Goal: Task Accomplishment & Management: Complete application form

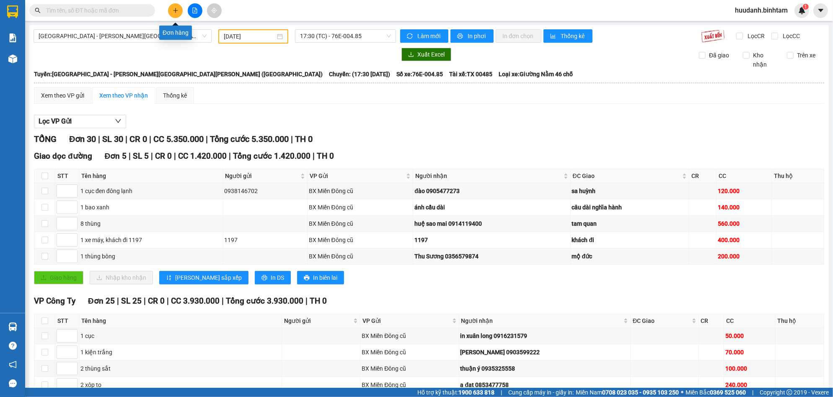
click at [177, 3] on button at bounding box center [175, 10] width 15 height 15
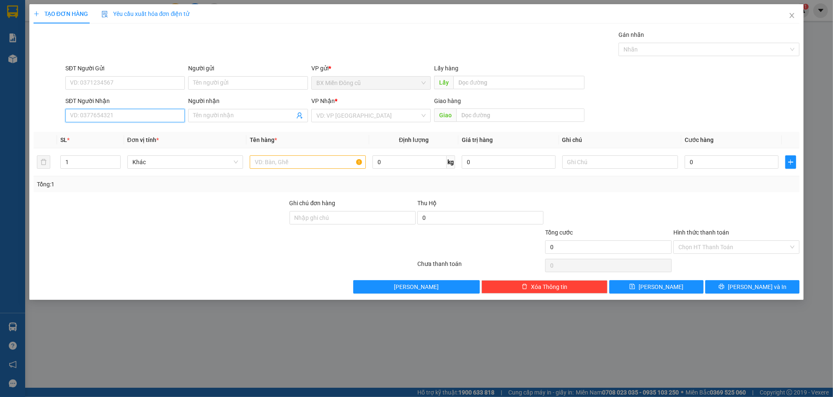
click at [127, 114] on input "SĐT Người Nhận" at bounding box center [124, 115] width 119 height 13
type input "0903119803"
click at [225, 113] on input "Người nhận" at bounding box center [243, 115] width 101 height 9
paste input "ọ"
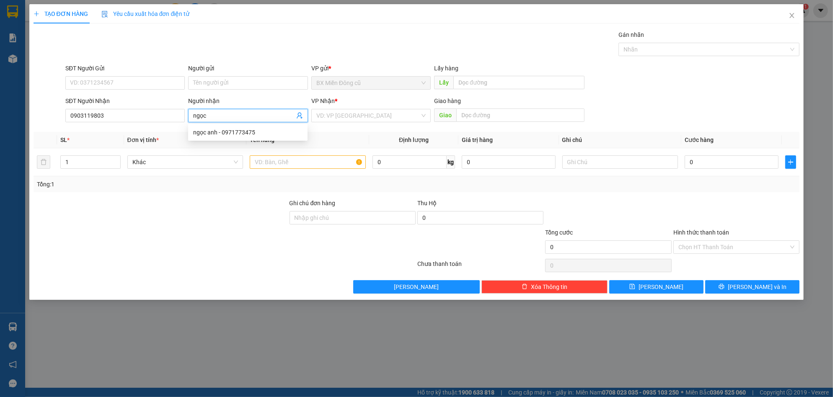
paste input "ánh"
type input "[PERSON_NAME]"
click at [128, 116] on input "0903119803" at bounding box center [124, 115] width 119 height 13
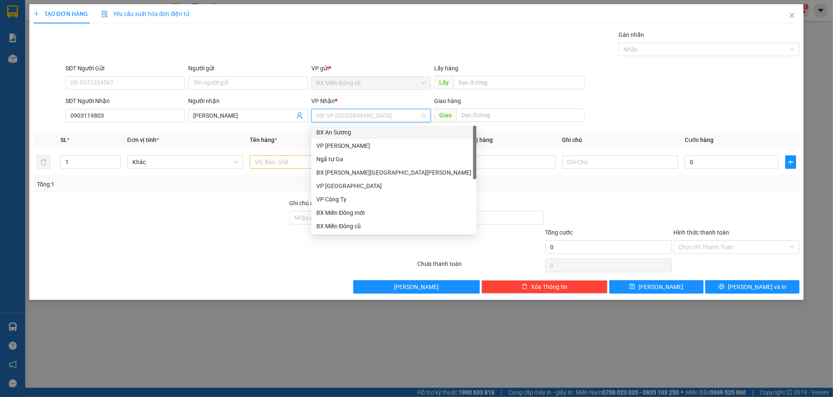
click at [332, 116] on input "search" at bounding box center [368, 115] width 104 height 13
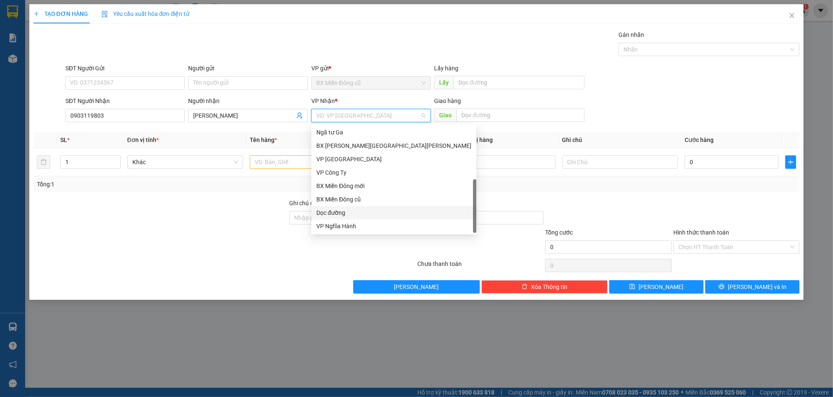
click at [342, 214] on div "Dọc đường" at bounding box center [393, 212] width 155 height 9
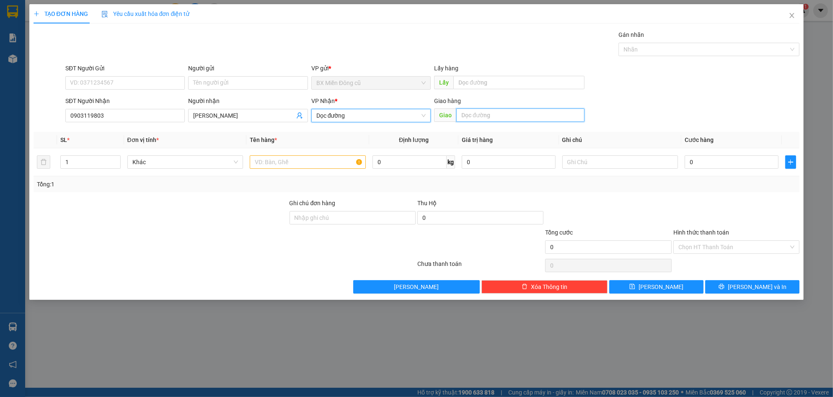
click at [481, 111] on input "text" at bounding box center [520, 115] width 128 height 13
paste input "úc"
paste input "ô"
paste input "ống"
paste input "ô"
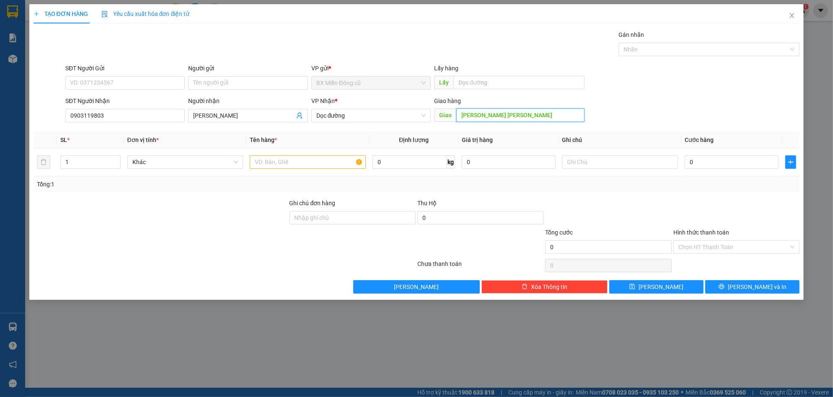
paste input "ê"
paste input "ếu"
type input "phúc cống ông liếu"
click at [703, 160] on input "0" at bounding box center [732, 161] width 94 height 13
type input "7"
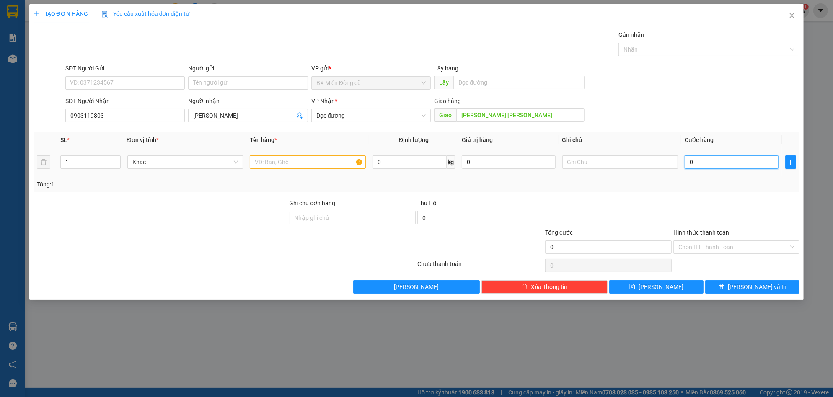
type input "7"
type input "70"
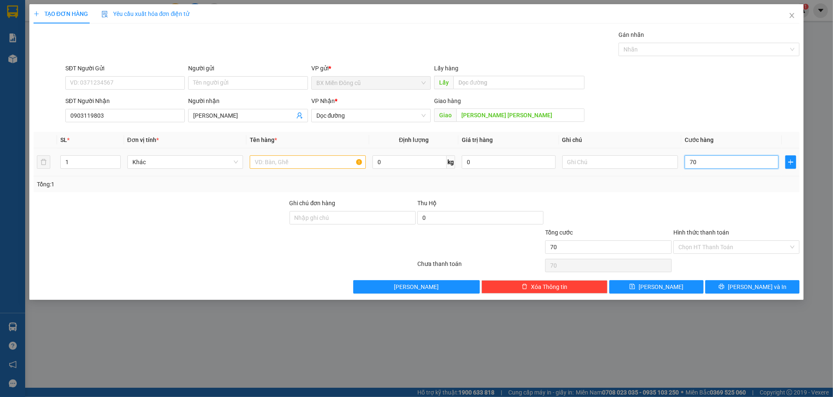
type input "700"
type input "7.000"
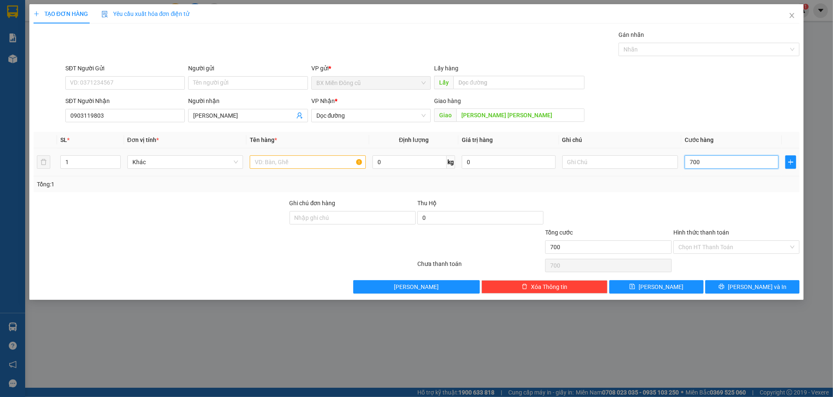
type input "7.000"
type input "70.000"
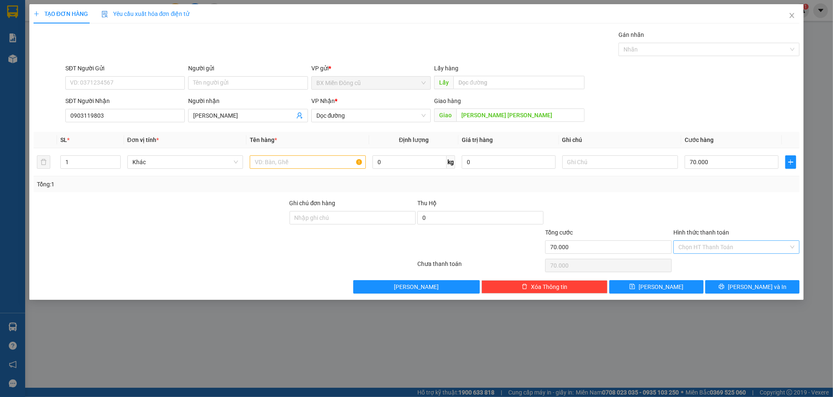
click at [718, 248] on input "Hình thức thanh toán" at bounding box center [733, 247] width 110 height 13
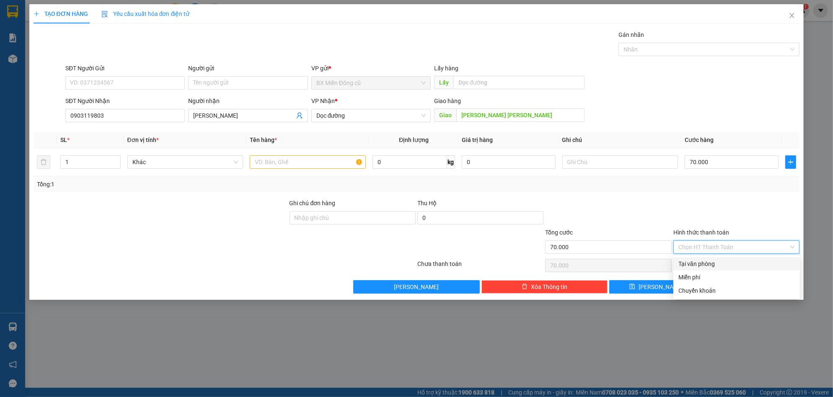
click at [705, 262] on div "Tại văn phòng" at bounding box center [736, 263] width 116 height 9
type input "0"
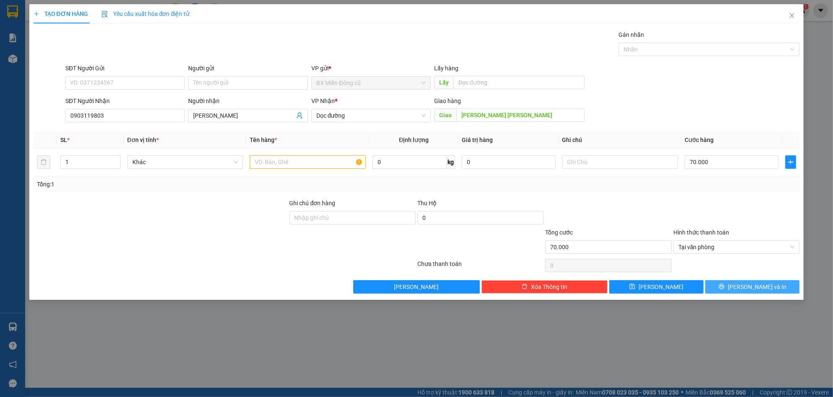
click at [748, 289] on span "[PERSON_NAME] và In" at bounding box center [757, 286] width 59 height 9
click at [317, 167] on input "text" at bounding box center [308, 161] width 116 height 13
paste input "ô"
type input "1 xôp"
click at [753, 285] on span "[PERSON_NAME] và In" at bounding box center [757, 286] width 59 height 9
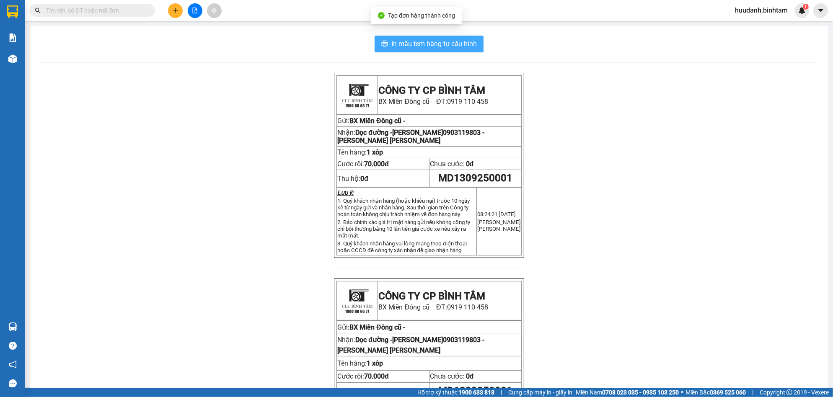
click at [466, 41] on span "In mẫu tem hàng tự cấu hình" at bounding box center [433, 44] width 85 height 10
click at [80, 11] on input "text" at bounding box center [95, 10] width 99 height 9
click at [193, 8] on icon "file-add" at bounding box center [195, 11] width 6 height 6
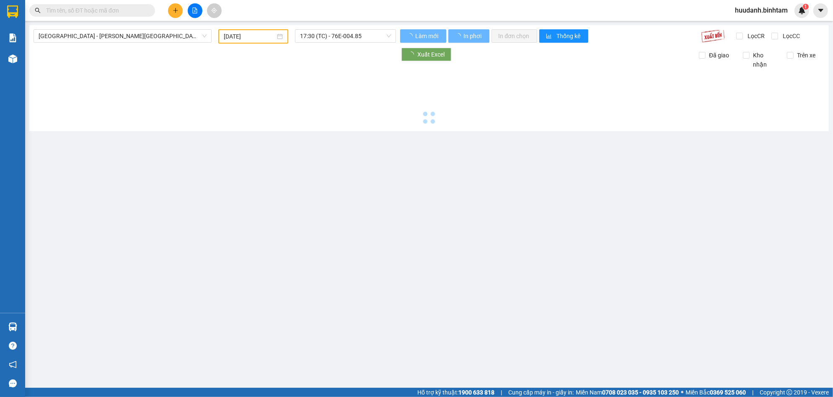
type input "13/09/2025"
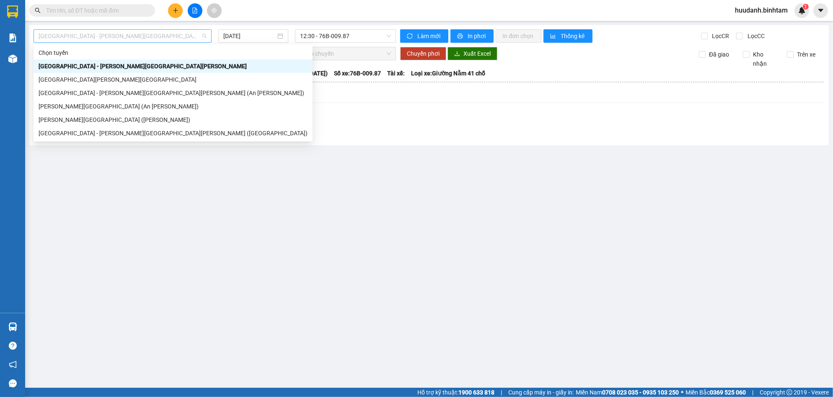
click at [116, 41] on span "Hà Nội - Quảng Ngãi" at bounding box center [123, 36] width 168 height 13
click at [121, 104] on div "Quảng Ngãi - Sài Gòn (An Sương)" at bounding box center [173, 106] width 269 height 9
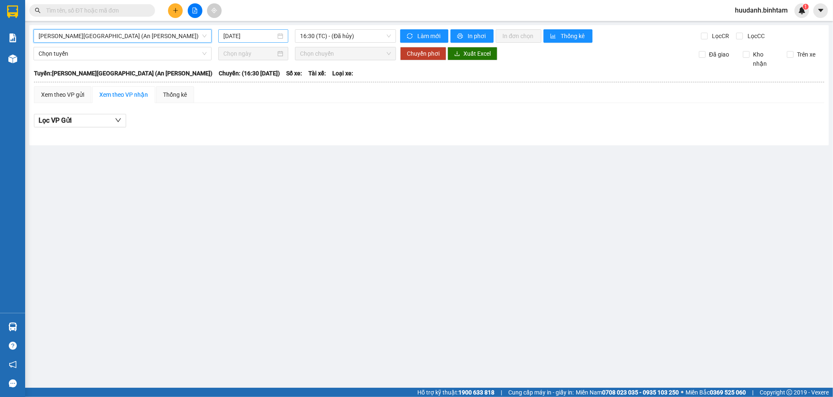
click at [242, 34] on input "13/09/2025" at bounding box center [249, 35] width 53 height 9
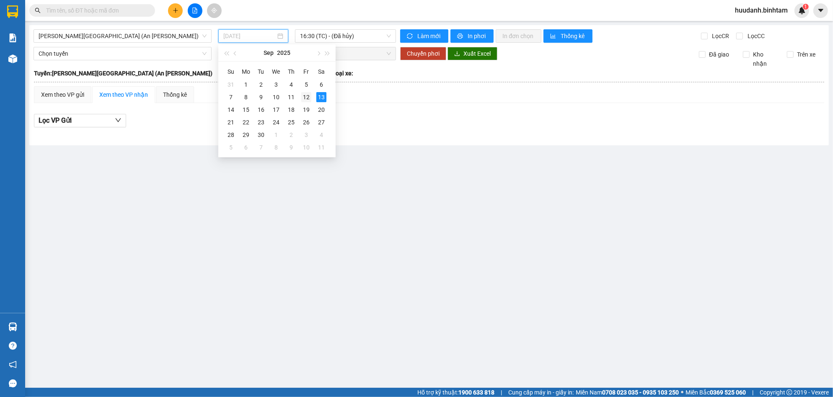
click at [308, 97] on div "12" at bounding box center [306, 97] width 10 height 10
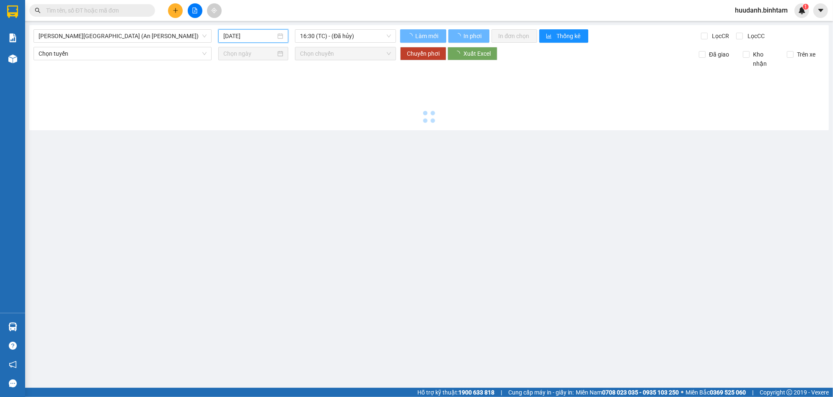
type input "12/09/2025"
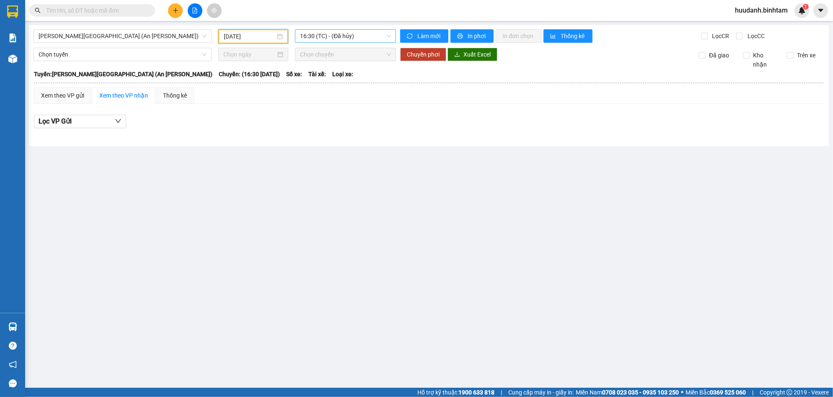
click at [350, 34] on span "16:30 (TC) - (Đã hủy)" at bounding box center [345, 36] width 91 height 13
click at [341, 77] on div "17:00 - 76B-012.95" at bounding box center [332, 79] width 65 height 9
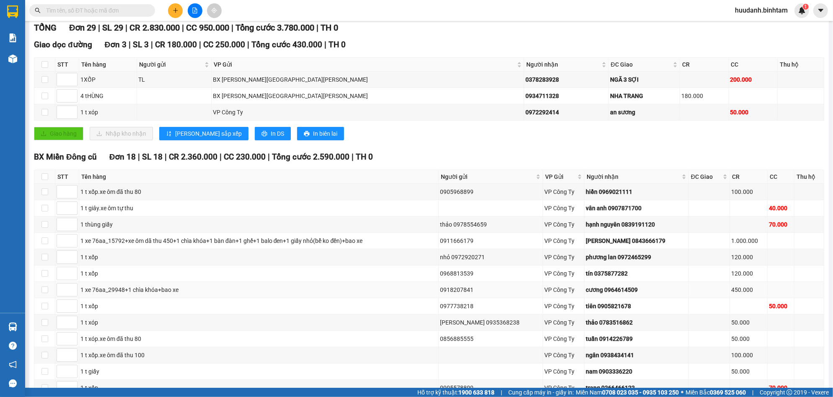
scroll to position [223, 0]
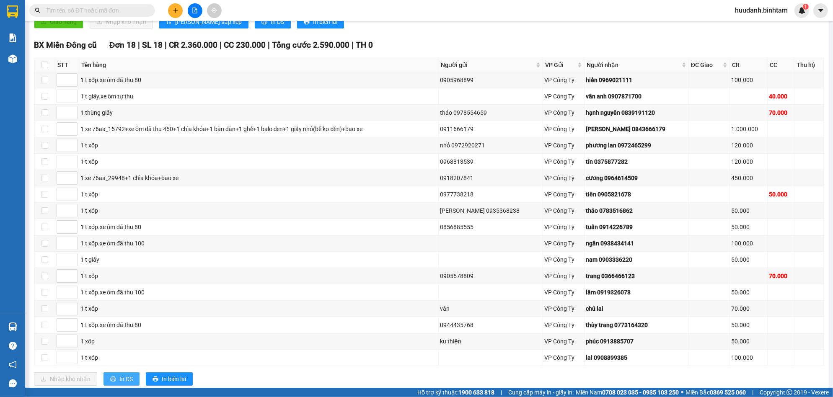
click at [128, 378] on span "In DS" at bounding box center [125, 379] width 13 height 9
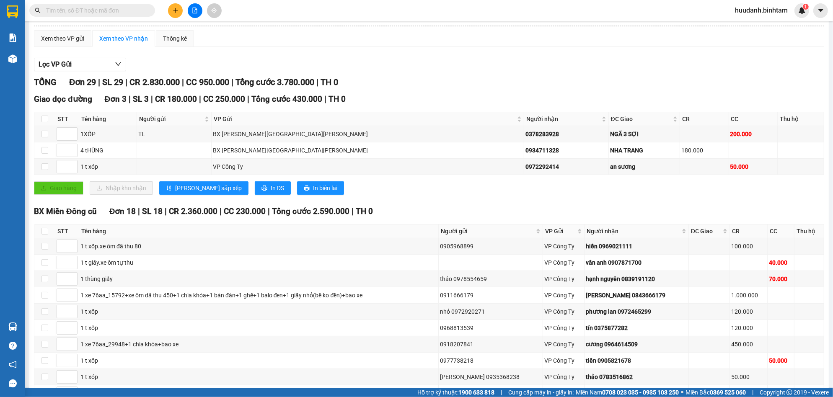
scroll to position [0, 0]
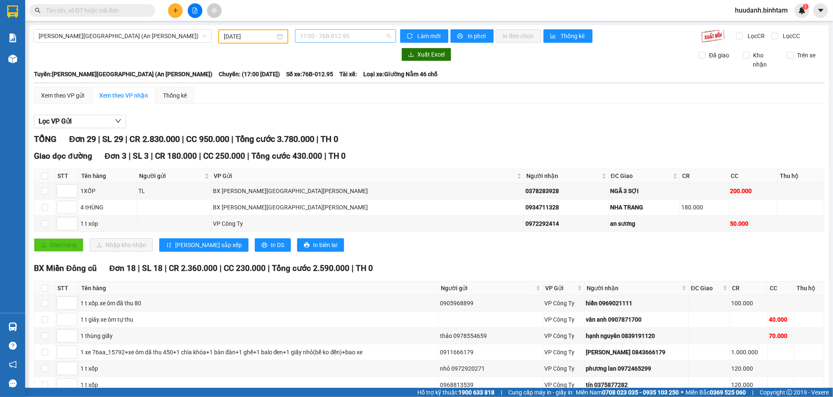
click at [329, 34] on span "17:00 - 76B-012.95" at bounding box center [345, 36] width 91 height 13
click at [345, 92] on div "17:01 - 76F-001.89" at bounding box center [329, 92] width 65 height 9
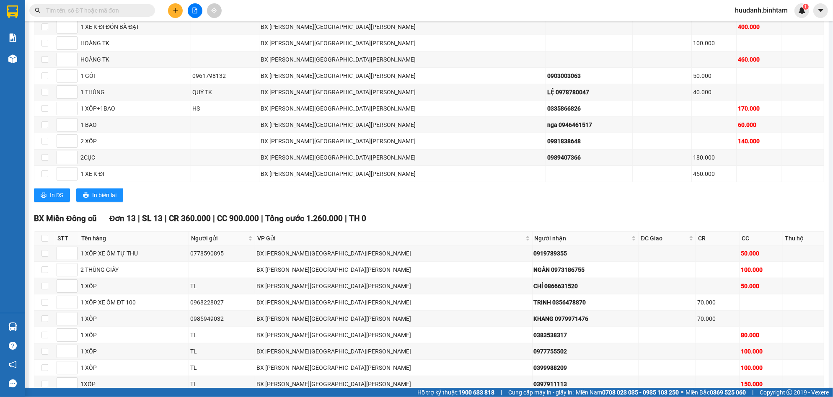
scroll to position [559, 0]
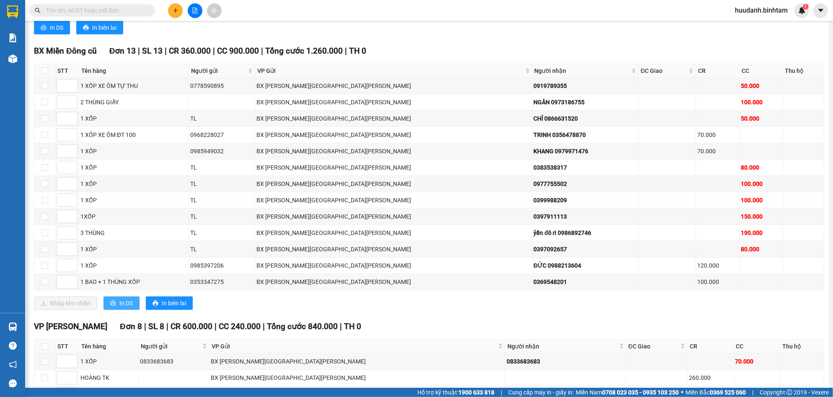
click at [128, 305] on span "In DS" at bounding box center [125, 303] width 13 height 9
click at [123, 301] on span "In DS" at bounding box center [125, 303] width 13 height 9
click at [122, 306] on span "In DS" at bounding box center [125, 303] width 13 height 9
click at [123, 304] on span "In DS" at bounding box center [125, 303] width 13 height 9
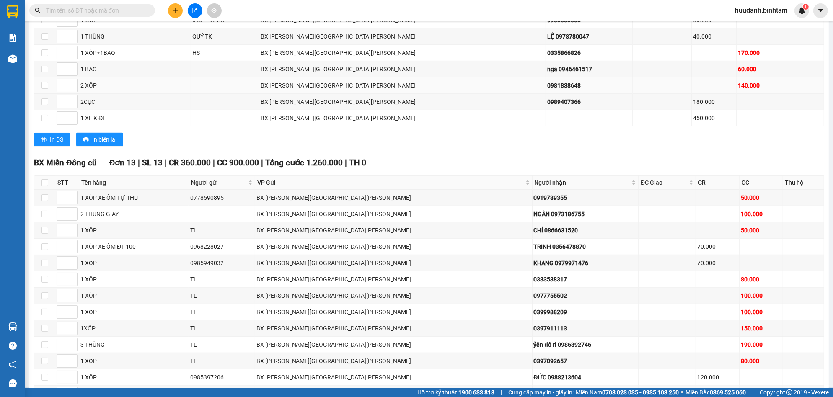
scroll to position [503, 0]
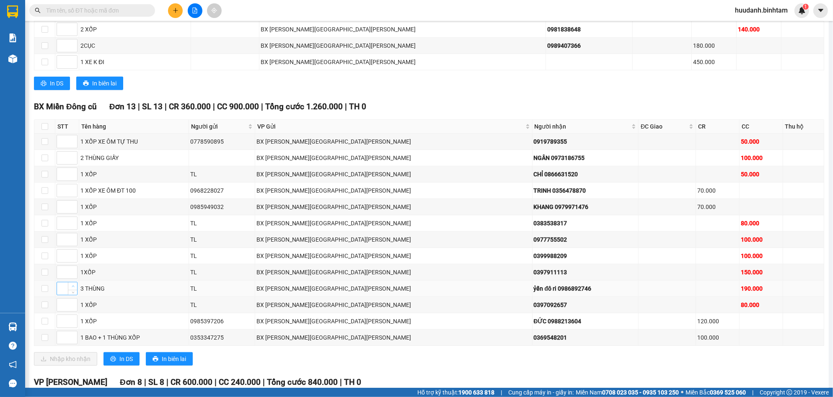
type input "1"
click at [75, 288] on span "up" at bounding box center [72, 286] width 5 height 5
click at [91, 292] on div "3 THÙNG" at bounding box center [133, 288] width 107 height 9
click at [183, 362] on span "In biên lai" at bounding box center [174, 358] width 24 height 9
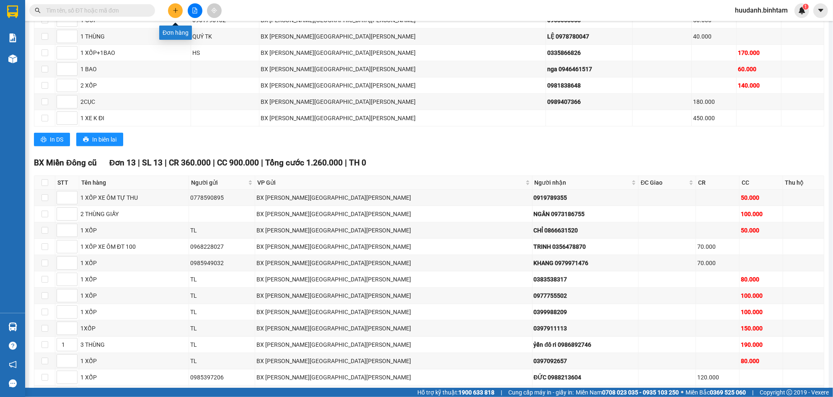
click at [176, 4] on button at bounding box center [175, 10] width 15 height 15
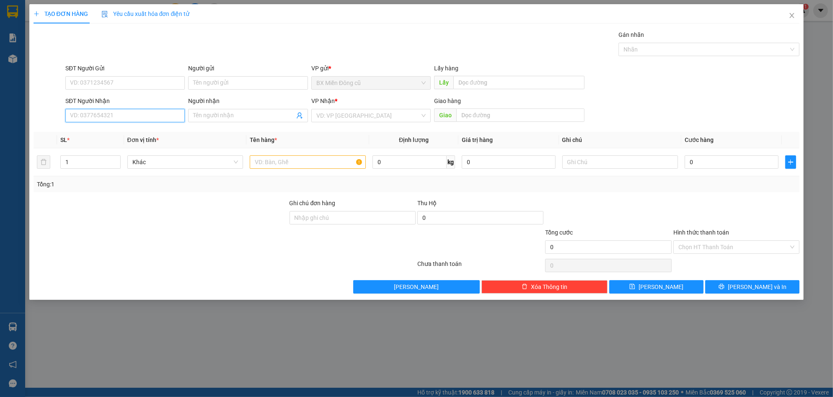
click at [127, 116] on input "SĐT Người Nhận" at bounding box center [124, 115] width 119 height 13
type input "0782468608"
click at [324, 116] on input "search" at bounding box center [368, 115] width 104 height 13
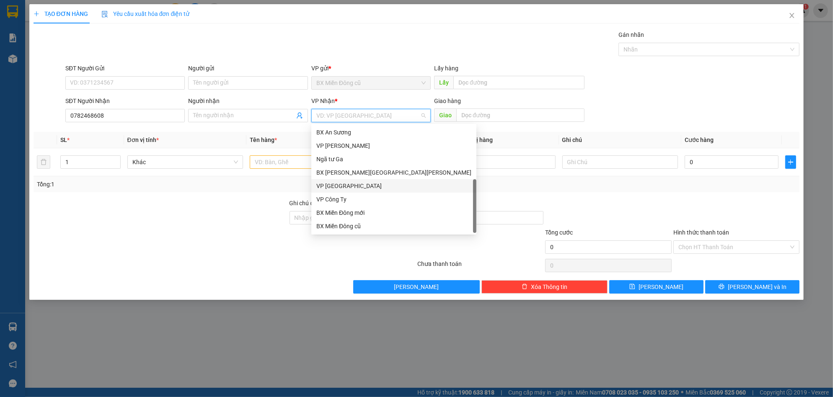
scroll to position [27, 0]
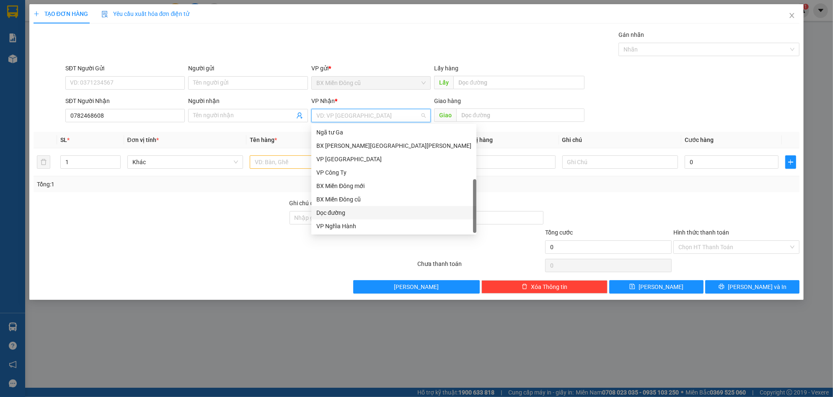
click at [337, 213] on div "Dọc đường" at bounding box center [393, 212] width 155 height 9
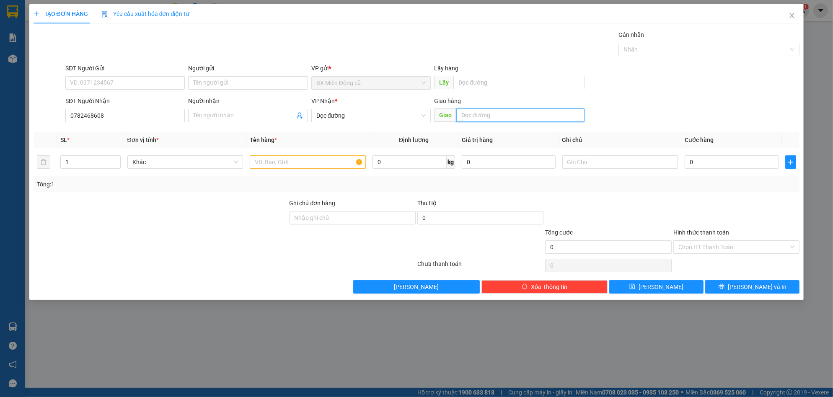
click at [491, 118] on input "text" at bounding box center [520, 115] width 128 height 13
paste input "ịn"
paste input "ê"
type input "tịnh khê"
click at [340, 158] on input "text" at bounding box center [308, 161] width 116 height 13
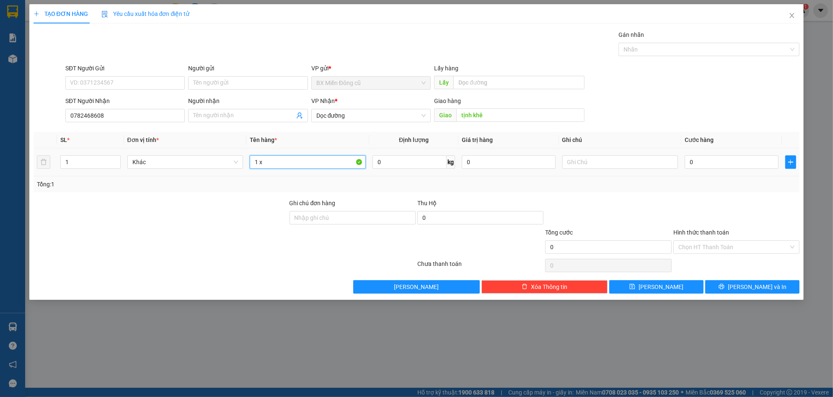
paste input "ô"
type input "1 xôp"
click at [727, 160] on input "0" at bounding box center [732, 161] width 94 height 13
type input "8"
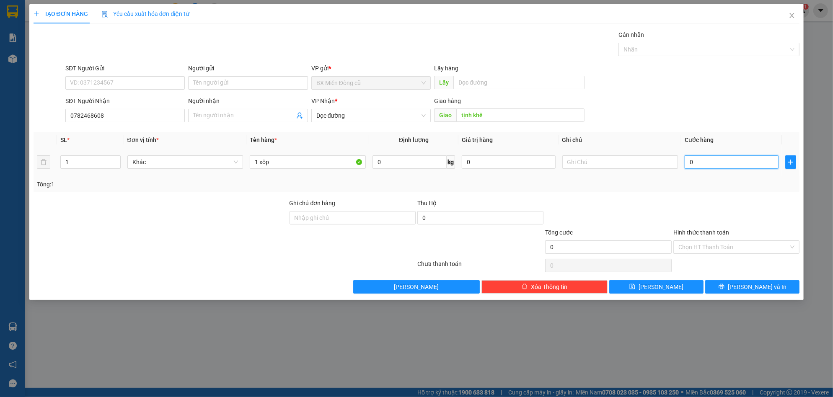
type input "8"
type input "80"
type input "800"
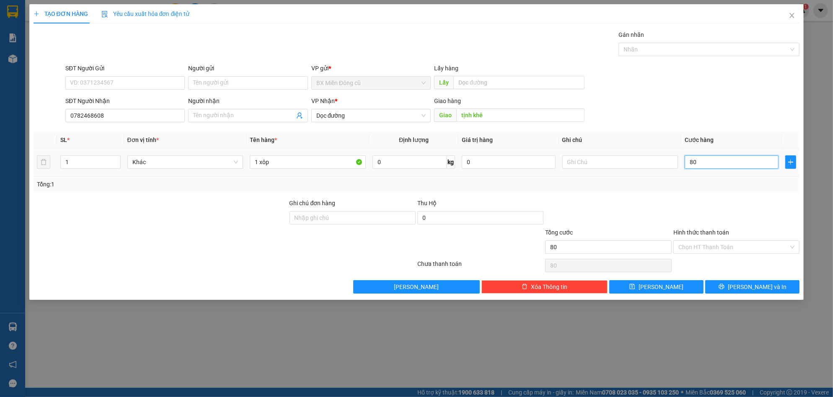
type input "800"
type input "8.000"
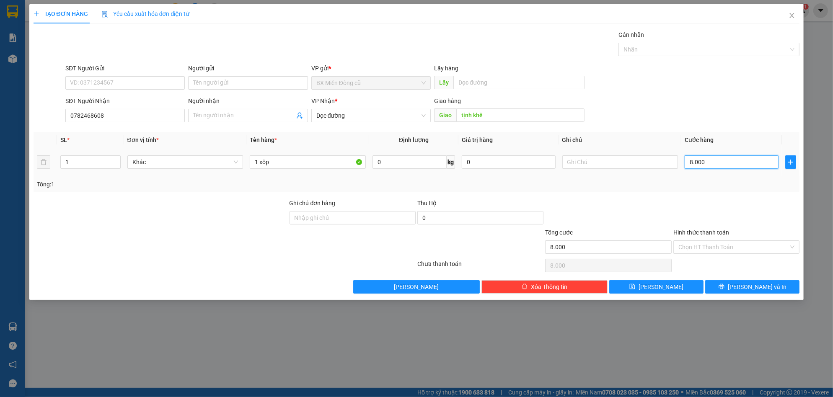
type input "80.000"
type input "800.000"
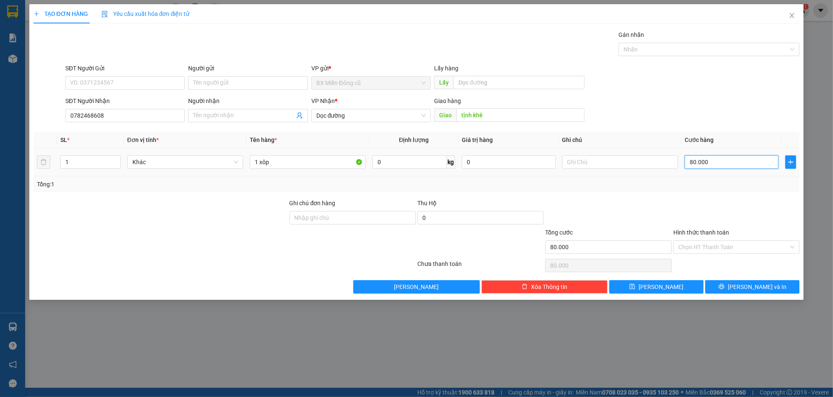
type input "800.000"
type input "80.000"
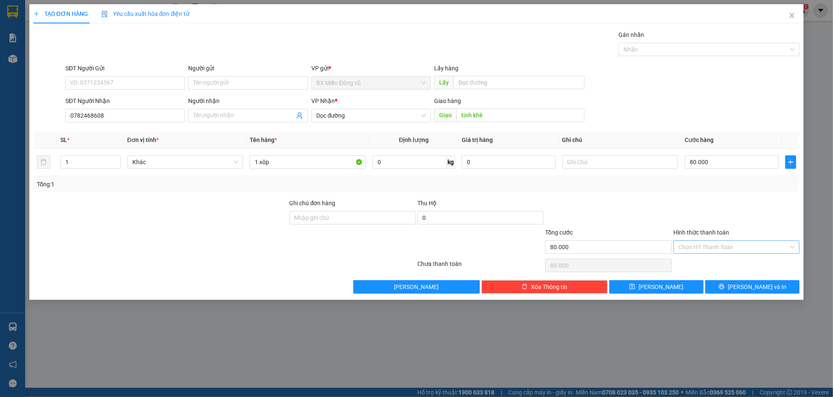
click at [706, 244] on input "Hình thức thanh toán" at bounding box center [733, 247] width 110 height 13
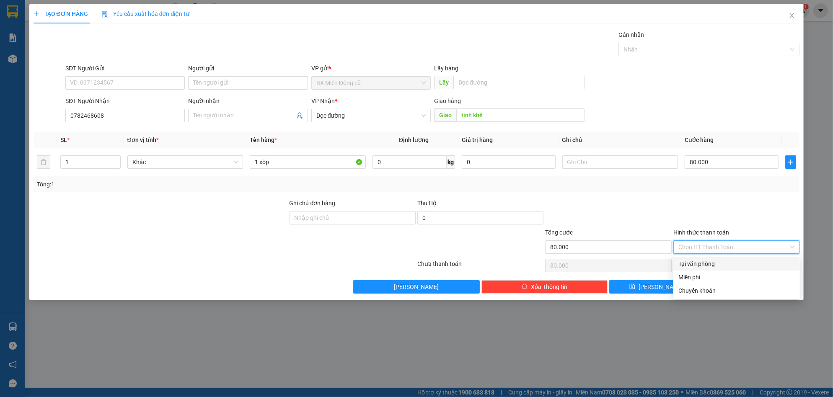
click at [709, 267] on div "Tại văn phòng" at bounding box center [736, 263] width 116 height 9
type input "0"
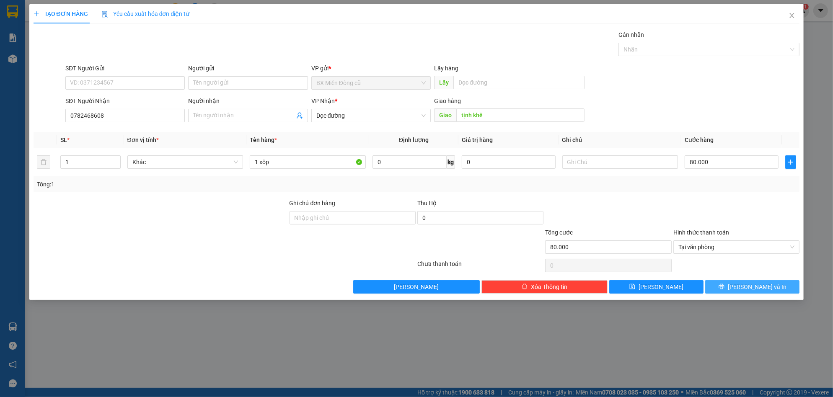
click at [748, 290] on span "[PERSON_NAME] và In" at bounding box center [757, 286] width 59 height 9
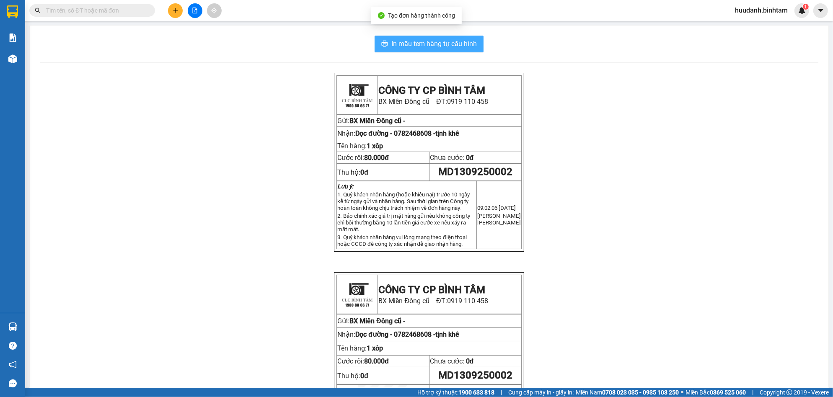
click at [463, 45] on span "In mẫu tem hàng tự cấu hình" at bounding box center [433, 44] width 85 height 10
click at [427, 39] on span "In mẫu tem hàng tự cấu hình" at bounding box center [433, 44] width 85 height 10
click at [171, 13] on button at bounding box center [175, 10] width 15 height 15
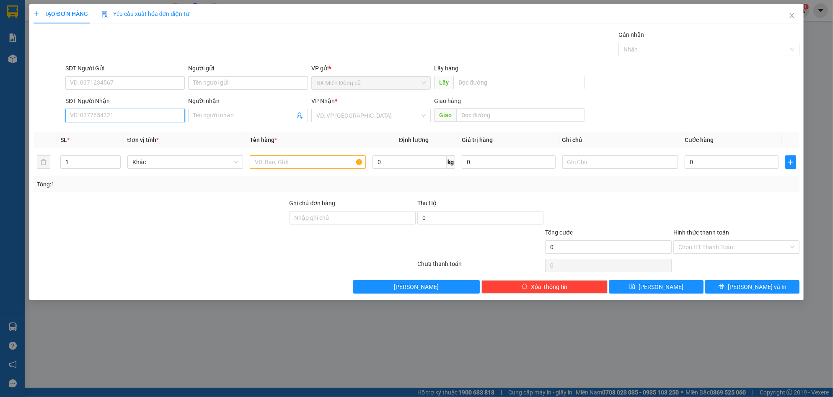
click at [123, 118] on input "SĐT Người Nhận" at bounding box center [124, 115] width 119 height 13
type input "0937645038"
click at [110, 84] on input "SĐT Người Gửi" at bounding box center [124, 82] width 119 height 13
type input "0906872727"
click at [331, 119] on input "search" at bounding box center [368, 115] width 104 height 13
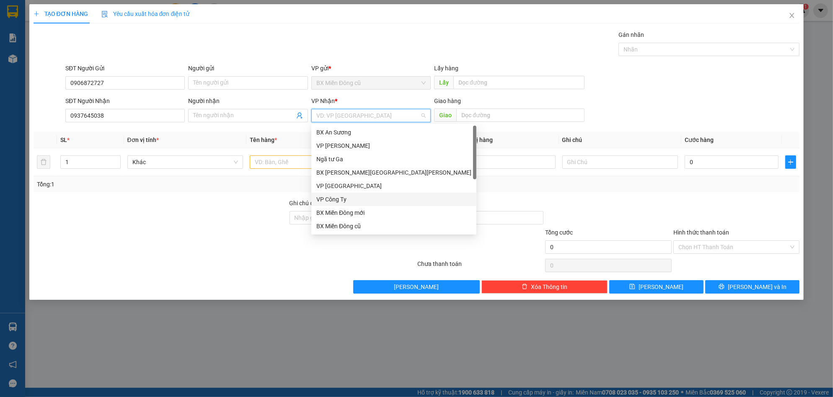
scroll to position [27, 0]
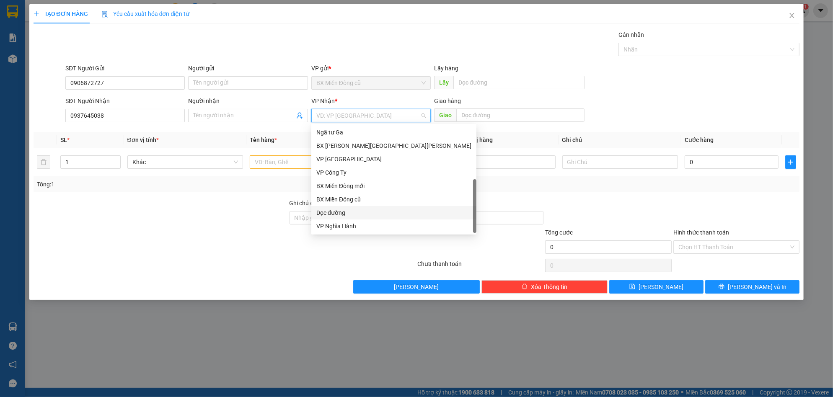
click at [333, 210] on div "Dọc đường" at bounding box center [393, 212] width 155 height 9
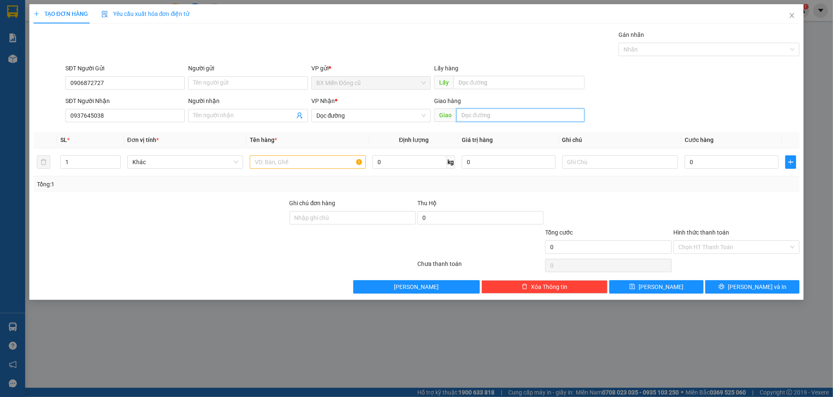
click at [468, 116] on input "text" at bounding box center [520, 115] width 128 height 13
paste input "à"
paste input "đ"
type input "bà đat"
click at [270, 157] on input "text" at bounding box center [308, 161] width 116 height 13
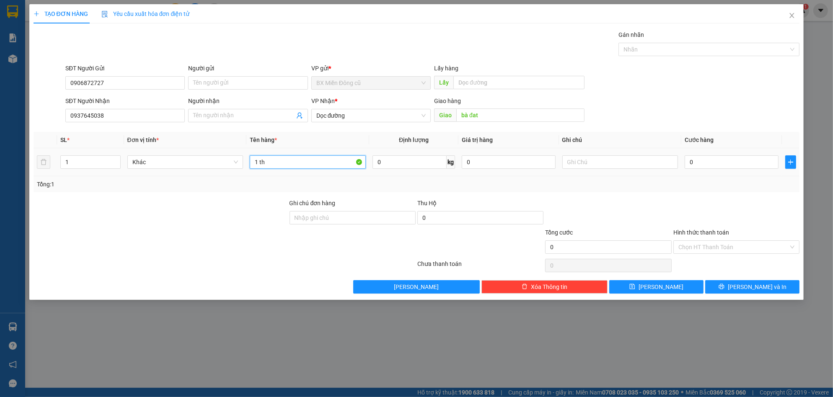
paste input "ùng"
paste input "â"
type input "1 thùng giây"
click at [714, 165] on input "0" at bounding box center [732, 161] width 94 height 13
type input "7"
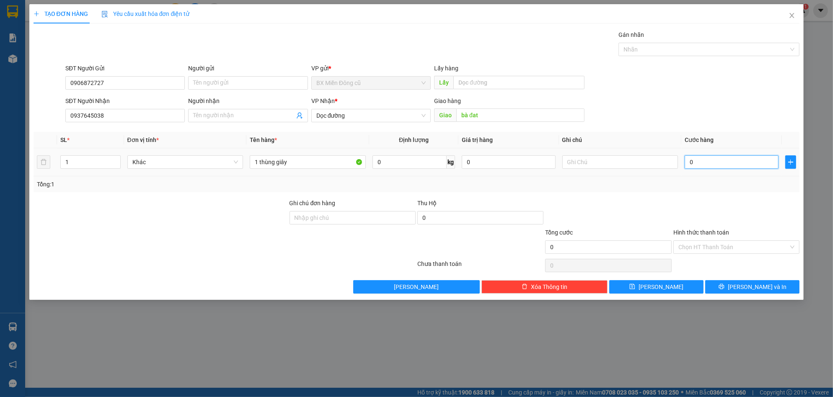
type input "7"
type input "70"
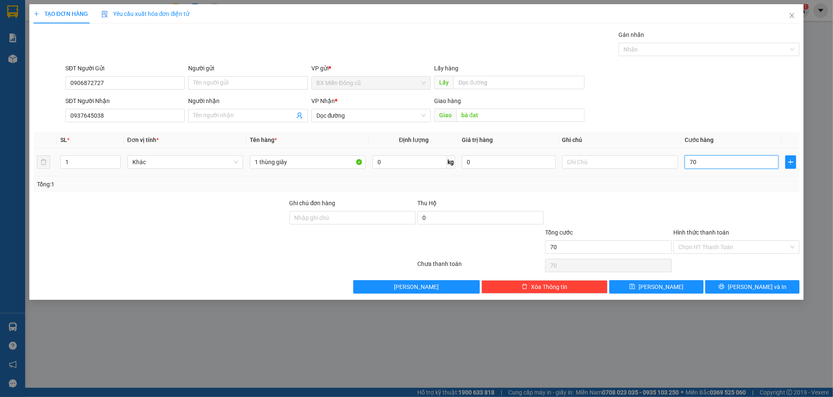
type input "700"
type input "7.000"
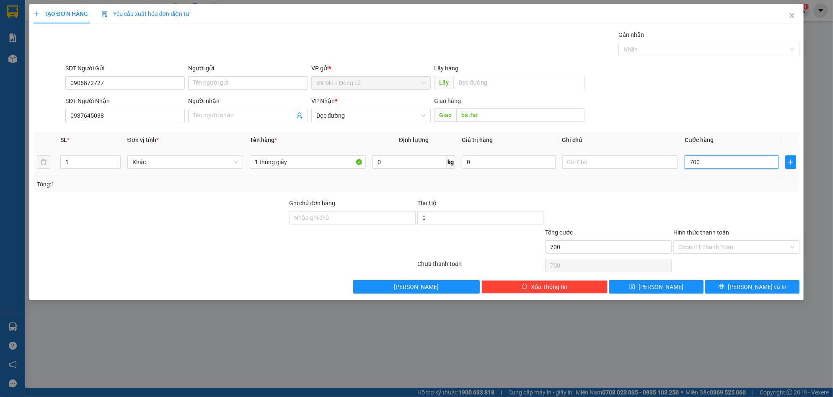
type input "7.000"
type input "70.000"
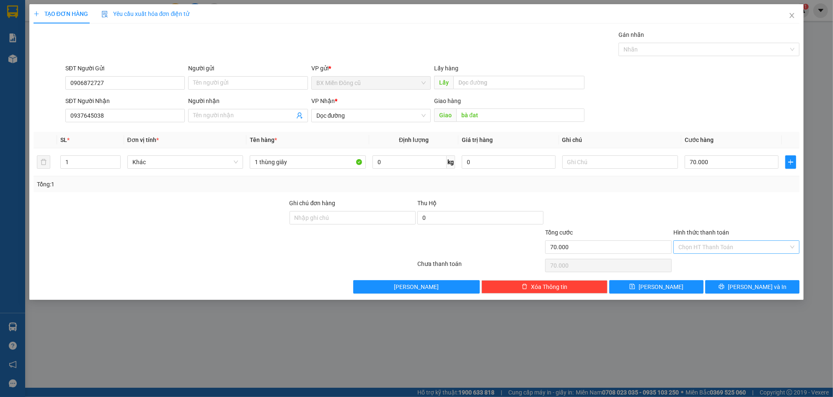
click at [722, 246] on input "Hình thức thanh toán" at bounding box center [733, 247] width 110 height 13
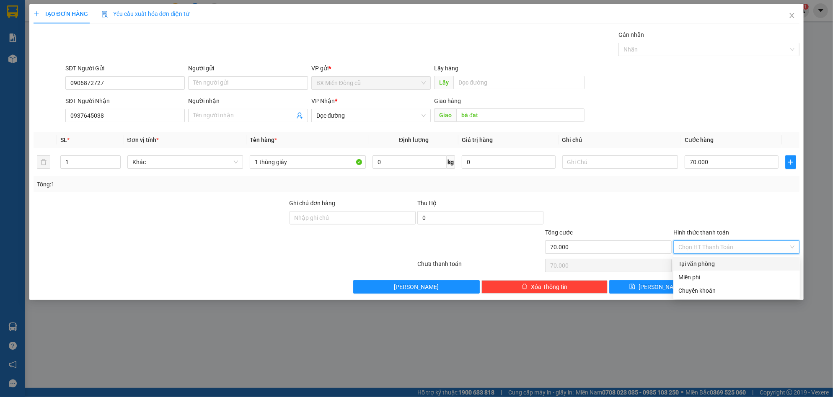
click at [686, 265] on div "Tại văn phòng" at bounding box center [736, 263] width 116 height 9
type input "0"
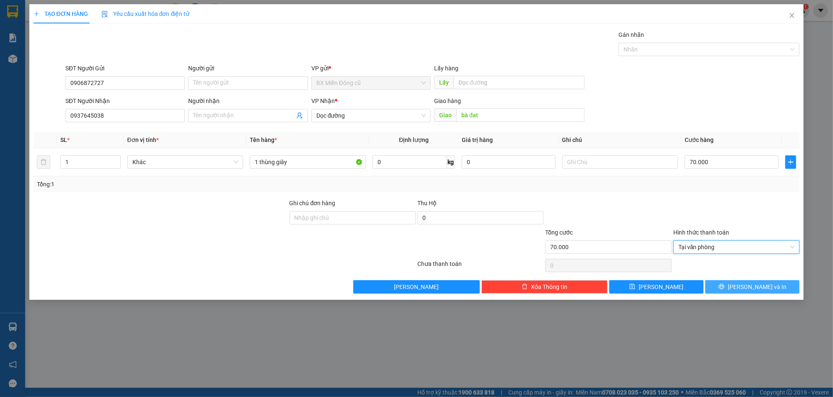
click at [721, 284] on button "[PERSON_NAME] và In" at bounding box center [752, 286] width 94 height 13
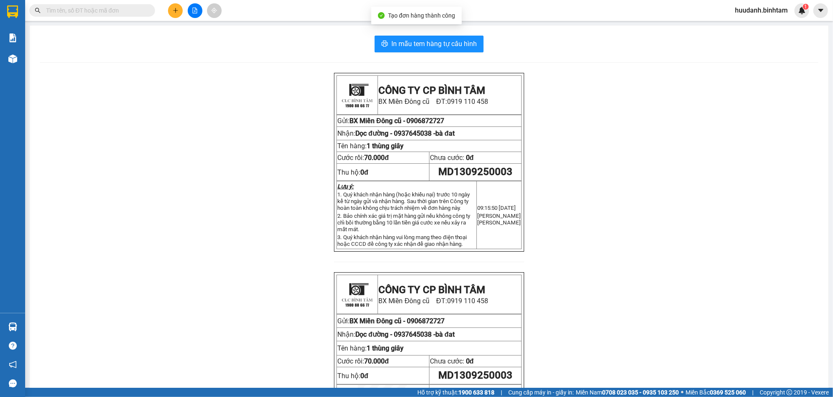
click at [452, 34] on div "In mẫu tem hàng tự cấu hình CÔNG TY CP BÌNH TÂM BX Miền Đông cũ ĐT: 0919 110 45…" at bounding box center [429, 248] width 799 height 444
click at [451, 40] on span "In mẫu tem hàng tự cấu hình" at bounding box center [433, 44] width 85 height 10
click at [171, 8] on button at bounding box center [175, 10] width 15 height 15
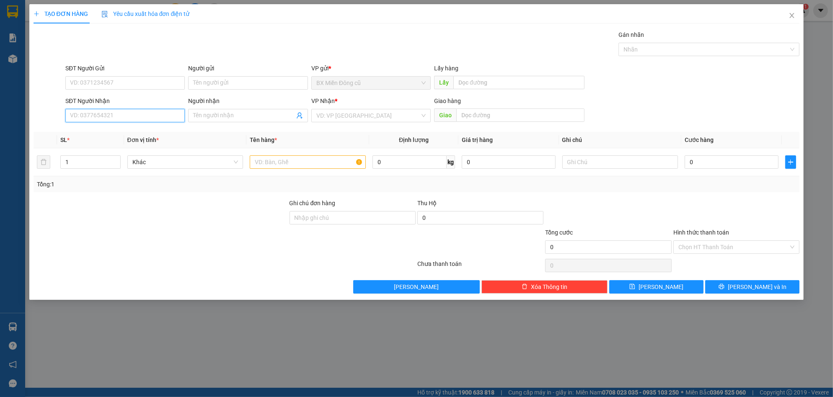
click at [149, 113] on input "SĐT Người Nhận" at bounding box center [124, 115] width 119 height 13
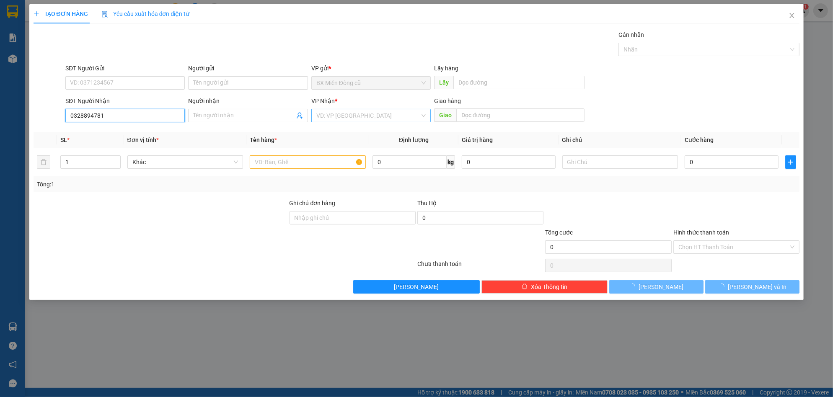
type input "0328894781"
click at [326, 114] on input "search" at bounding box center [368, 115] width 104 height 13
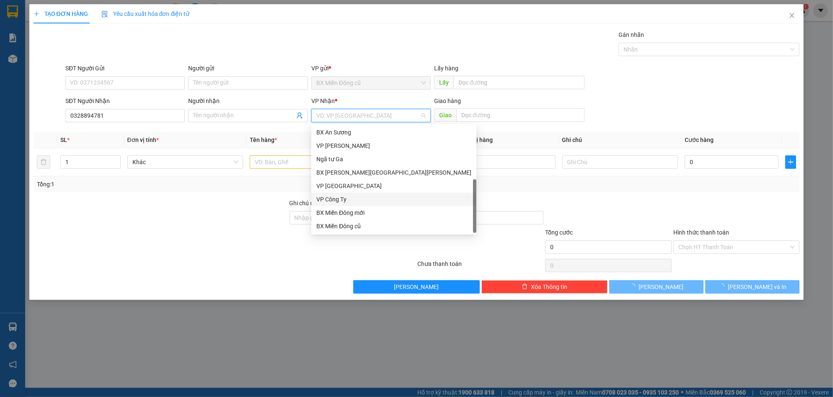
scroll to position [27, 0]
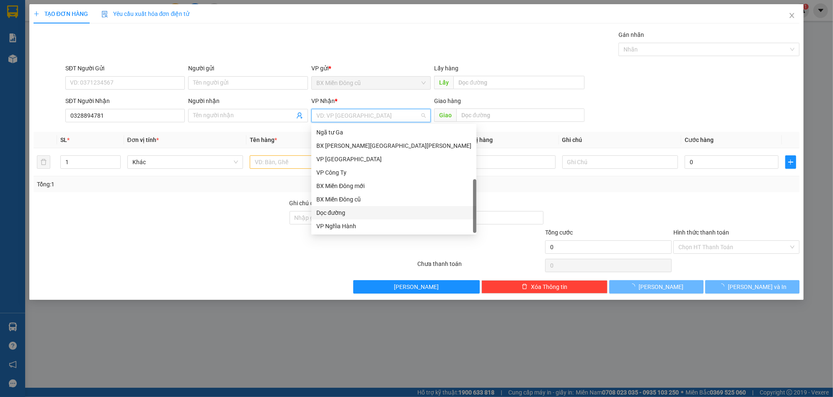
click at [334, 213] on div "Dọc đường" at bounding box center [393, 212] width 155 height 9
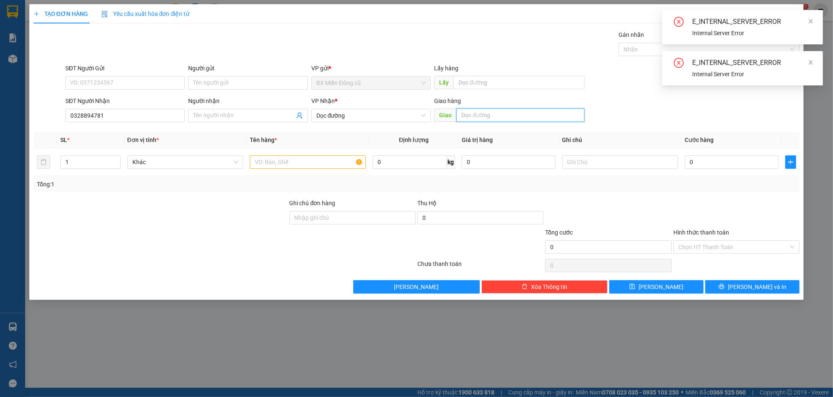
click at [473, 114] on input "text" at bounding box center [520, 115] width 128 height 13
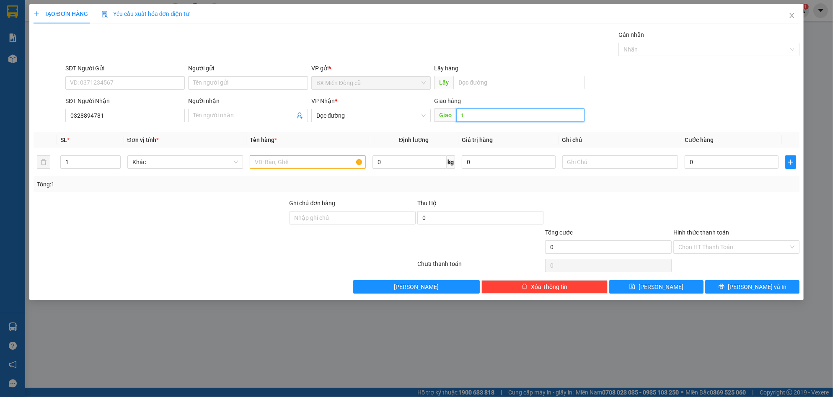
paste input "ịn"
paste input "ê"
type input "tịnh khê"
click at [320, 166] on input "text" at bounding box center [308, 161] width 116 height 13
paste input "ì"
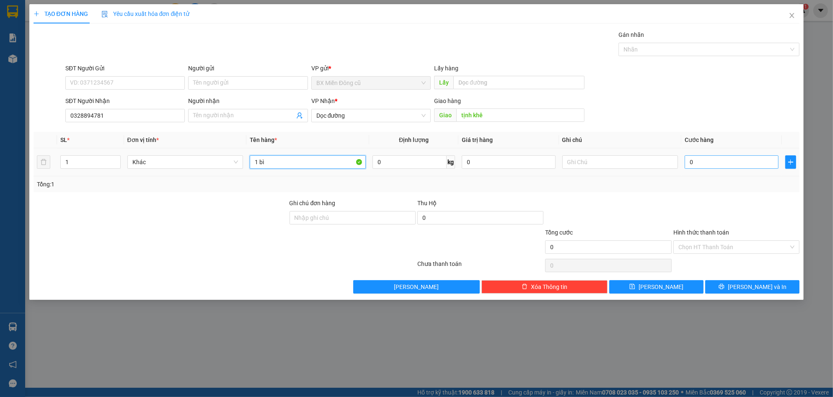
type input "1 bì"
click at [708, 160] on input "0" at bounding box center [732, 161] width 94 height 13
type input "5"
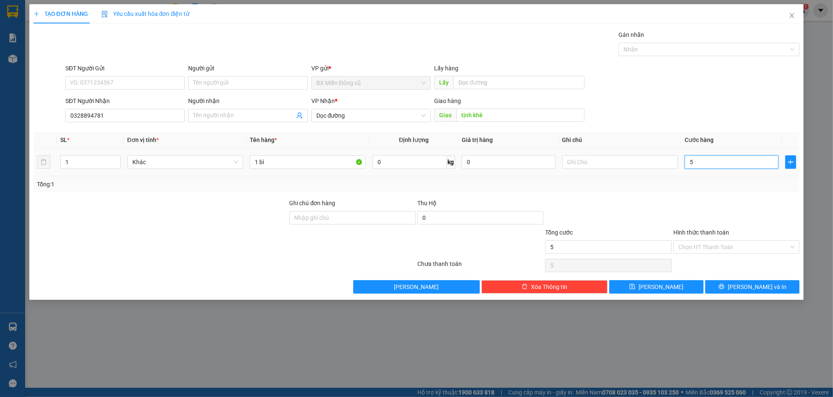
type input "50"
type input "500"
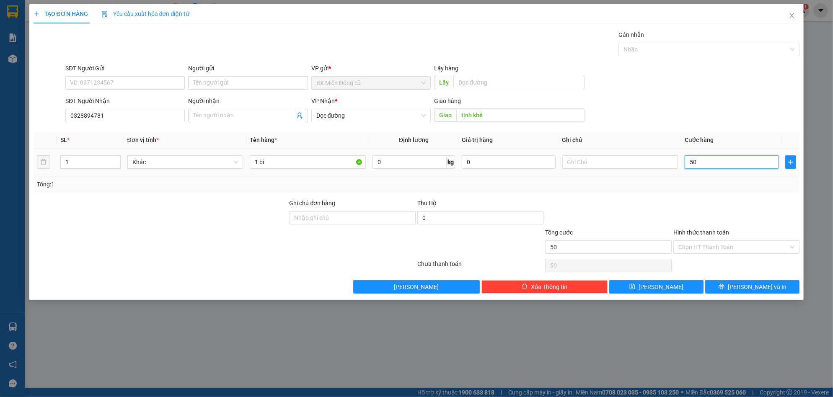
type input "500"
type input "5.000"
type input "50.000"
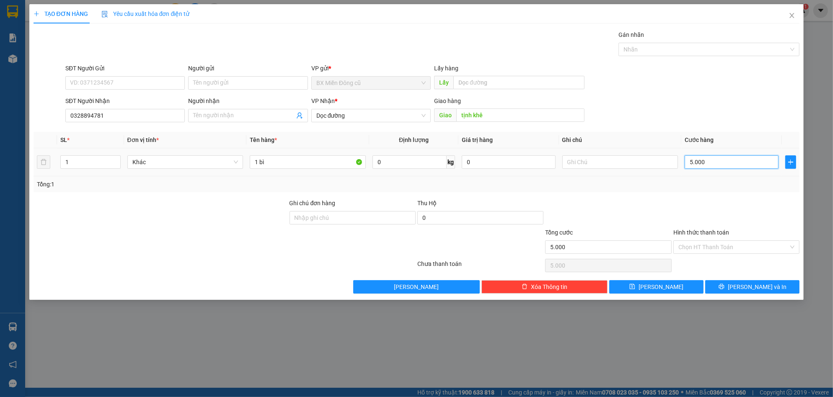
type input "50.000"
click at [719, 243] on input "Hình thức thanh toán" at bounding box center [733, 247] width 110 height 13
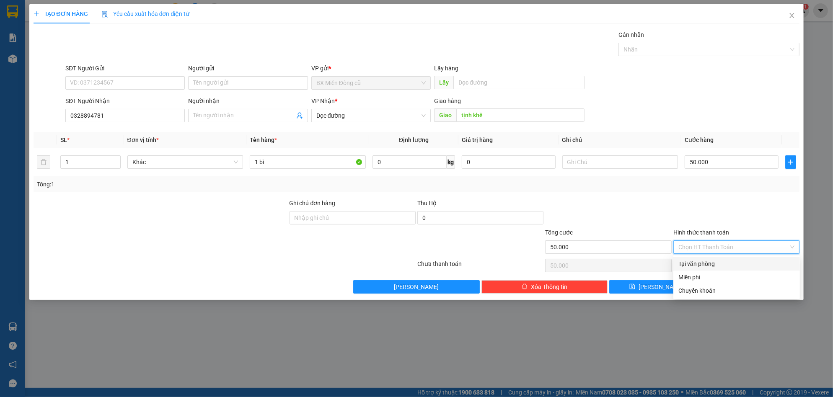
click at [698, 264] on div "Tại văn phòng" at bounding box center [736, 263] width 116 height 9
type input "0"
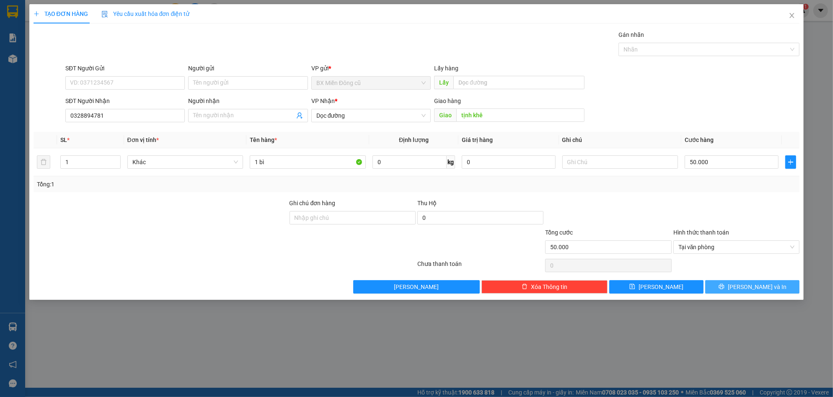
click at [752, 287] on span "[PERSON_NAME] và In" at bounding box center [757, 286] width 59 height 9
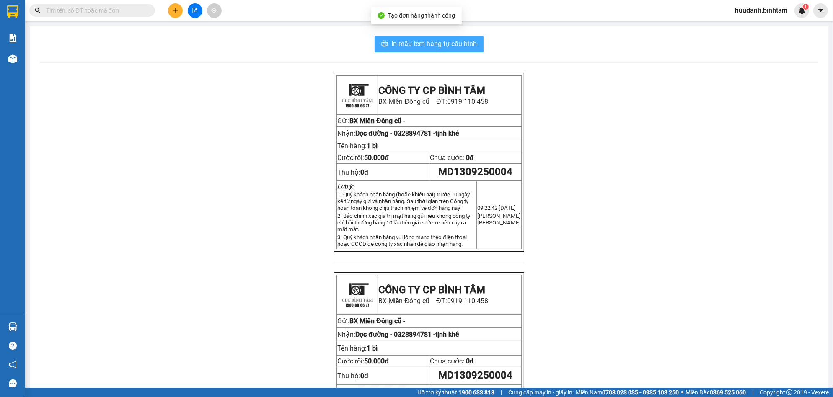
click at [465, 44] on span "In mẫu tem hàng tự cấu hình" at bounding box center [433, 44] width 85 height 10
click at [176, 11] on icon "plus" at bounding box center [176, 11] width 6 height 6
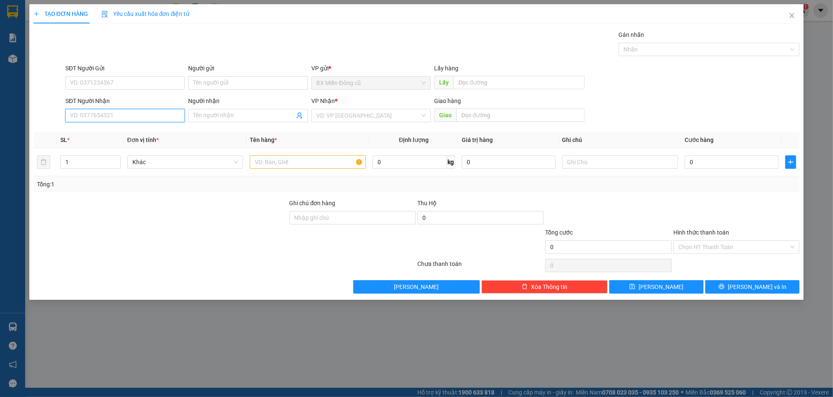
click at [102, 114] on input "SĐT Người Nhận" at bounding box center [124, 115] width 119 height 13
type input "0935201239"
click at [106, 133] on div "0935201239 - Hải" at bounding box center [124, 132] width 109 height 9
type input "Hải"
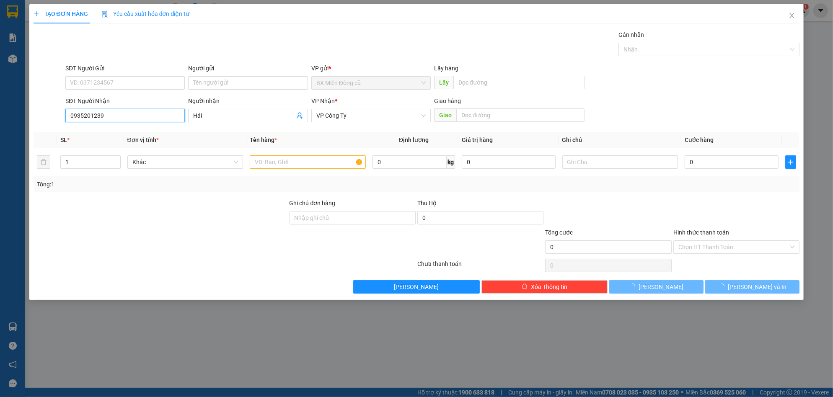
type input "70.000"
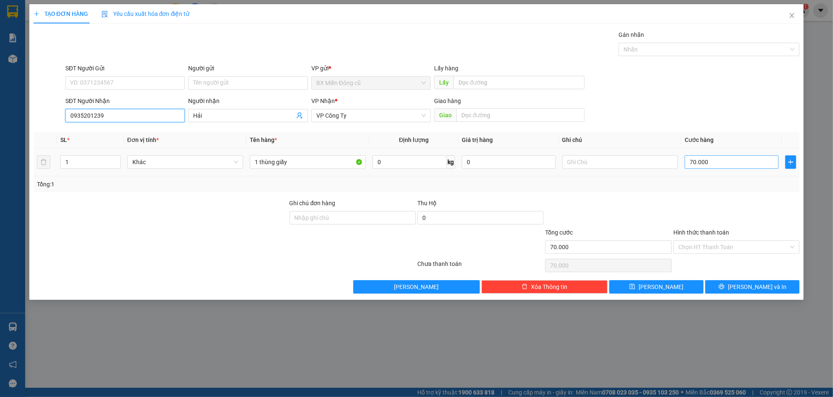
type input "0935201239"
click at [729, 163] on input "70.000" at bounding box center [732, 161] width 94 height 13
type input "0"
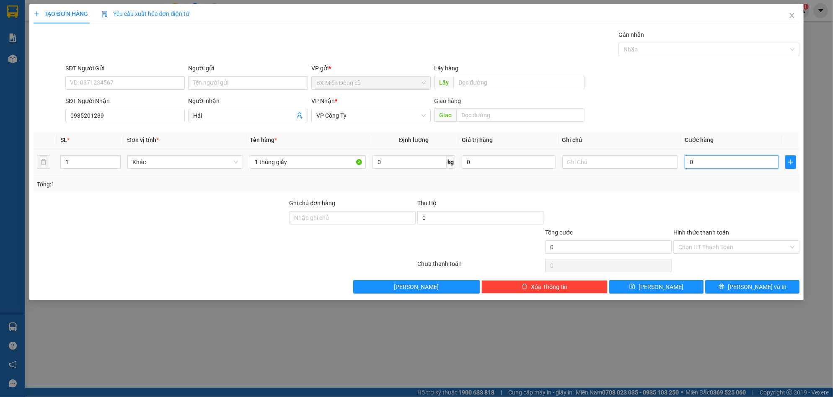
type input "5"
type input "05"
type input "50"
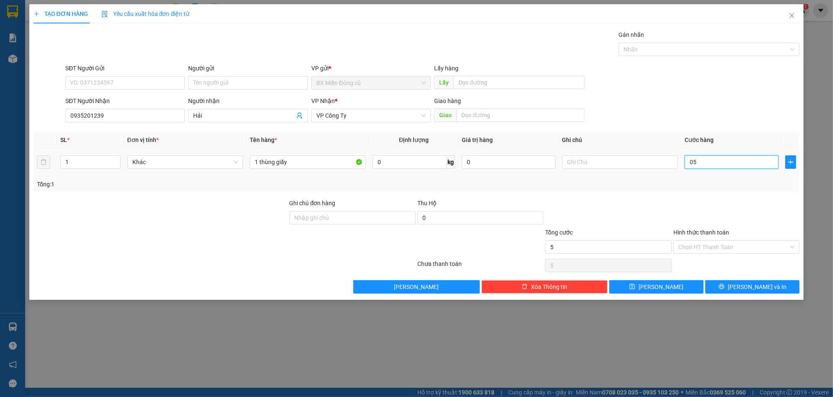
type input "050"
type input "500"
type input "0.500"
type input "5.000"
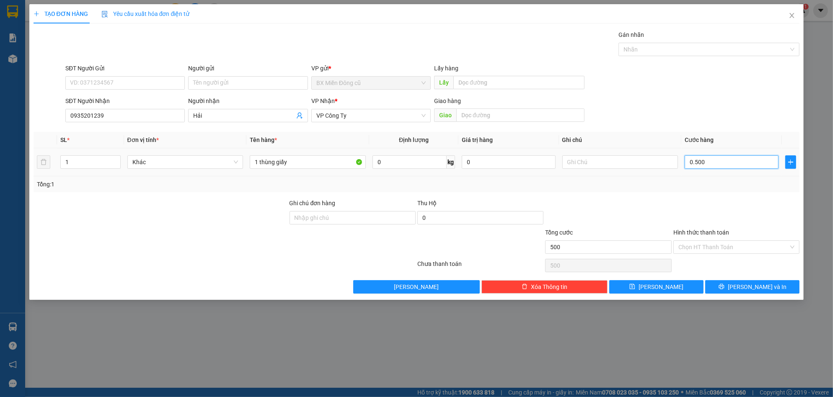
type input "5.000"
type input "05.000"
type input "50.000"
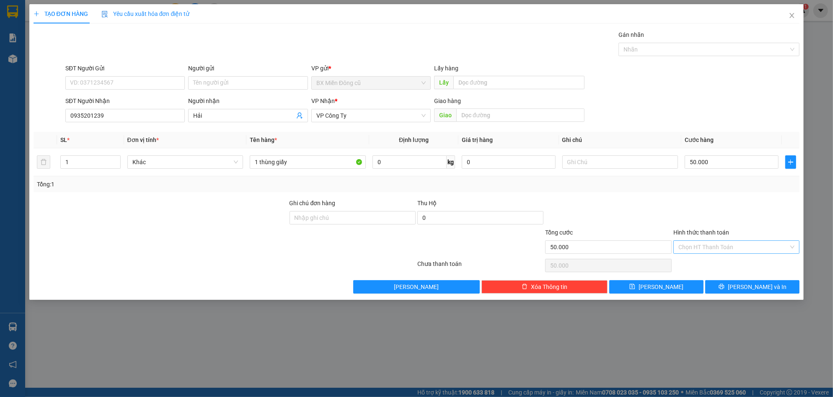
click at [728, 241] on input "Hình thức thanh toán" at bounding box center [733, 247] width 110 height 13
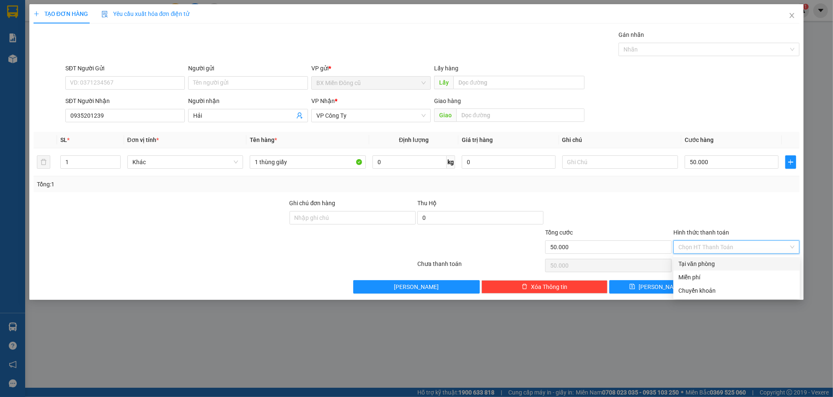
click at [712, 264] on div "Tại văn phòng" at bounding box center [736, 263] width 116 height 9
type input "0"
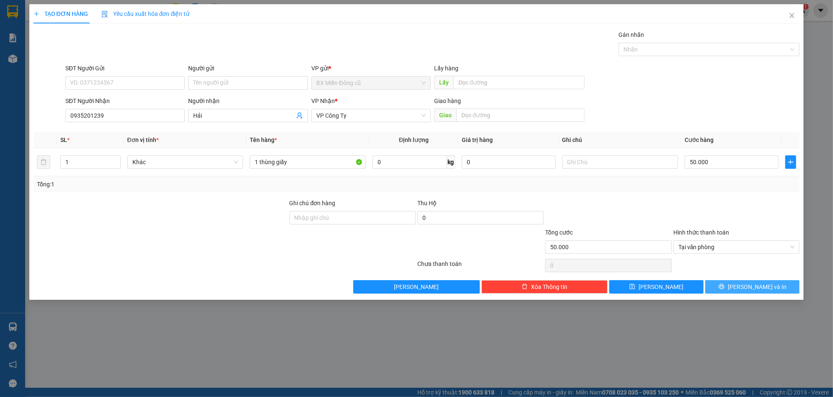
click at [746, 286] on span "[PERSON_NAME] và In" at bounding box center [757, 286] width 59 height 9
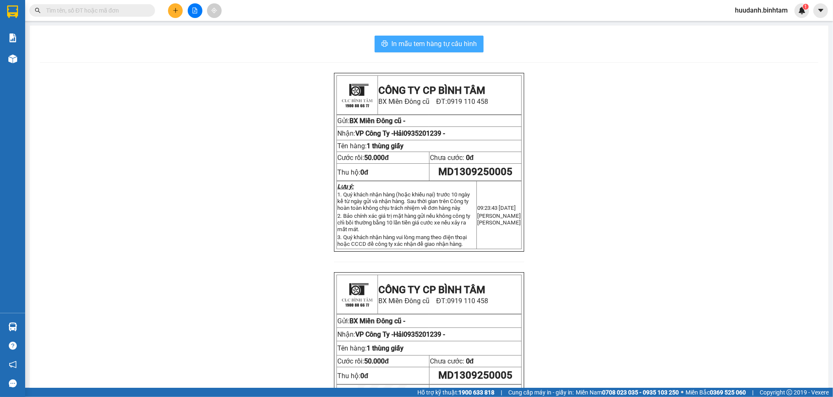
click at [440, 36] on button "In mẫu tem hàng tự cấu hình" at bounding box center [429, 44] width 109 height 17
click at [195, 7] on button at bounding box center [195, 10] width 15 height 15
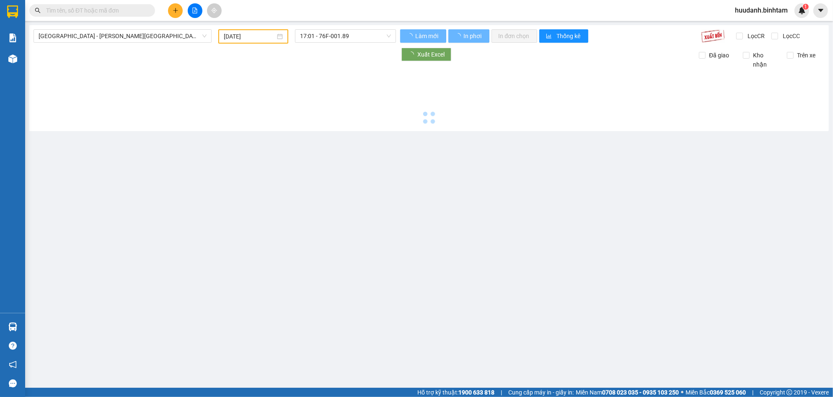
type input "13/09/2025"
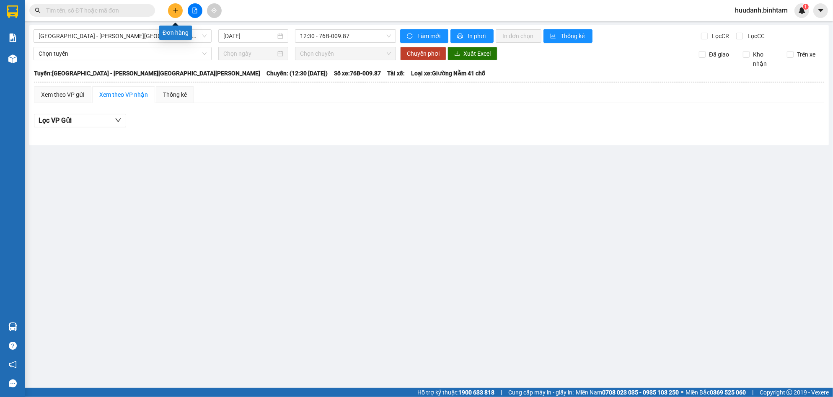
click at [171, 6] on button at bounding box center [175, 10] width 15 height 15
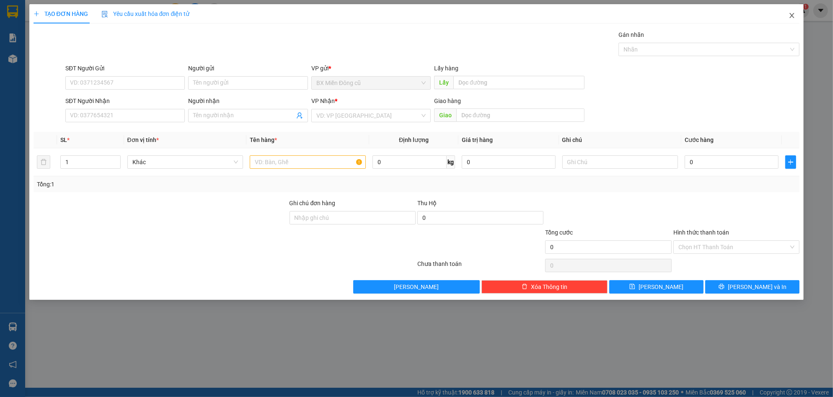
click at [789, 13] on icon "close" at bounding box center [792, 15] width 7 height 7
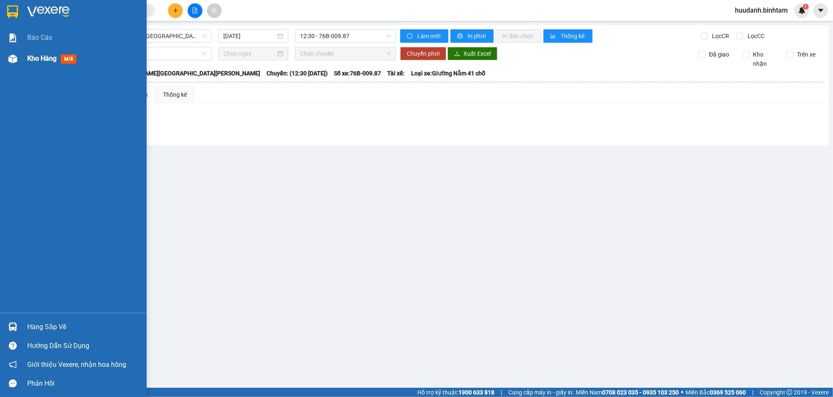
click at [22, 57] on div "Kho hàng mới" at bounding box center [73, 58] width 147 height 21
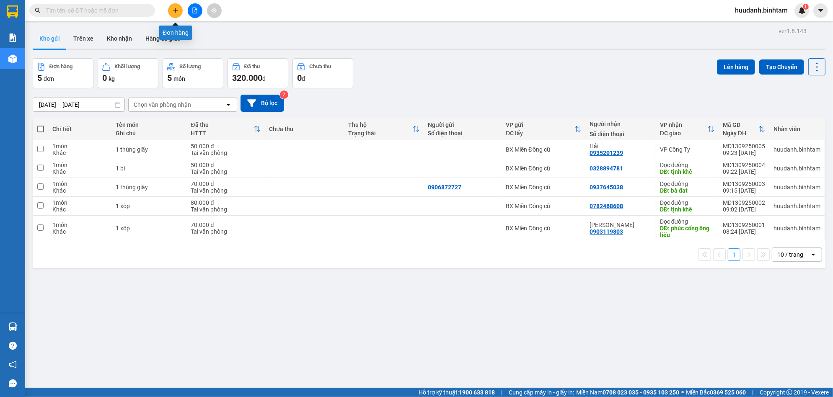
click at [176, 12] on icon "plus" at bounding box center [176, 11] width 6 height 6
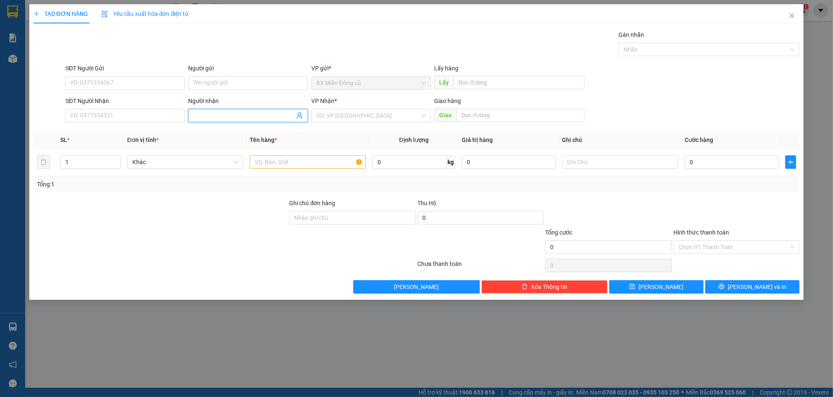
click at [203, 109] on span at bounding box center [247, 115] width 119 height 13
click at [203, 112] on input "Người nhận" at bounding box center [243, 115] width 101 height 9
type input "in"
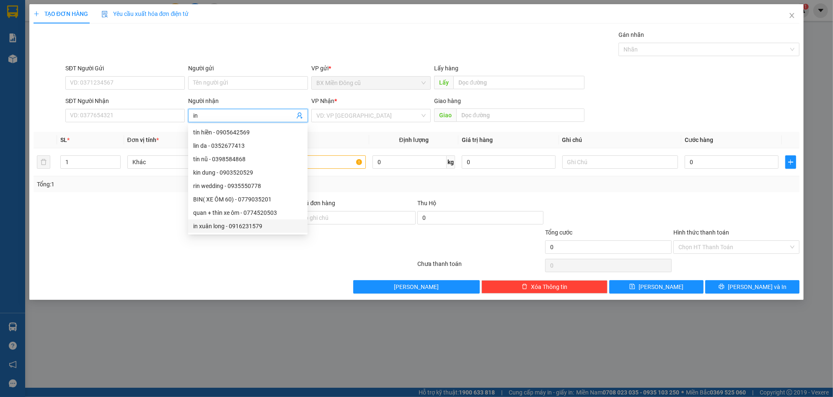
click at [238, 225] on div "in xuân long - 0916231579" at bounding box center [247, 226] width 109 height 9
type input "0916231579"
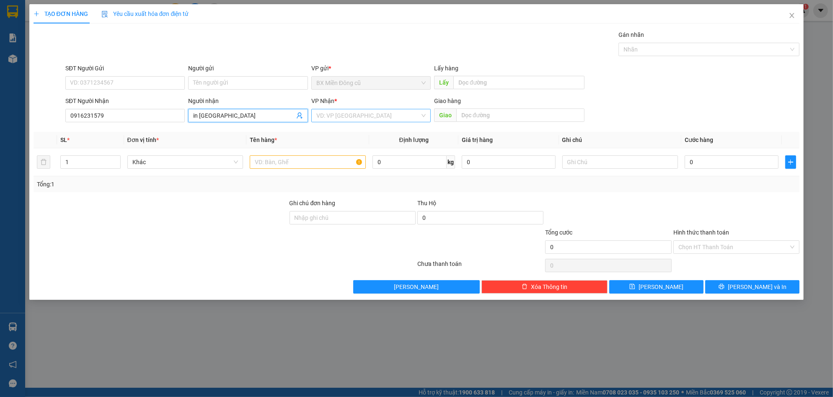
type input "in [GEOGRAPHIC_DATA]"
click at [330, 116] on input "search" at bounding box center [368, 115] width 104 height 13
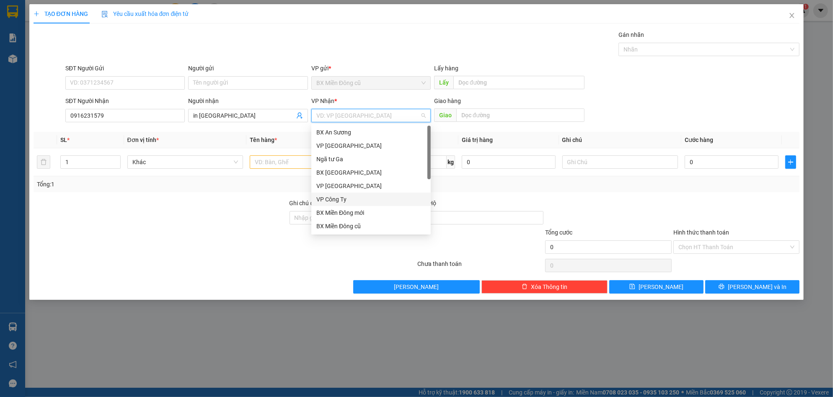
click at [331, 202] on div "VP Công Ty" at bounding box center [370, 199] width 109 height 9
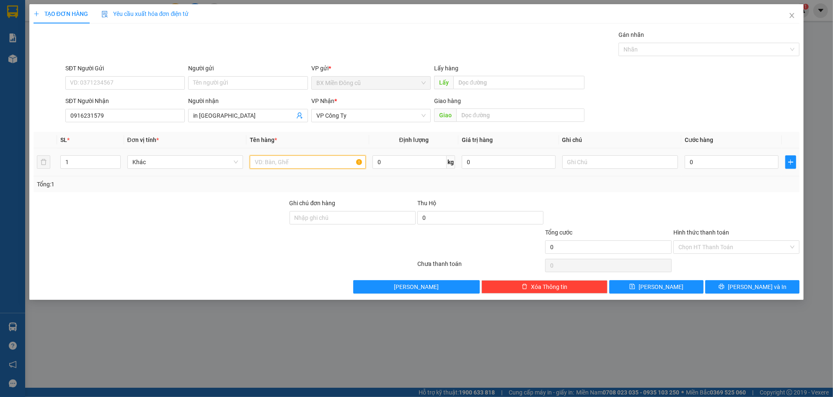
click at [293, 163] on input "text" at bounding box center [308, 161] width 116 height 13
paste input "ùng"
paste input "â"
type input "1 thùng giây"
click at [700, 161] on input "0" at bounding box center [732, 161] width 94 height 13
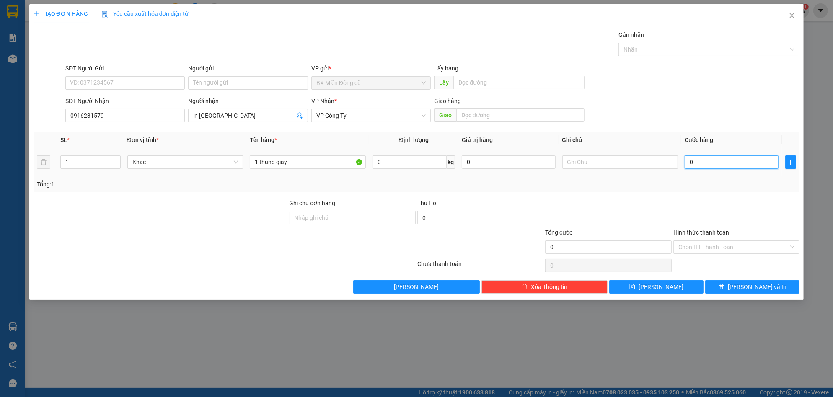
type input "6"
type input "60"
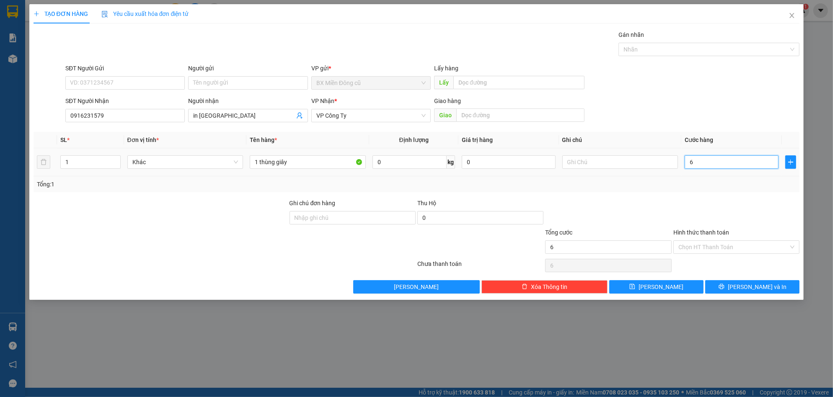
type input "60"
type input "600"
type input "6.000"
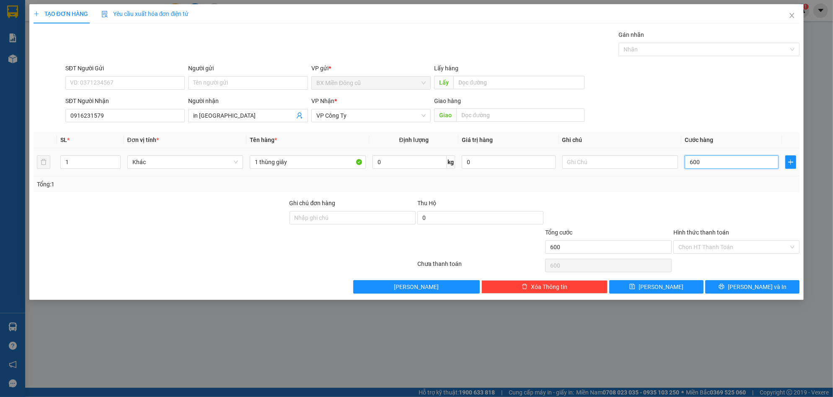
type input "6.000"
type input "60.000"
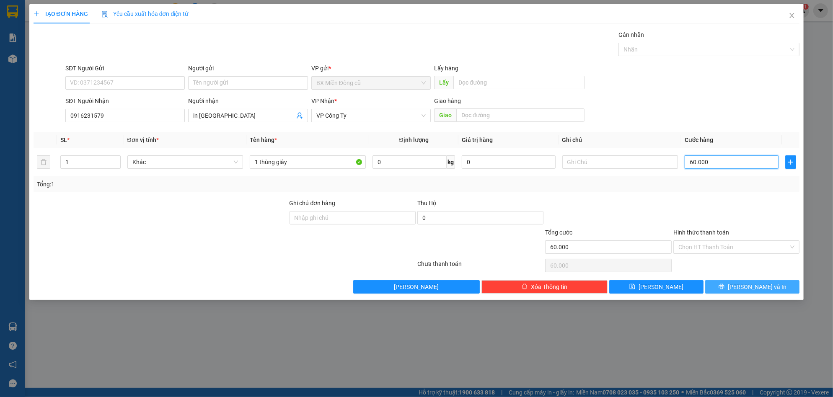
type input "60.000"
click at [746, 284] on span "[PERSON_NAME] và In" at bounding box center [757, 286] width 59 height 9
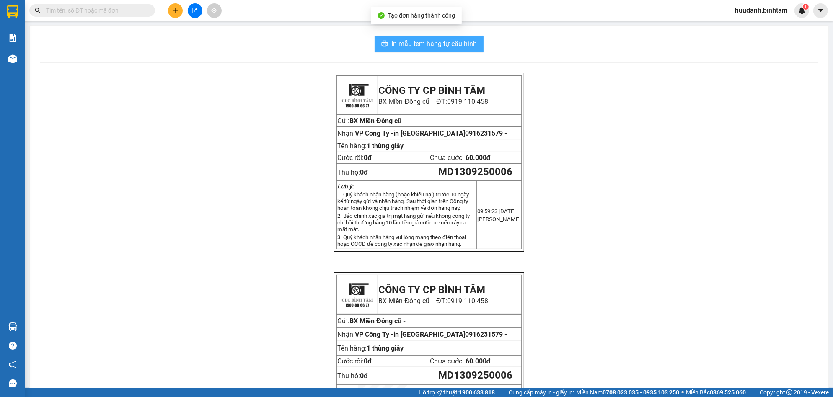
click at [468, 40] on span "In mẫu tem hàng tự cấu hình" at bounding box center [433, 44] width 85 height 10
click at [175, 5] on button at bounding box center [175, 10] width 15 height 15
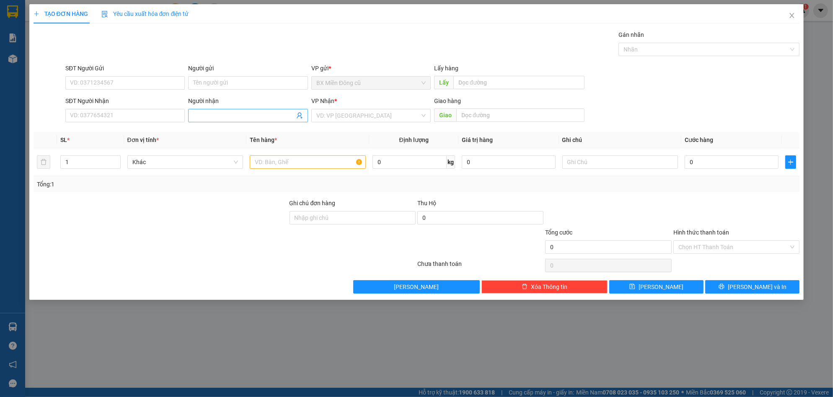
click at [210, 112] on input "Người nhận" at bounding box center [243, 115] width 101 height 9
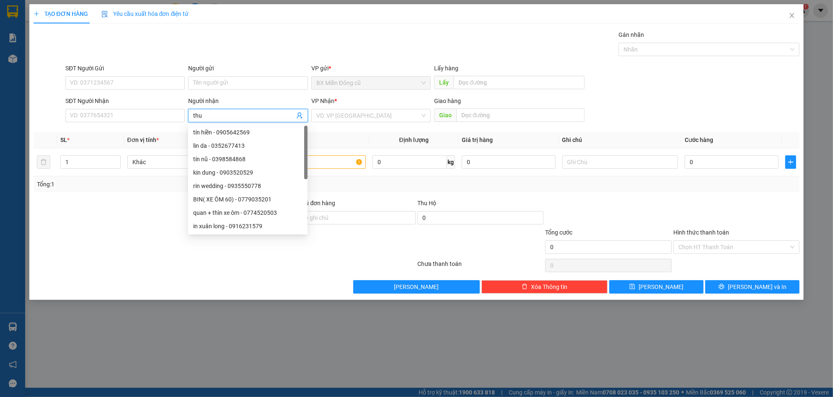
paste input "ỷ"
type input "thuỷ"
click at [239, 225] on div "Thuỷ - 0913428275" at bounding box center [247, 226] width 109 height 9
type input "0913428275"
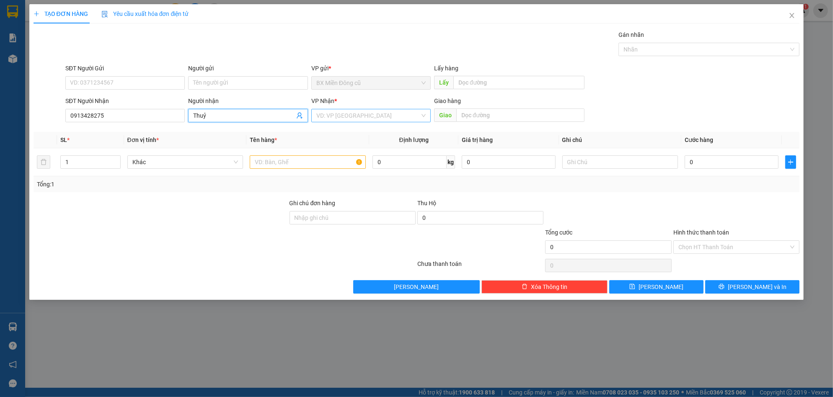
type input "Thuỷ"
click at [338, 111] on input "search" at bounding box center [368, 115] width 104 height 13
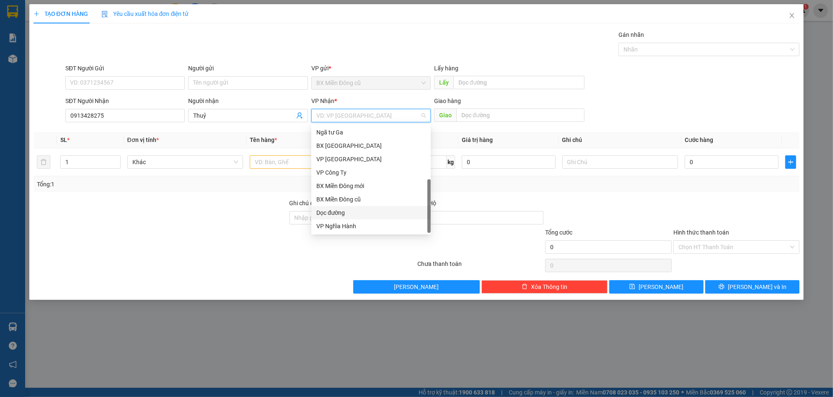
click at [337, 211] on div "Dọc đường" at bounding box center [370, 212] width 109 height 9
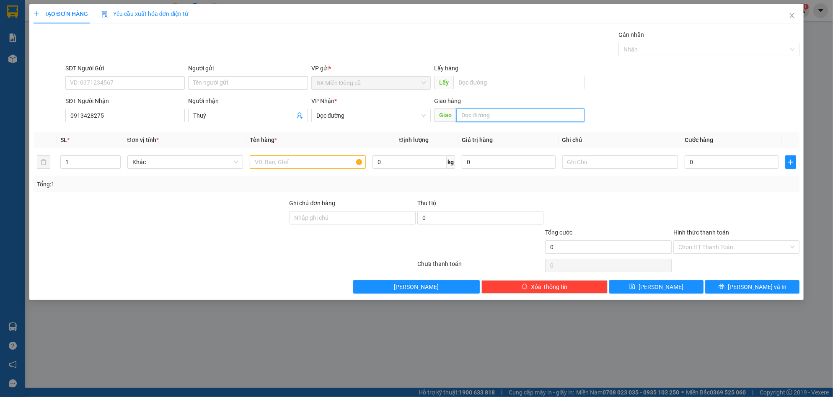
click at [487, 111] on input "text" at bounding box center [520, 115] width 128 height 13
paste input "à"
paste input "â"
type input "trà câu"
click at [719, 165] on input "0" at bounding box center [732, 161] width 94 height 13
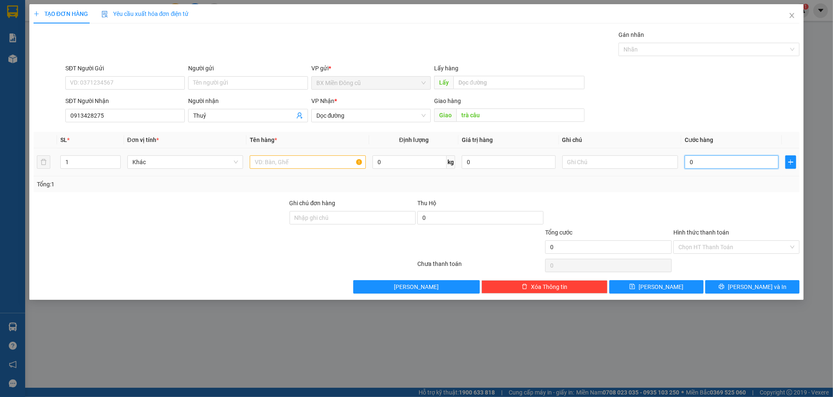
type input "5"
type input "50"
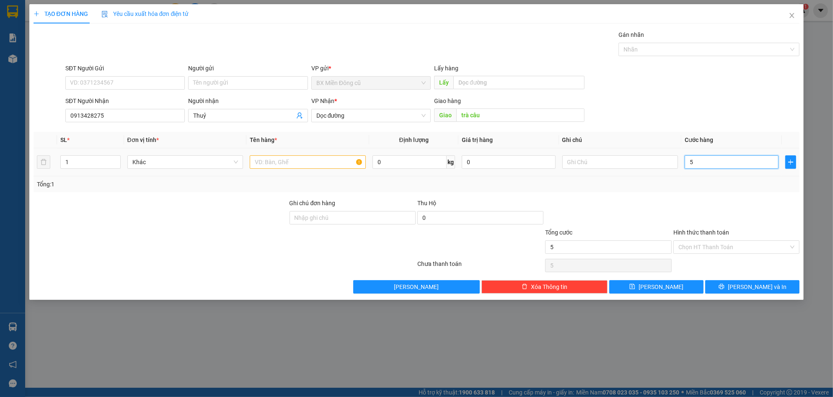
type input "50"
type input "500"
type input "5.000"
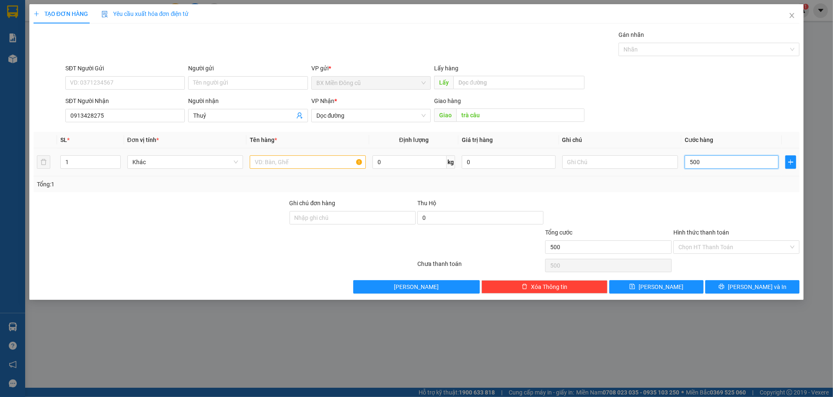
type input "5.000"
type input "50.000"
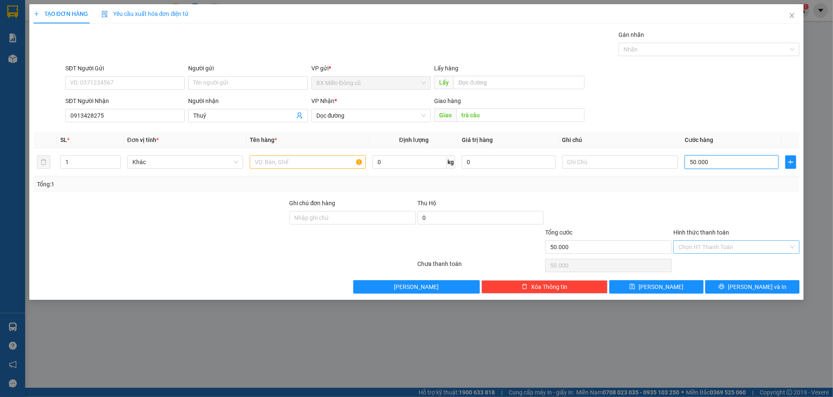
type input "50.000"
click at [725, 245] on input "Hình thức thanh toán" at bounding box center [733, 247] width 110 height 13
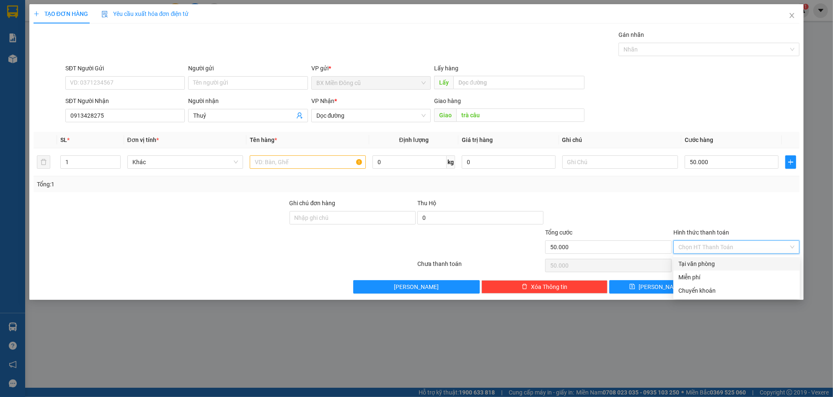
click at [685, 265] on div "Tại văn phòng" at bounding box center [736, 263] width 116 height 9
type input "0"
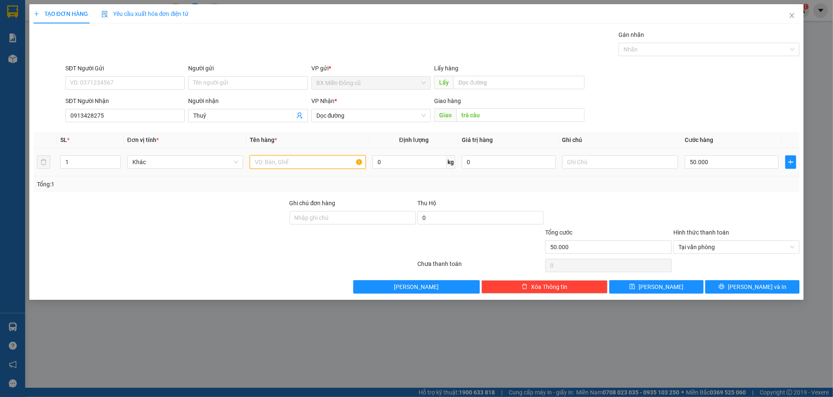
click at [336, 163] on input "text" at bounding box center [308, 161] width 116 height 13
paste input "ô"
type input "1 xôp"
click at [754, 285] on span "[PERSON_NAME] và In" at bounding box center [757, 286] width 59 height 9
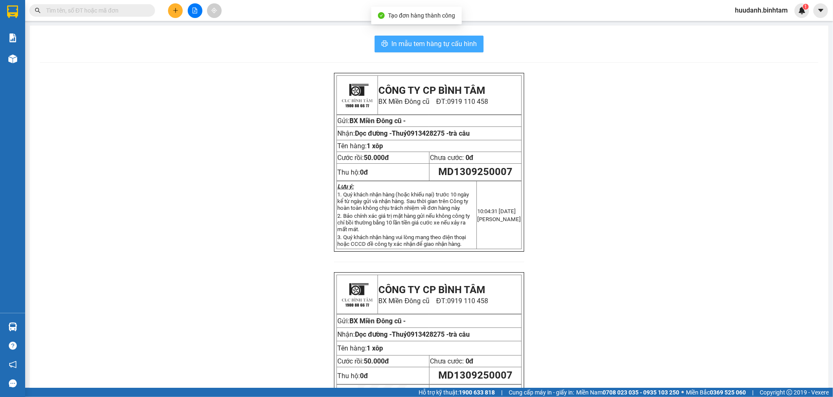
click at [471, 46] on span "In mẫu tem hàng tự cấu hình" at bounding box center [433, 44] width 85 height 10
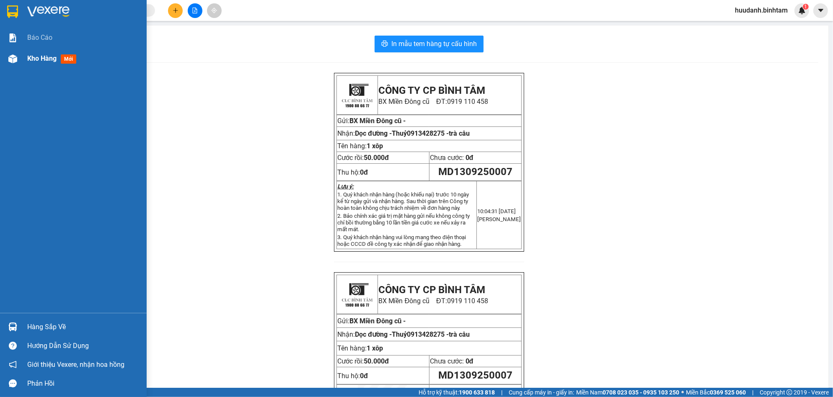
drag, startPoint x: 584, startPoint y: 138, endPoint x: 12, endPoint y: 58, distance: 577.1
click at [12, 58] on img at bounding box center [12, 58] width 9 height 9
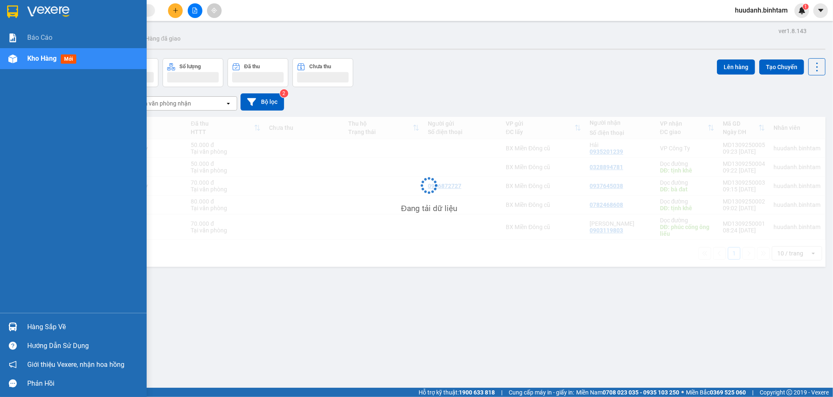
click at [26, 58] on div "Kho hàng mới" at bounding box center [73, 58] width 147 height 21
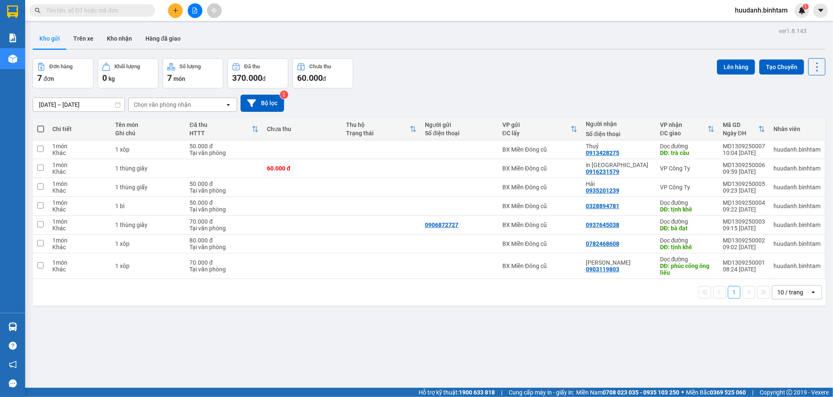
click at [177, 9] on icon "plus" at bounding box center [176, 11] width 6 height 6
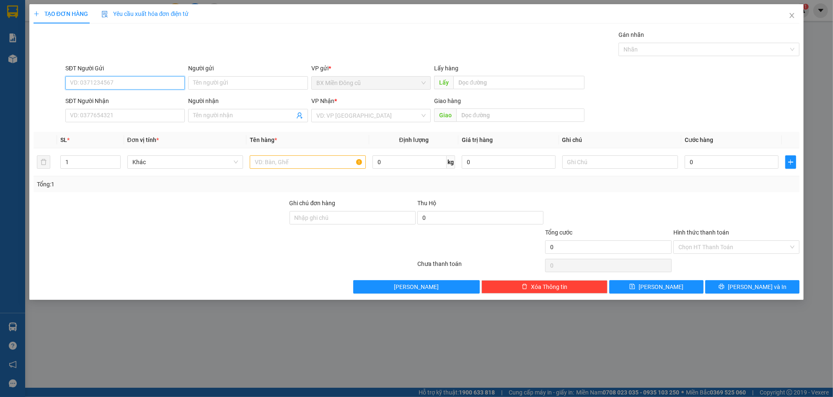
click at [114, 85] on input "SĐT Người Gửi" at bounding box center [124, 82] width 119 height 13
click at [109, 114] on input "SĐT Người Nhận" at bounding box center [124, 115] width 119 height 13
type input "0934835807"
click at [331, 114] on input "search" at bounding box center [368, 115] width 104 height 13
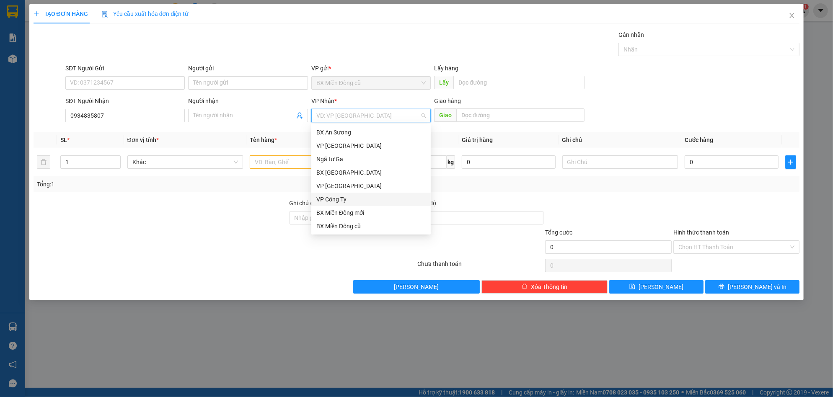
click at [358, 202] on div "VP Công Ty" at bounding box center [370, 199] width 109 height 9
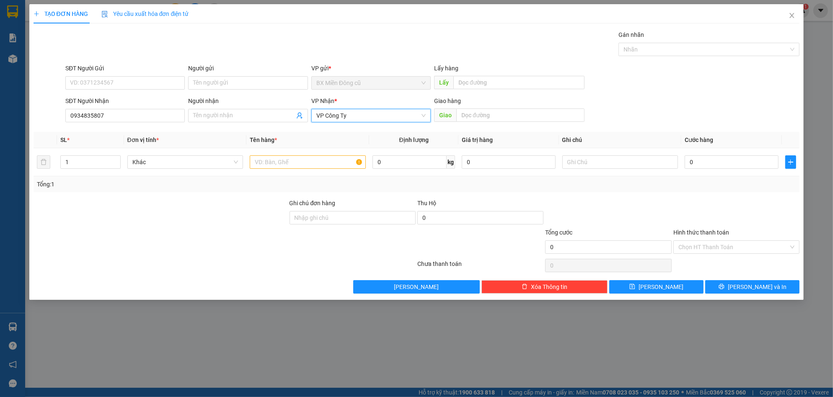
click at [354, 114] on span "VP Công Ty" at bounding box center [370, 115] width 109 height 13
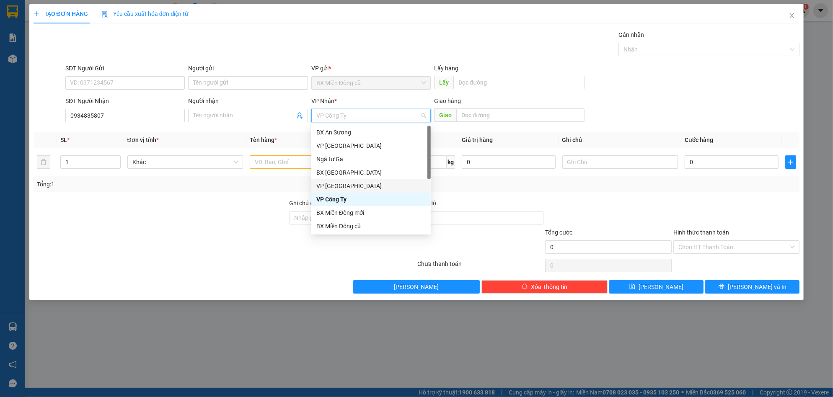
scroll to position [27, 0]
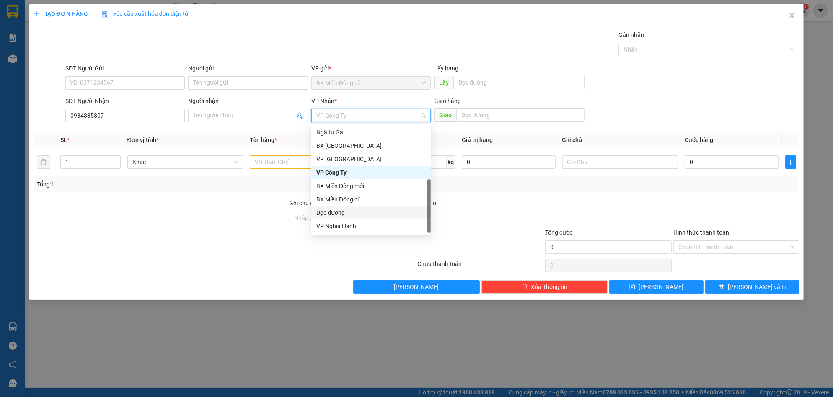
click at [358, 212] on div "Dọc đường" at bounding box center [370, 212] width 109 height 9
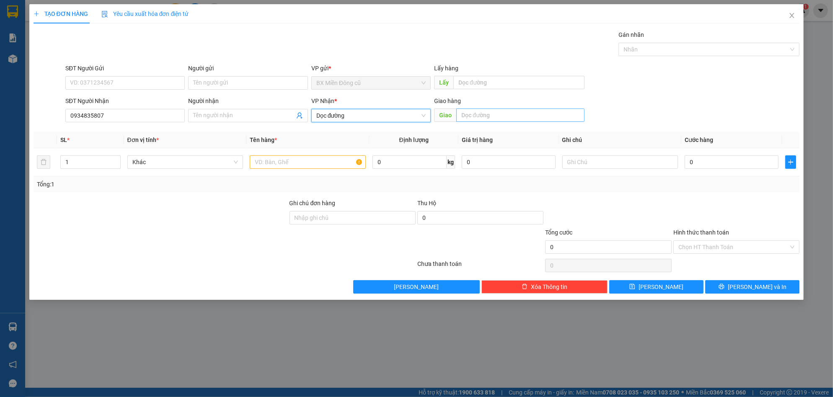
drag, startPoint x: 472, startPoint y: 125, endPoint x: 484, endPoint y: 119, distance: 13.5
click at [478, 123] on div "Giao hàng Giao" at bounding box center [509, 110] width 150 height 29
click at [484, 116] on input "text" at bounding box center [520, 115] width 128 height 13
paste input "ịnh"
paste input "ê"
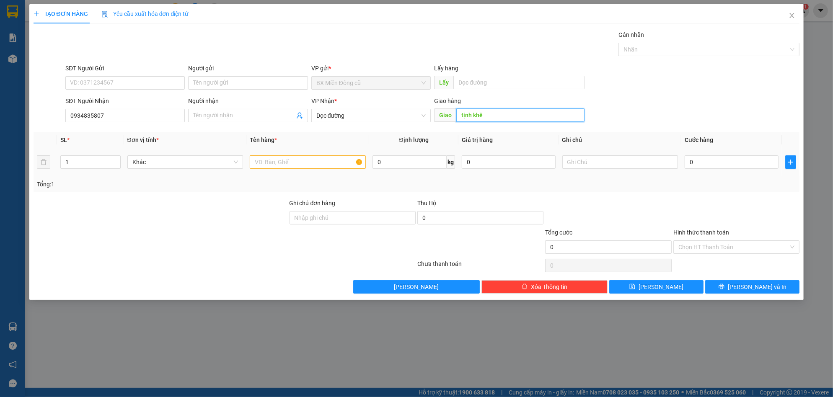
type input "tịnh khê"
click at [280, 166] on input "text" at bounding box center [308, 161] width 116 height 13
paste input "ì"
paste input "ư"
type input "1 bì thư"
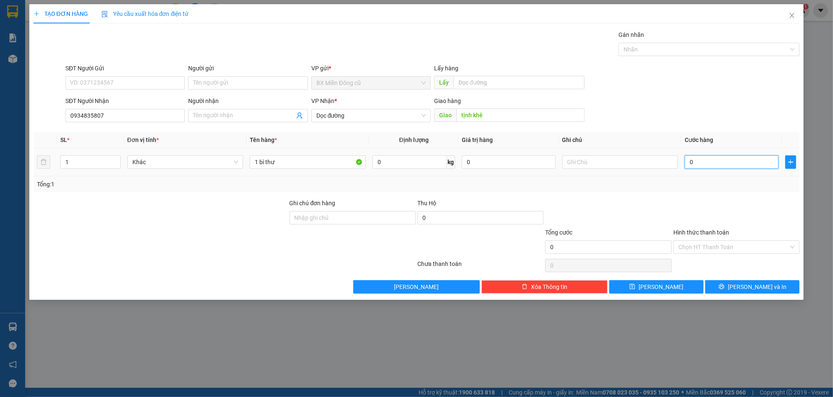
click at [701, 163] on input "0" at bounding box center [732, 161] width 94 height 13
type input "5"
type input "50"
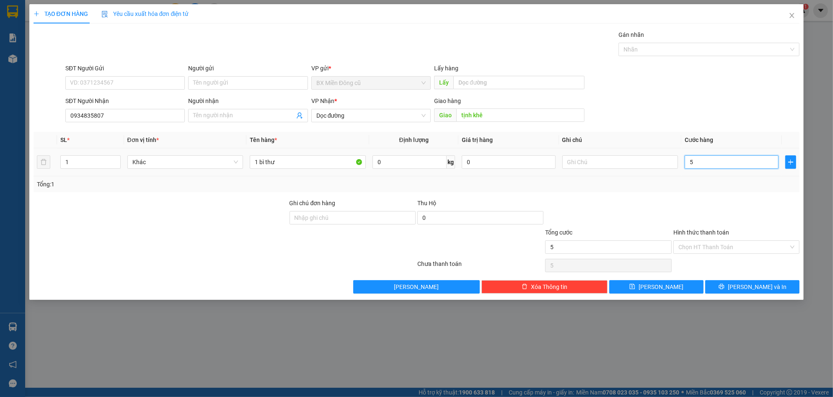
type input "50"
type input "500"
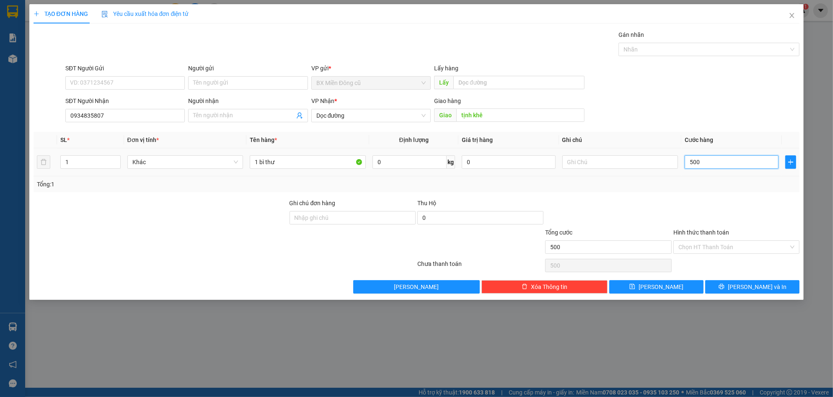
type input "5.000"
type input "50.000"
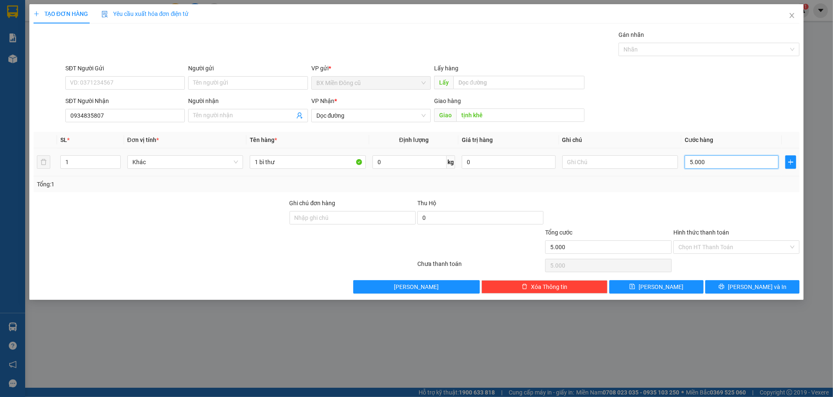
type input "50.000"
click at [696, 250] on input "Hình thức thanh toán" at bounding box center [733, 247] width 110 height 13
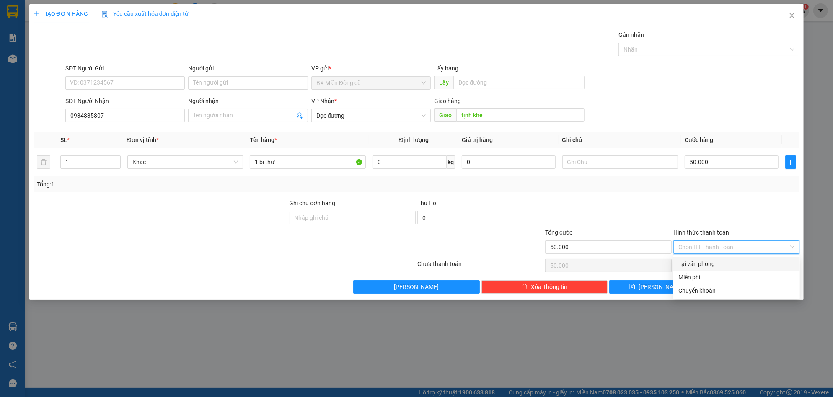
drag, startPoint x: 691, startPoint y: 261, endPoint x: 688, endPoint y: 274, distance: 12.8
click at [691, 261] on div "Tại văn phòng" at bounding box center [736, 263] width 116 height 9
type input "0"
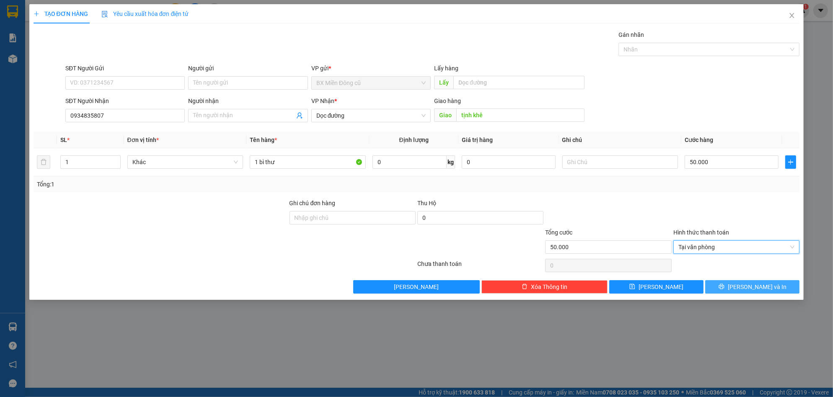
click at [747, 289] on span "[PERSON_NAME] và In" at bounding box center [757, 286] width 59 height 9
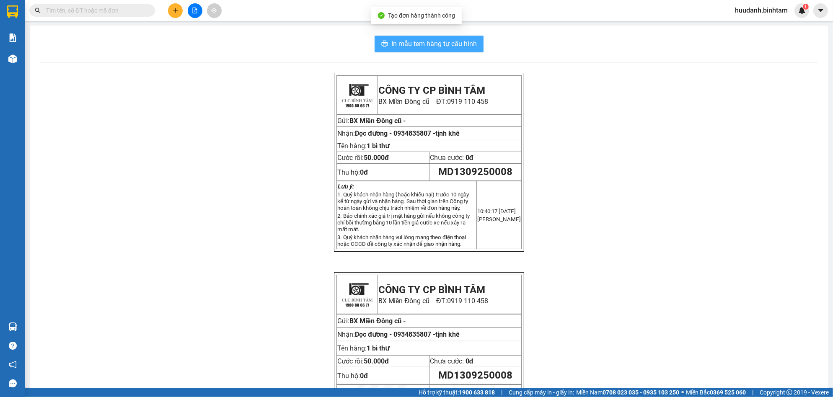
click at [455, 42] on span "In mẫu tem hàng tự cấu hình" at bounding box center [433, 44] width 85 height 10
click at [172, 7] on button at bounding box center [175, 10] width 15 height 15
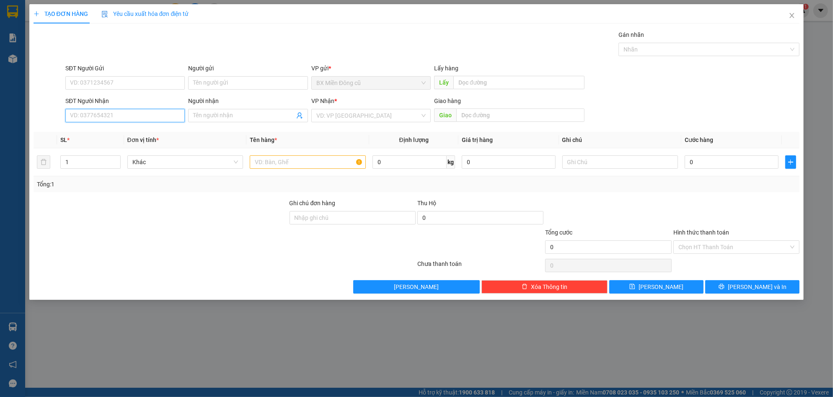
click at [124, 109] on input "SĐT Người Nhận" at bounding box center [124, 115] width 119 height 13
type input "0377243434"
click at [277, 114] on input "Người nhận" at bounding box center [243, 115] width 101 height 9
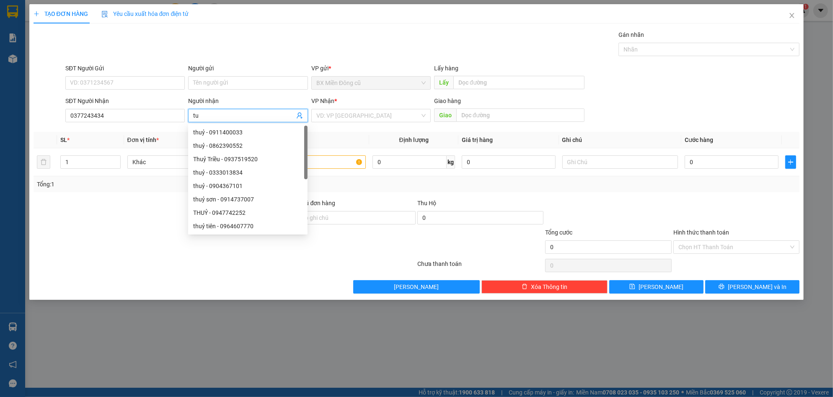
paste input "ấn"
drag, startPoint x: 420, startPoint y: 116, endPoint x: 407, endPoint y: 121, distance: 14.3
click at [420, 116] on div "VD: VP [GEOGRAPHIC_DATA]" at bounding box center [370, 115] width 119 height 13
type input "tuấn"
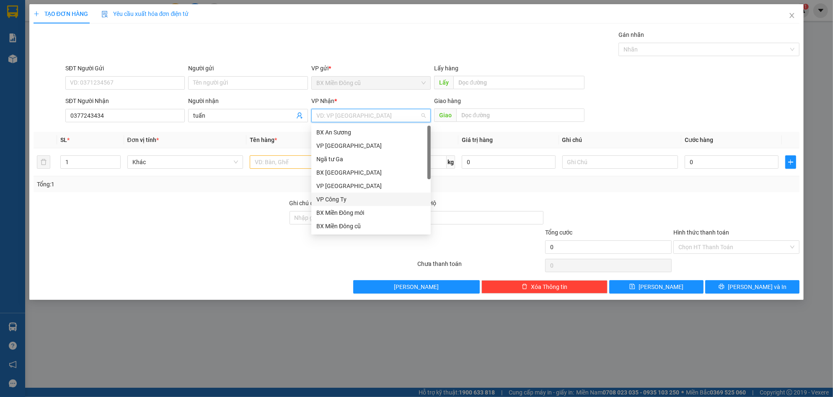
click at [342, 204] on div "VP Công Ty" at bounding box center [370, 199] width 109 height 9
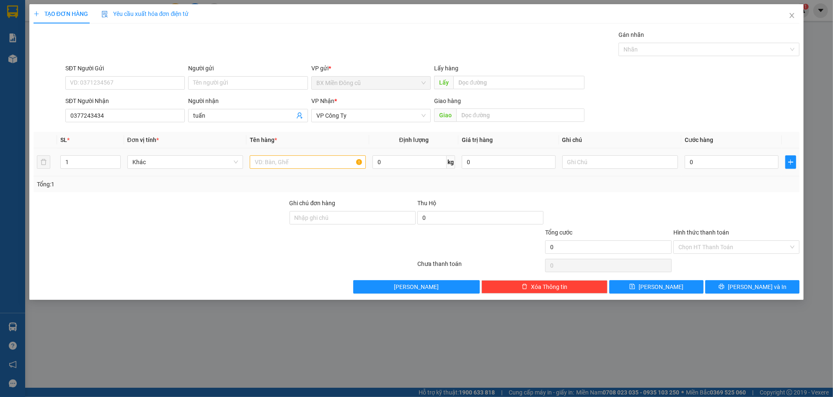
click at [286, 175] on td at bounding box center [307, 162] width 123 height 28
click at [288, 166] on input "text" at bounding box center [308, 161] width 116 height 13
paste input "ốp"
type input "1 xốp"
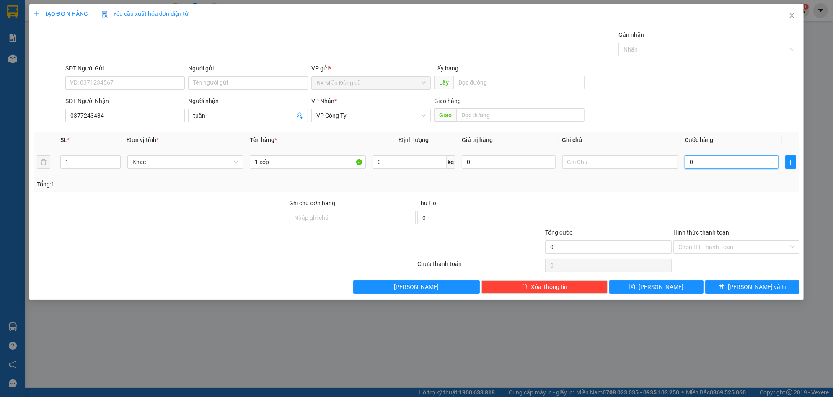
click at [739, 160] on input "0" at bounding box center [732, 161] width 94 height 13
type input "5"
type input "50"
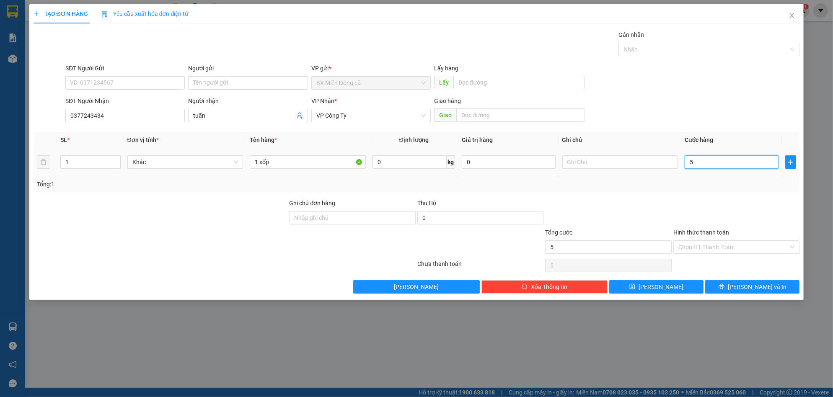
type input "50"
type input "500"
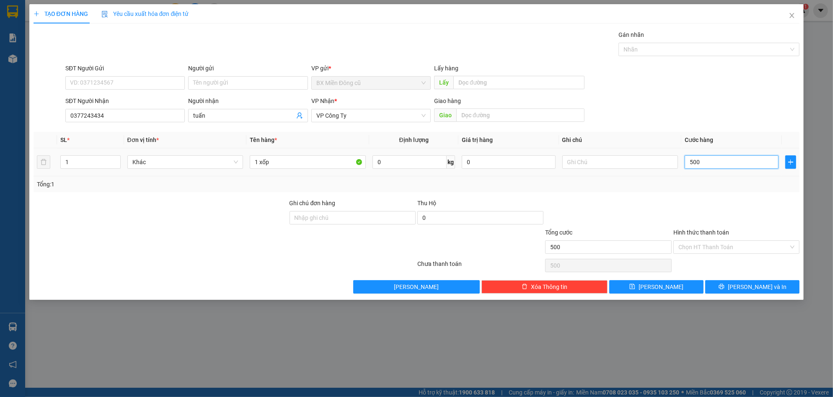
type input "5.000"
type input "50.000"
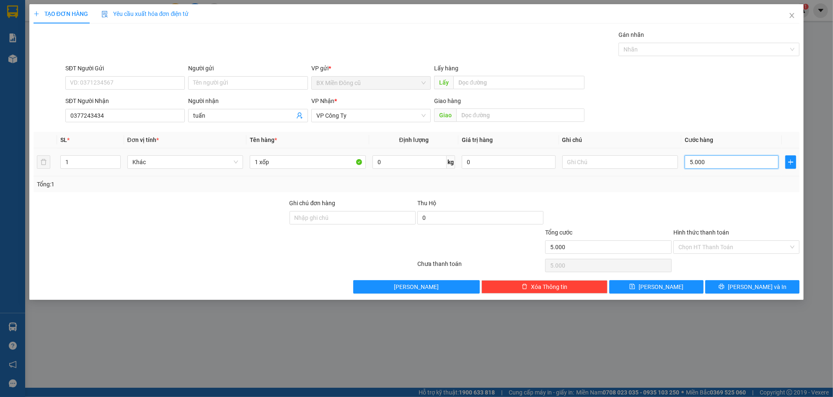
type input "50.000"
click at [713, 288] on button "[PERSON_NAME] và In" at bounding box center [752, 286] width 94 height 13
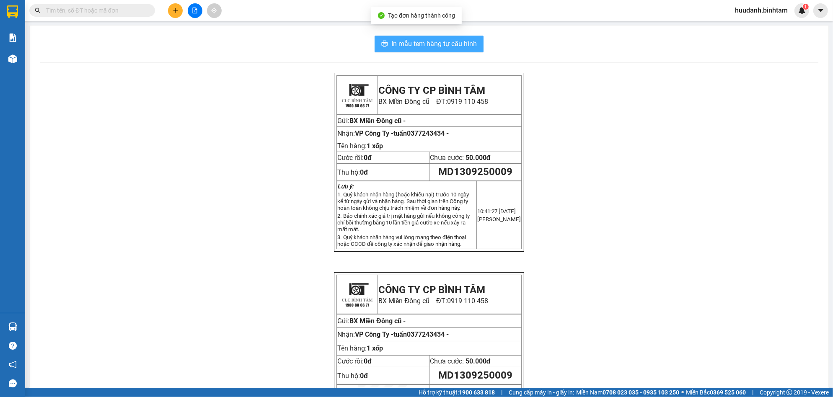
click at [464, 50] on button "In mẫu tem hàng tự cấu hình" at bounding box center [429, 44] width 109 height 17
click at [169, 6] on button at bounding box center [175, 10] width 15 height 15
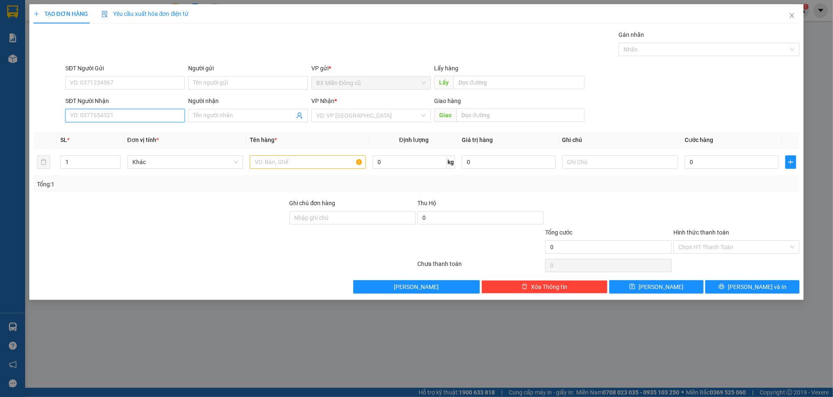
click at [153, 112] on input "SĐT Người Nhận" at bounding box center [124, 115] width 119 height 13
type input "0767866913"
click at [139, 132] on div "0767866913" at bounding box center [124, 132] width 109 height 9
type input "mộ đức"
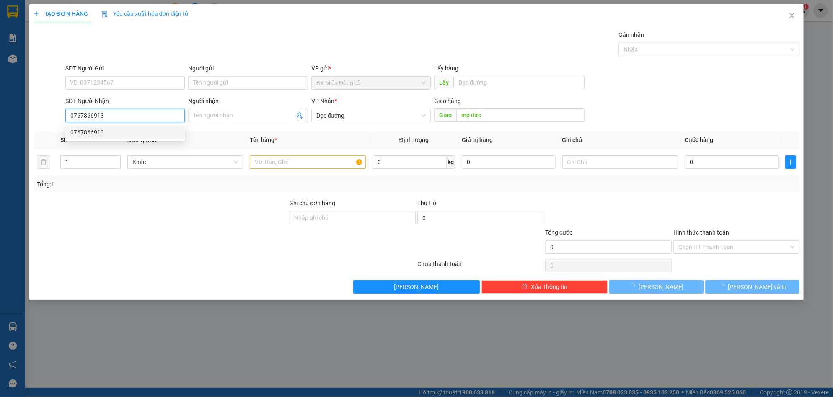
type input "70.000"
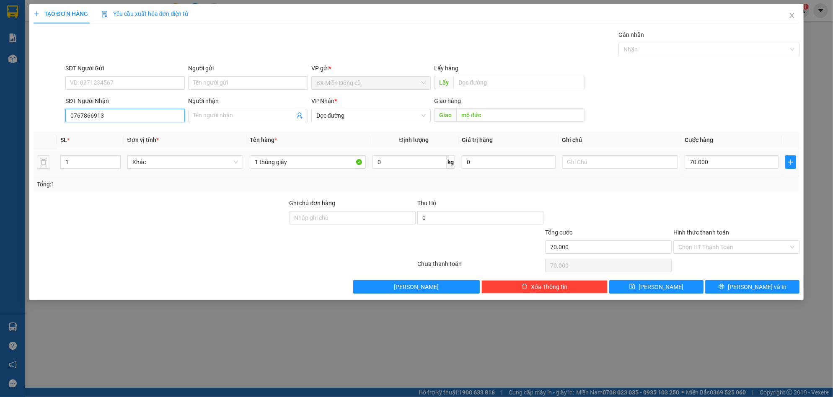
type input "0767866913"
type input "5"
type input "50"
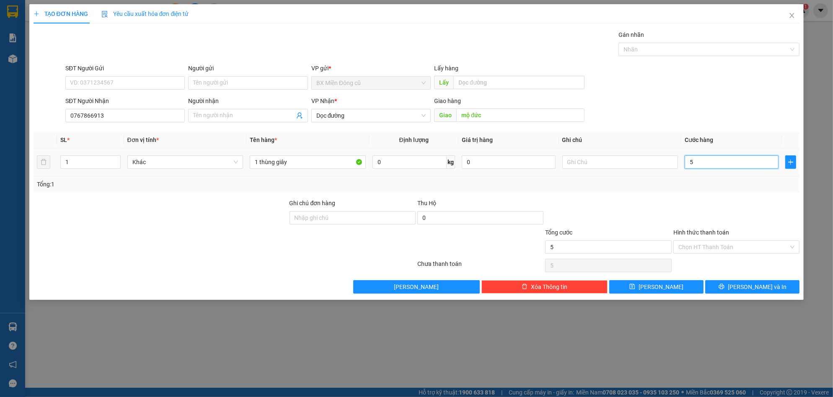
type input "50"
type input "500"
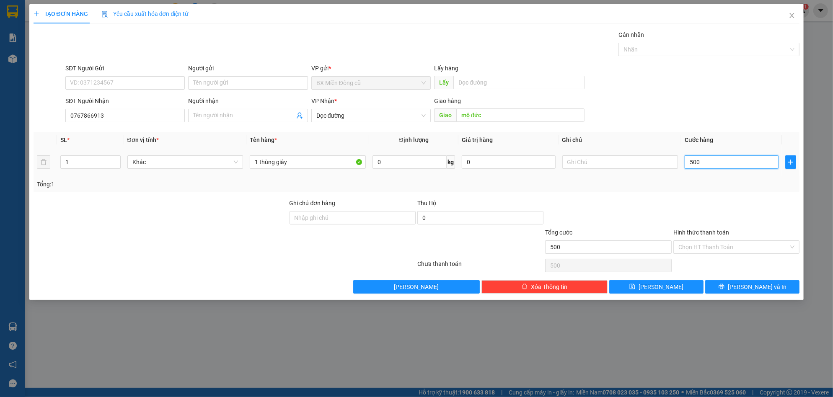
type input "5.000"
type input "50.000"
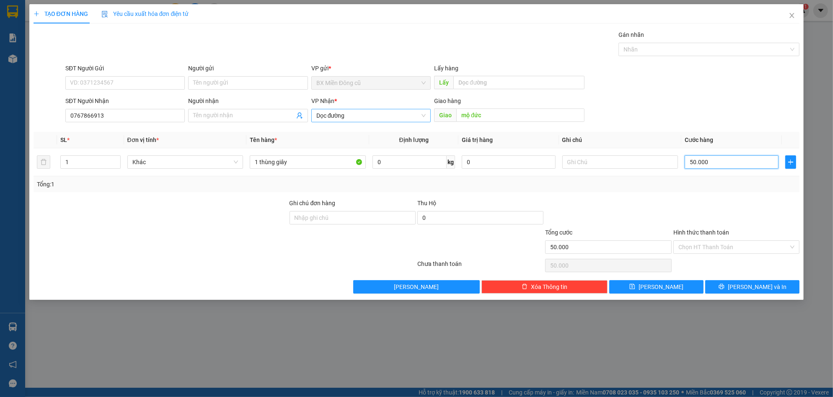
click at [409, 118] on span "Dọc đường" at bounding box center [370, 115] width 109 height 13
type input "50.000"
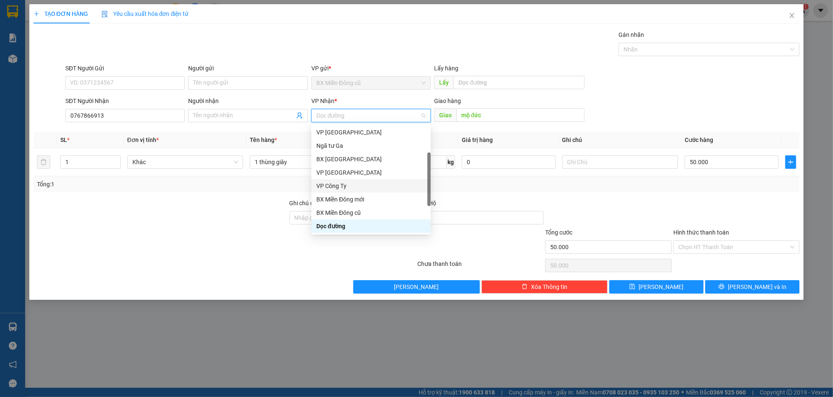
click at [342, 191] on div "VP Công Ty" at bounding box center [370, 185] width 119 height 13
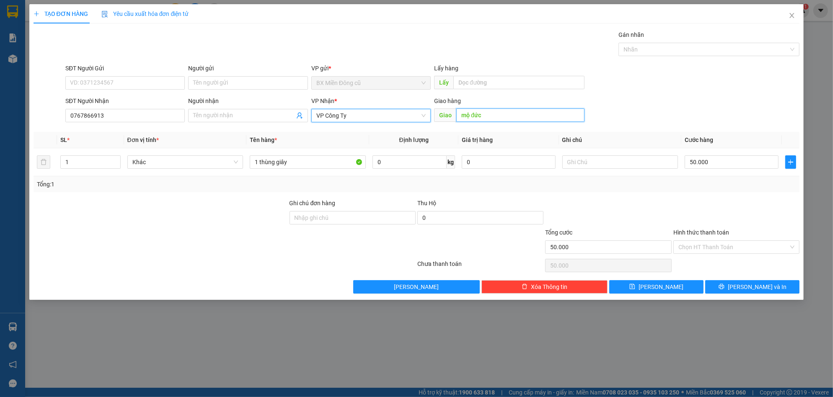
click at [505, 114] on input "mộ đức" at bounding box center [520, 115] width 128 height 13
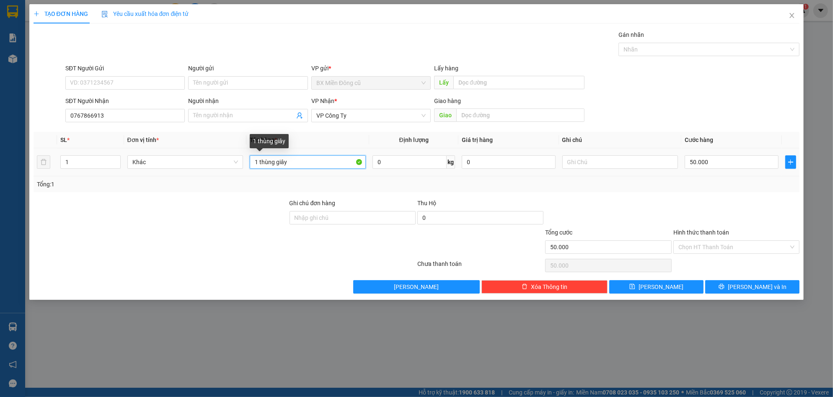
click at [316, 165] on input "1 thùng giây" at bounding box center [308, 161] width 116 height 13
paste input "ện"
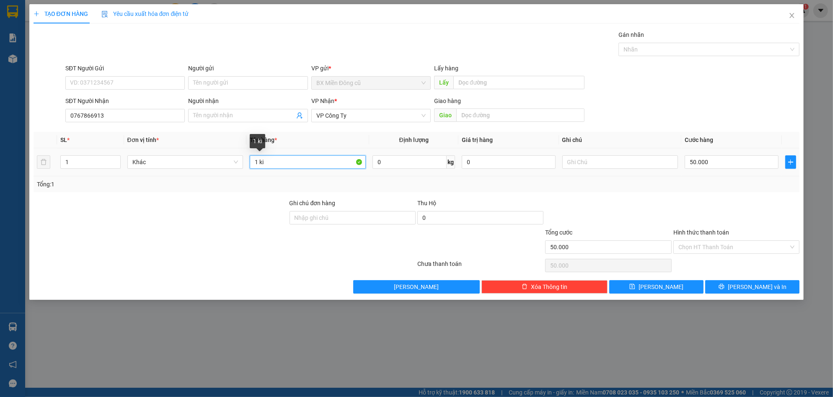
paste input "ện"
paste input "ục"
click at [731, 254] on div "Chọn HT Thanh Toán" at bounding box center [736, 247] width 126 height 13
type input "1 cục"
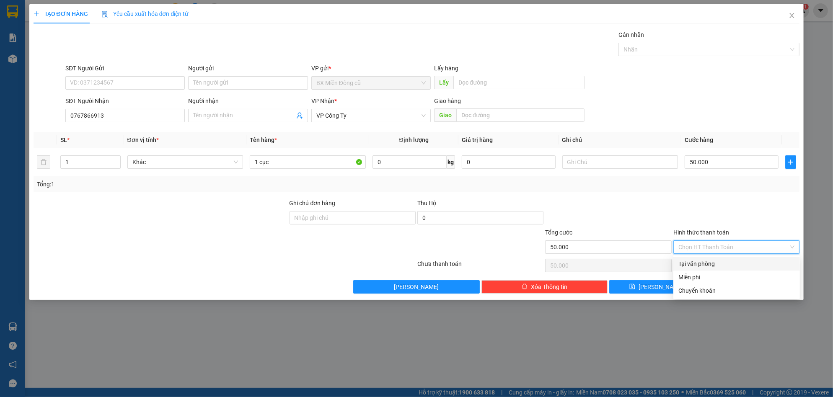
click at [718, 264] on div "Tại văn phòng" at bounding box center [736, 263] width 116 height 9
type input "0"
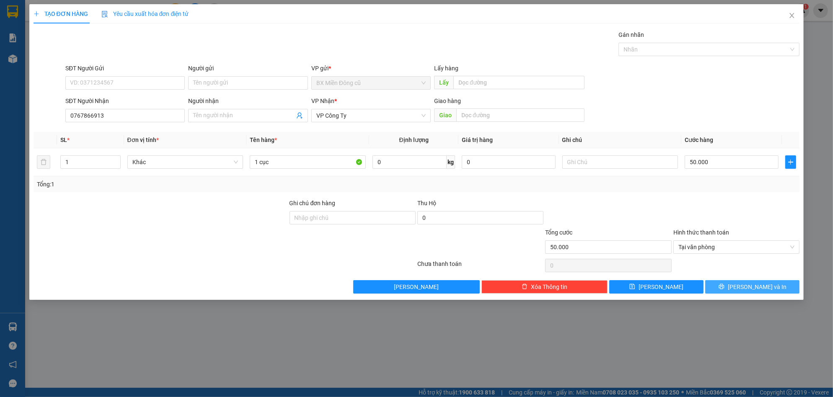
click at [732, 289] on button "[PERSON_NAME] và In" at bounding box center [752, 286] width 94 height 13
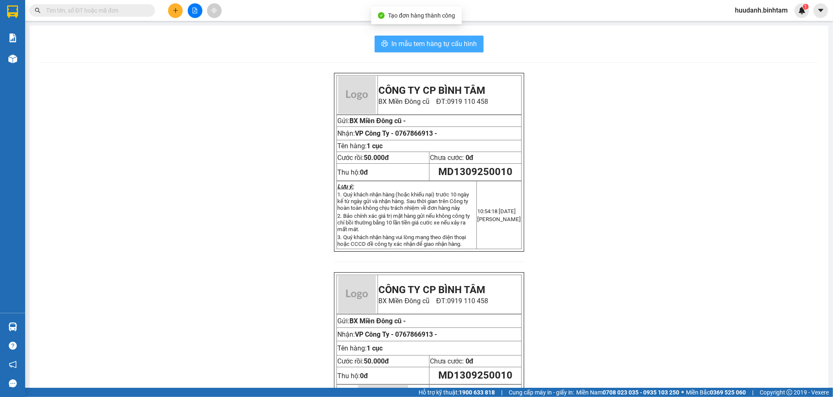
click at [414, 41] on span "In mẫu tem hàng tự cấu hình" at bounding box center [433, 44] width 85 height 10
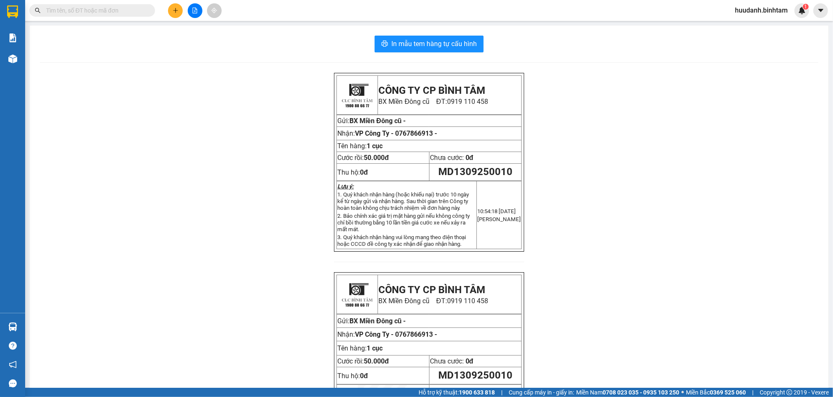
click at [180, 16] on div at bounding box center [194, 10] width 63 height 15
click at [180, 16] on button at bounding box center [175, 10] width 15 height 15
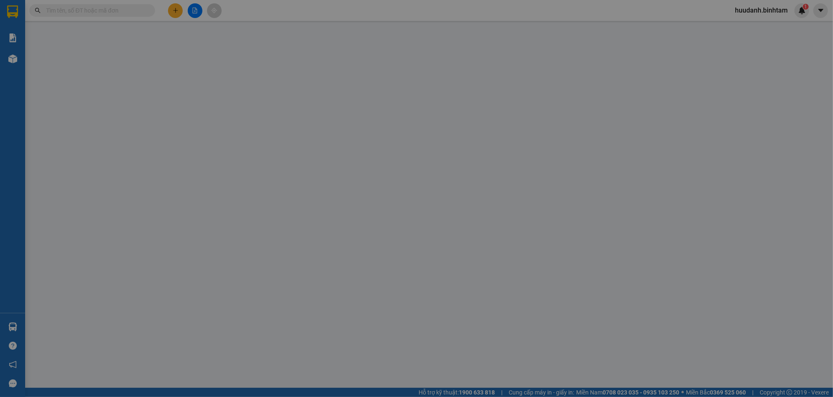
click at [175, 10] on span "Yêu cầu xuất hóa đơn điện tử" at bounding box center [145, 13] width 88 height 7
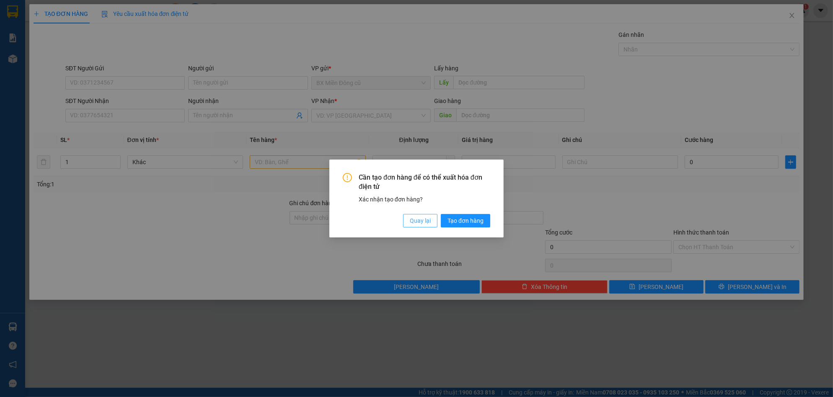
click at [415, 225] on span "Quay lại" at bounding box center [420, 220] width 21 height 9
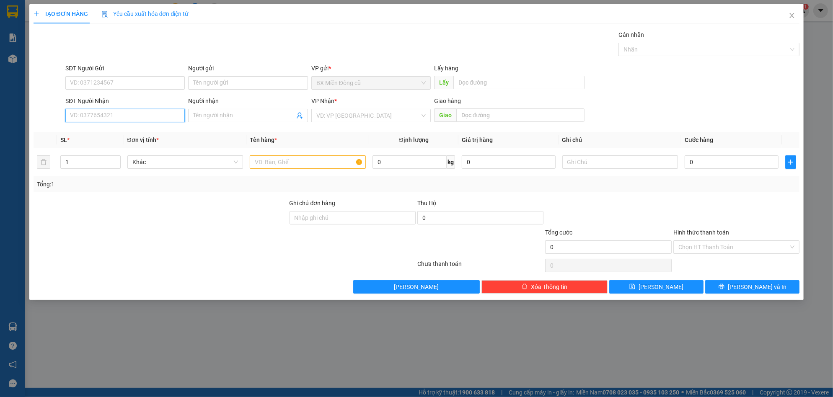
click at [126, 111] on input "SĐT Người Nhận" at bounding box center [124, 115] width 119 height 13
click at [126, 111] on input "078431" at bounding box center [124, 115] width 119 height 13
type input "0784313424"
click at [148, 134] on div "0784313424 - Trinh" at bounding box center [124, 132] width 109 height 9
type input "Trinh"
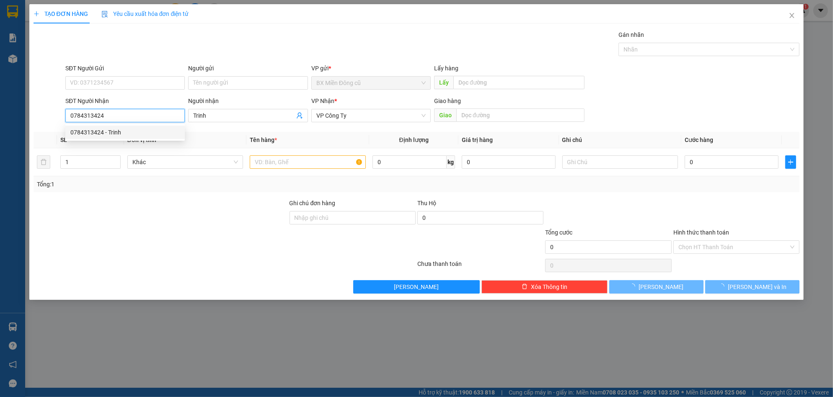
type input "130.000"
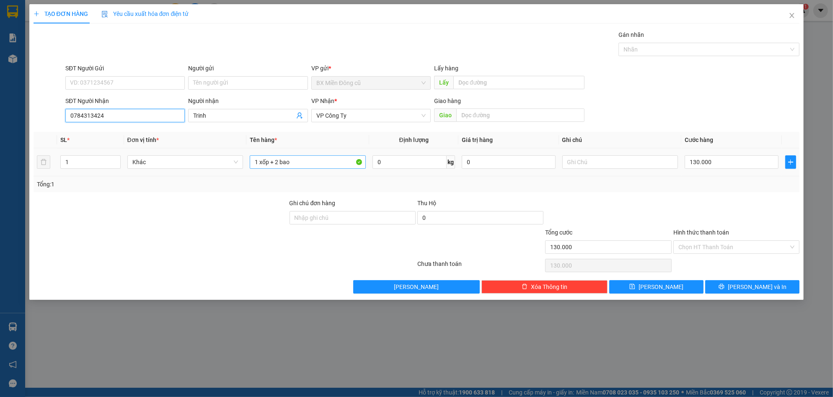
type input "0784313424"
click at [314, 166] on input "1 xốp + 2 bao" at bounding box center [308, 161] width 116 height 13
type input "1 xốp"
click at [728, 165] on input "130.000" at bounding box center [732, 161] width 94 height 13
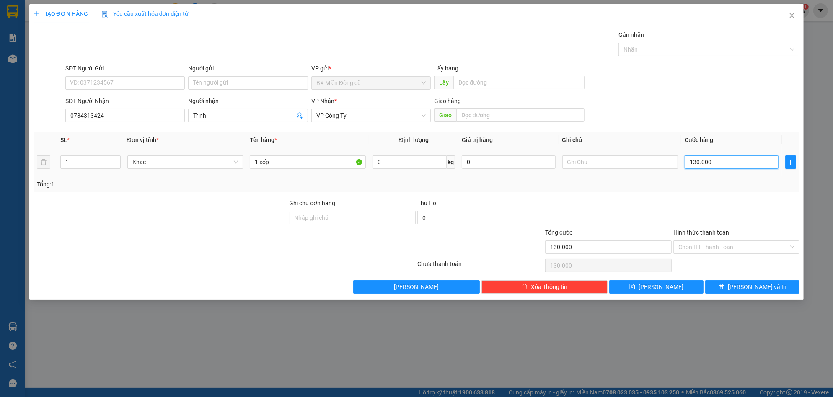
type input "5"
type input "50"
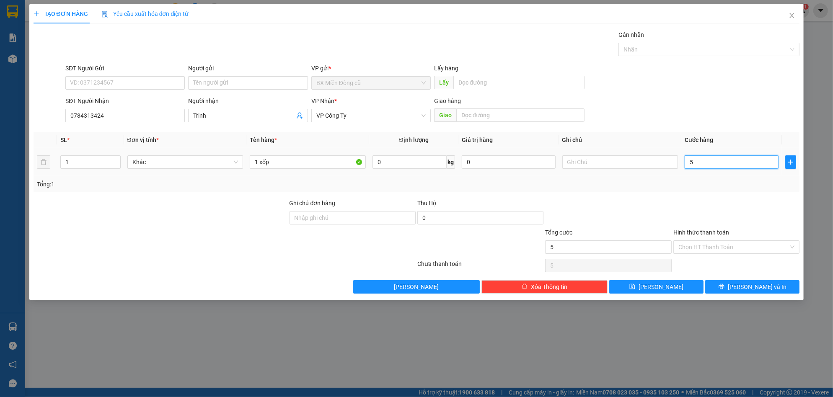
type input "50"
type input "500"
type input "5.000"
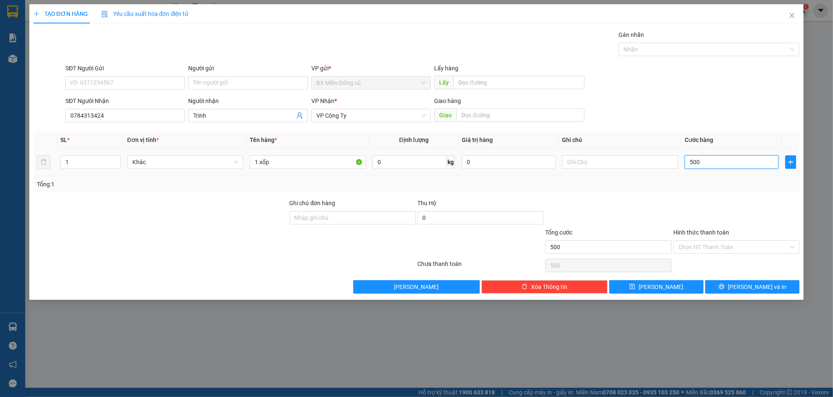
type input "5.000"
type input "50.000"
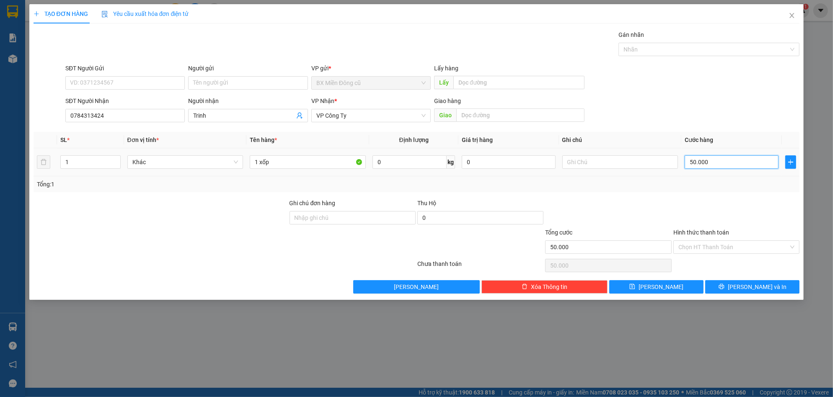
click at [728, 160] on input "50.000" at bounding box center [732, 161] width 94 height 13
type input "5.000"
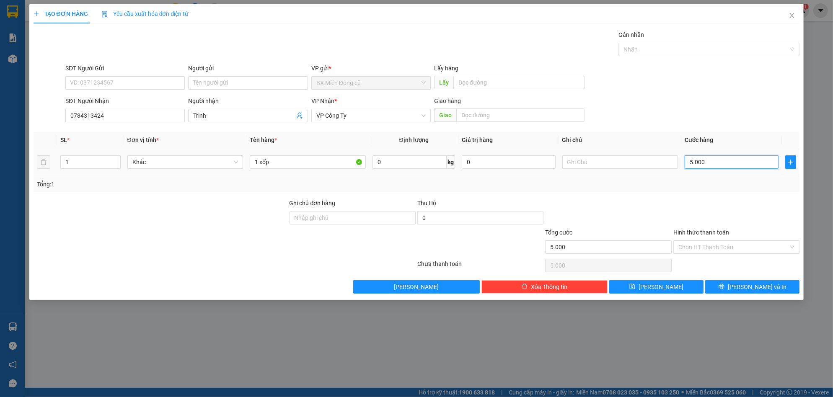
type input "500"
type input "50"
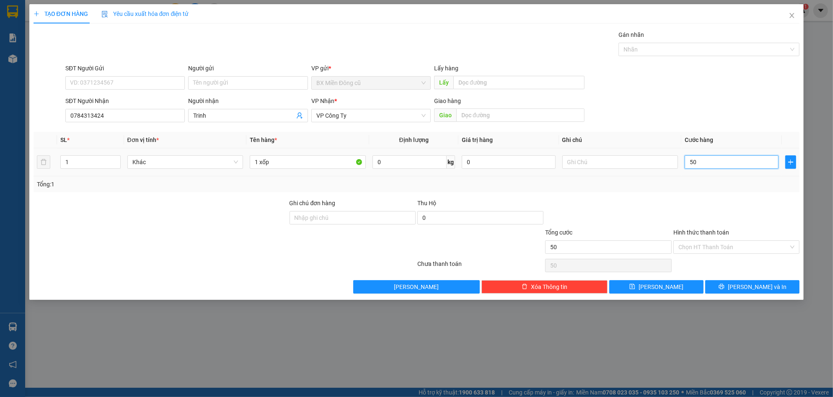
type input "5"
type input "0"
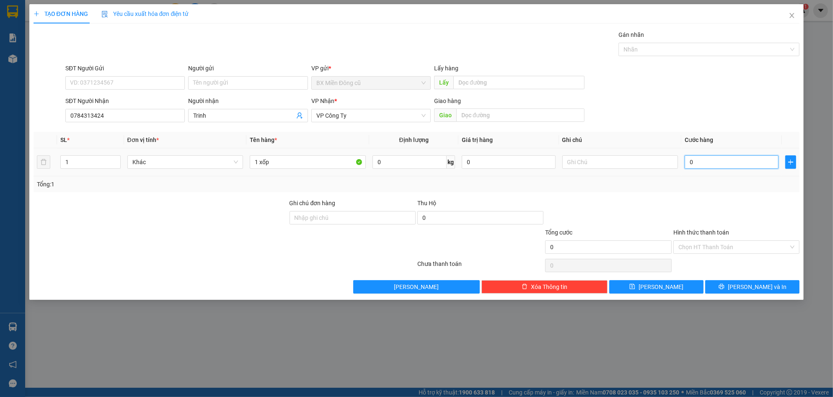
type input "0"
type input "1"
type input "015"
type input "15"
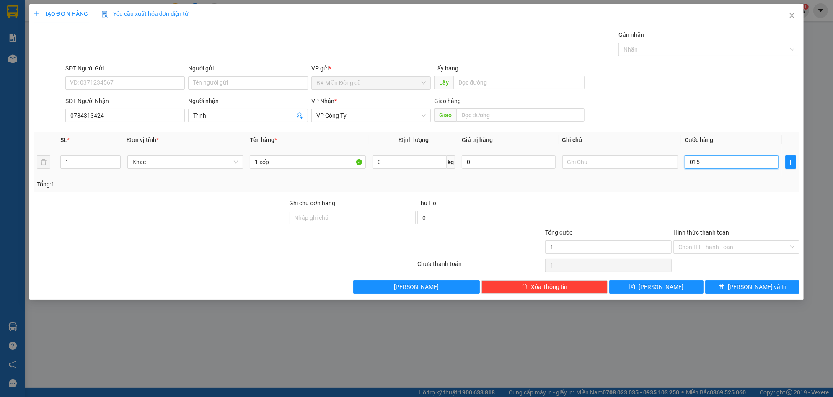
type input "15"
type input "150"
type input "0.150"
type input "1.500"
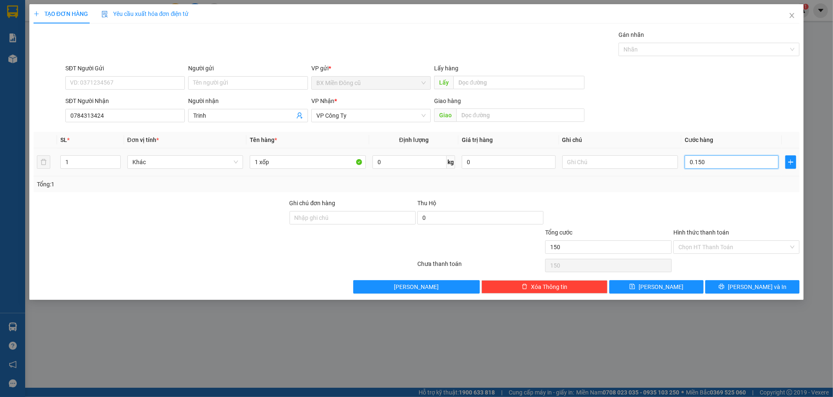
type input "1.500"
type input "01.500"
type input "15.000"
type input "015.000"
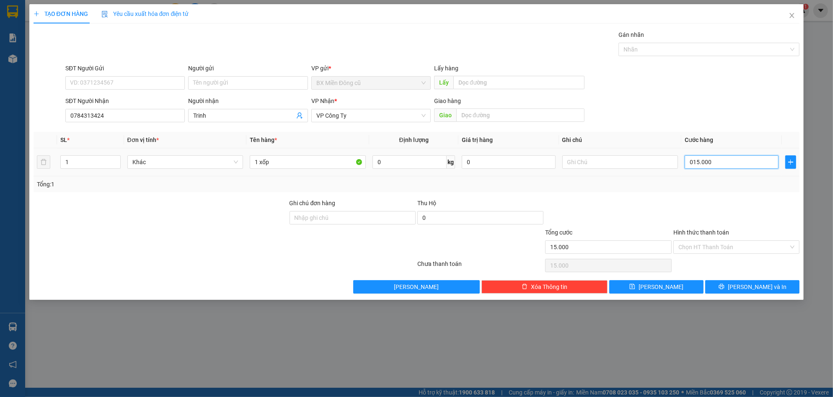
type input "150.000"
type input "015.000"
type input "15.000"
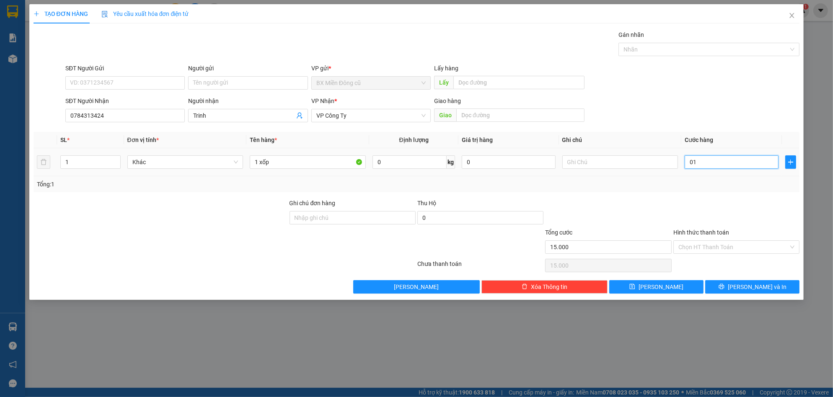
type input "0"
type input "1"
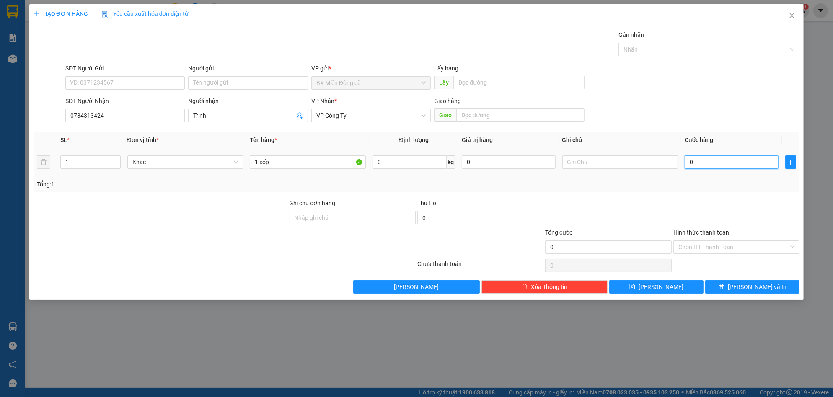
type input "1"
type input "01"
type input "13"
type input "013"
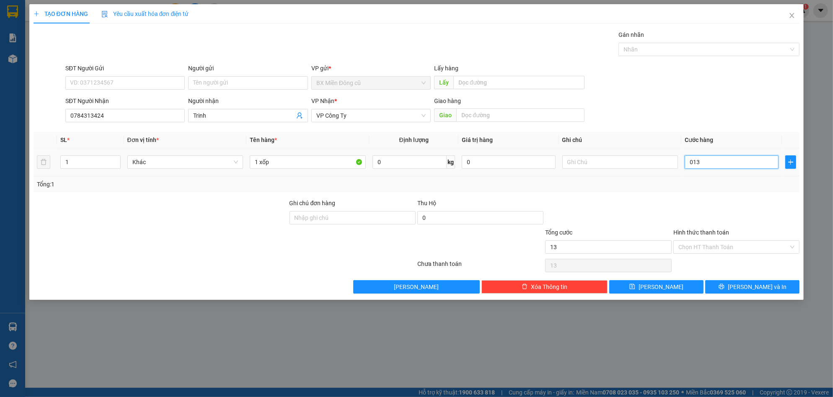
type input "130"
type input "0.130"
type input "1.300"
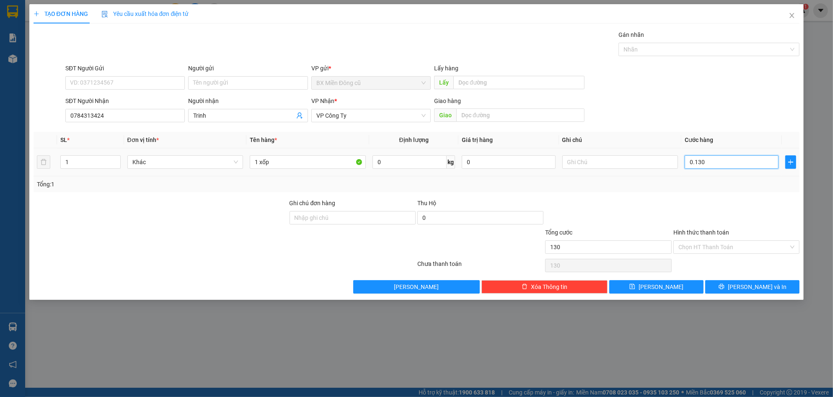
type input "01.300"
type input "13.000"
type input "013.000"
type input "130.000"
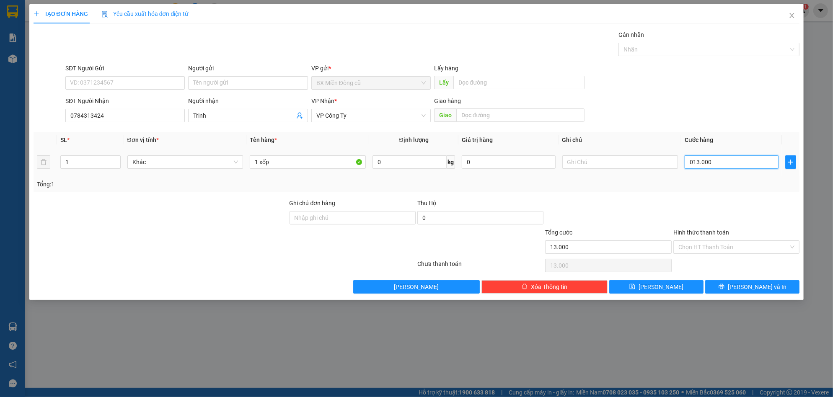
type input "130.000"
click at [740, 235] on div "Hình thức thanh toán" at bounding box center [736, 234] width 126 height 13
click at [727, 243] on input "Hình thức thanh toán" at bounding box center [733, 247] width 110 height 13
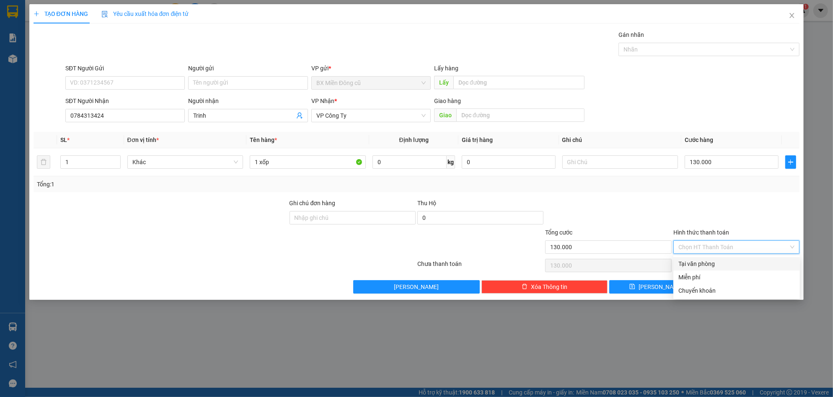
click at [682, 264] on div "Tại văn phòng" at bounding box center [736, 263] width 116 height 9
type input "0"
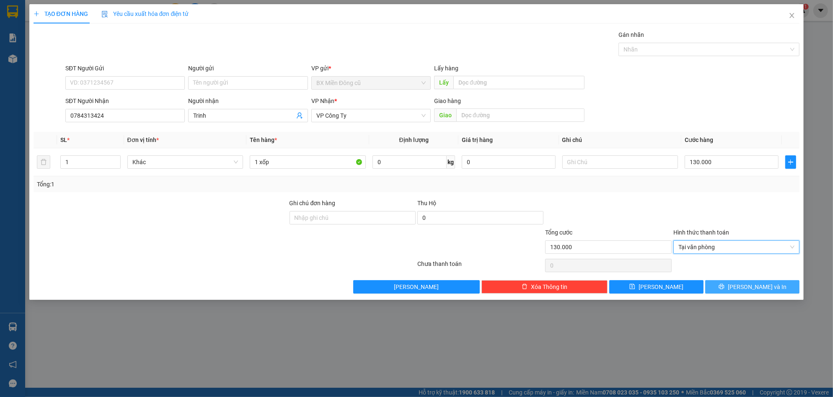
click at [733, 288] on button "[PERSON_NAME] và In" at bounding box center [752, 286] width 94 height 13
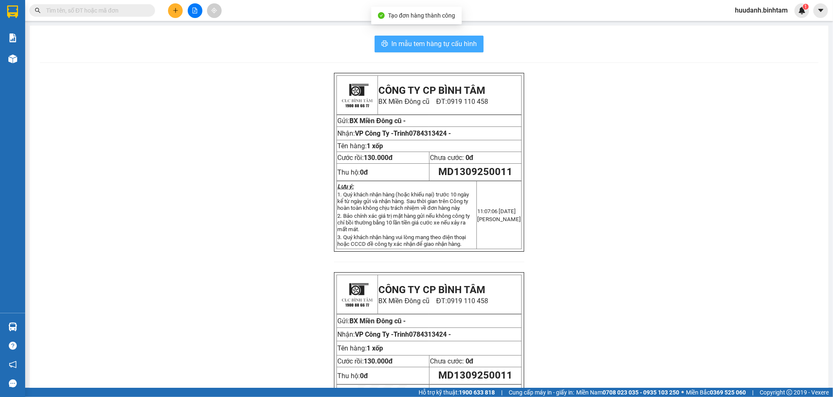
click at [431, 38] on button "In mẫu tem hàng tự cấu hình" at bounding box center [429, 44] width 109 height 17
click at [431, 40] on span "In mẫu tem hàng tự cấu hình" at bounding box center [433, 44] width 85 height 10
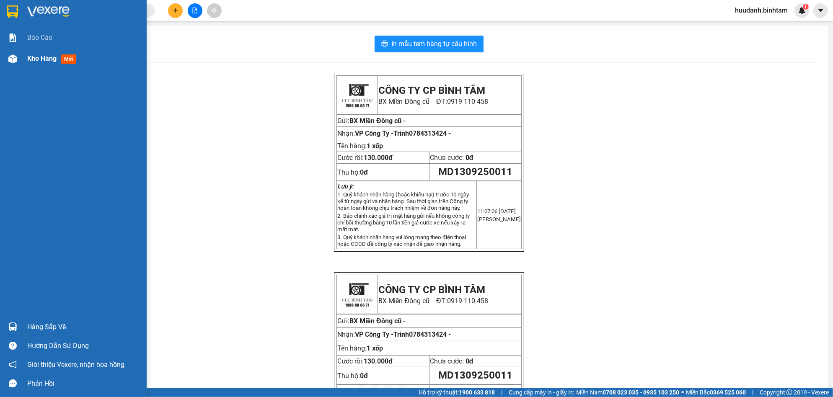
click at [36, 62] on span "Kho hàng" at bounding box center [41, 58] width 29 height 8
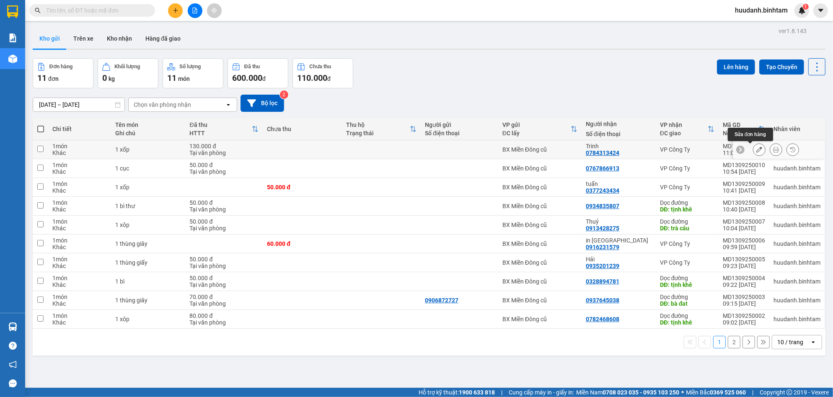
click at [756, 152] on icon at bounding box center [759, 150] width 6 height 6
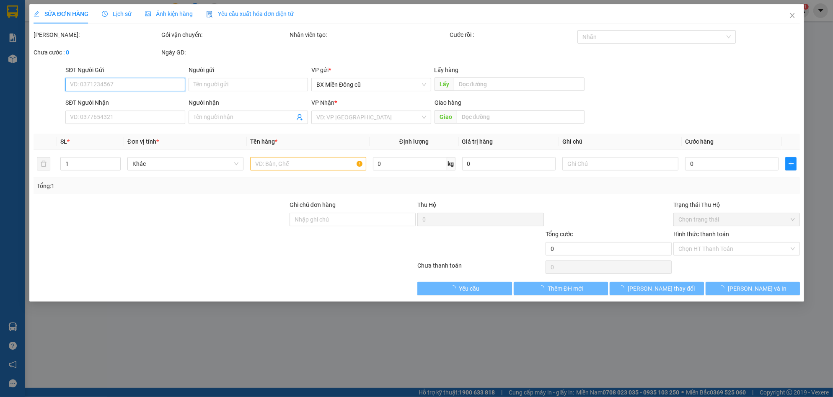
type input "0784313424"
type input "Trinh"
type input "130.000"
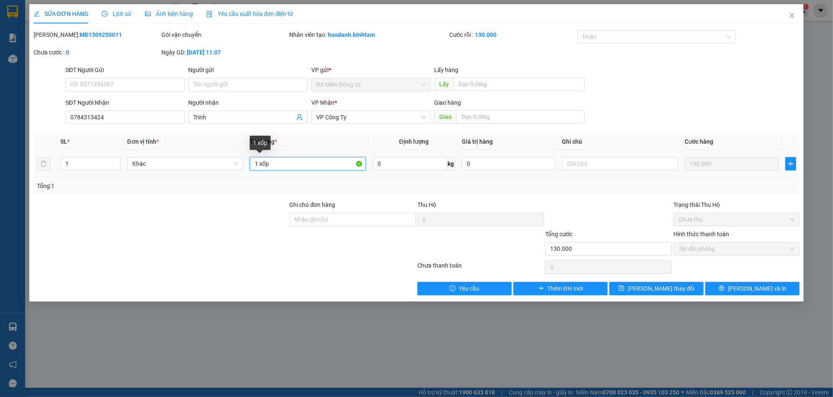
click at [292, 161] on input "1 xốp" at bounding box center [308, 163] width 116 height 13
click at [291, 160] on input "1 xốp" at bounding box center [308, 163] width 116 height 13
type input "1 xốp + 2 bao"
click at [632, 298] on div "SỬA ĐƠN HÀNG Lịch sử Ảnh kiện hàng Yêu cầu xuất hóa đơn điện tử Total Paid Fee …" at bounding box center [416, 153] width 775 height 298
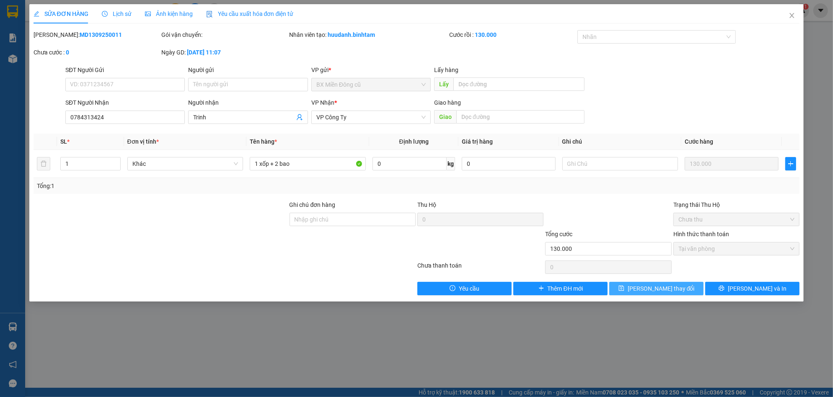
click at [650, 290] on span "[PERSON_NAME] thay đổi" at bounding box center [661, 288] width 67 height 9
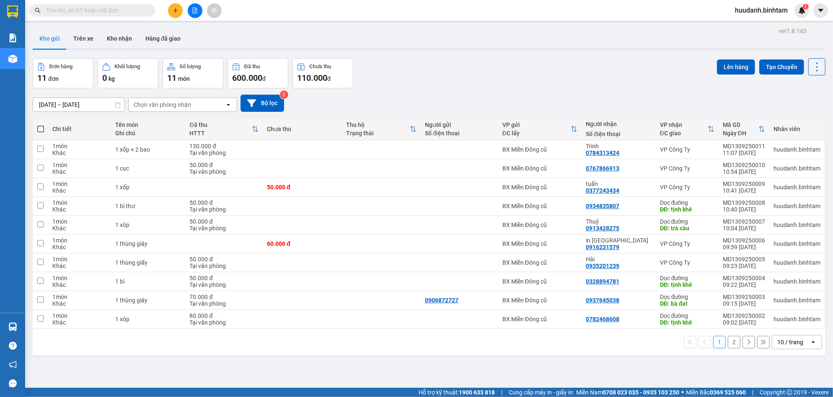
click at [177, 9] on icon "plus" at bounding box center [176, 11] width 6 height 6
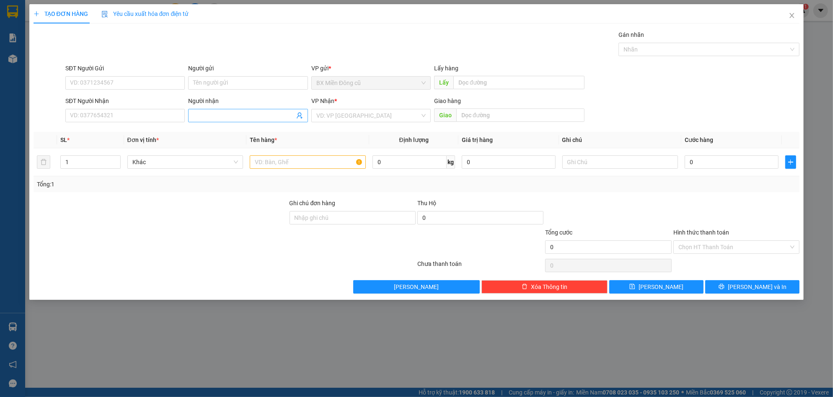
click at [209, 121] on div "Người nhận Tên người nhận" at bounding box center [247, 110] width 119 height 29
click at [212, 117] on input "Người nhận" at bounding box center [243, 115] width 101 height 9
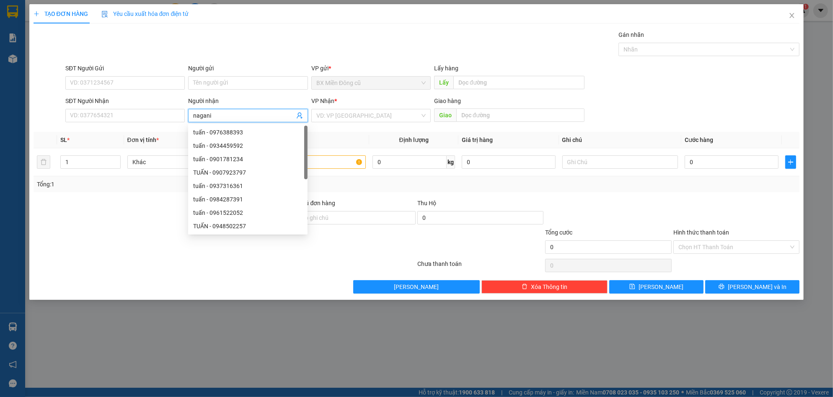
type input "naganic"
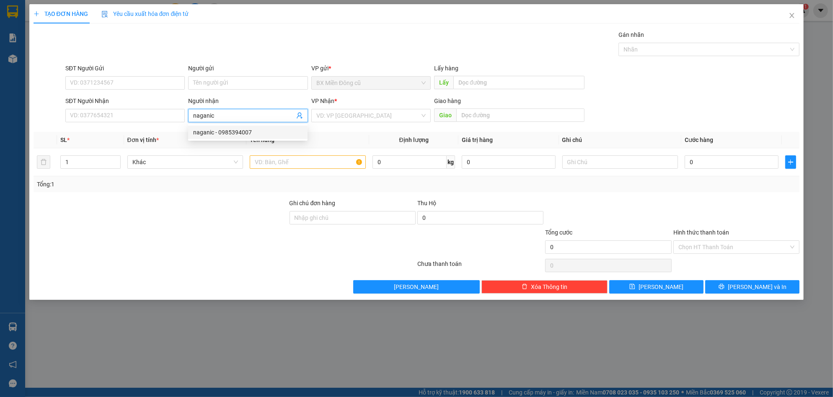
click at [238, 138] on div "naganic - 0985394007" at bounding box center [247, 132] width 119 height 13
type input "0985394007"
type input "naganic"
click at [396, 112] on input "search" at bounding box center [368, 115] width 104 height 13
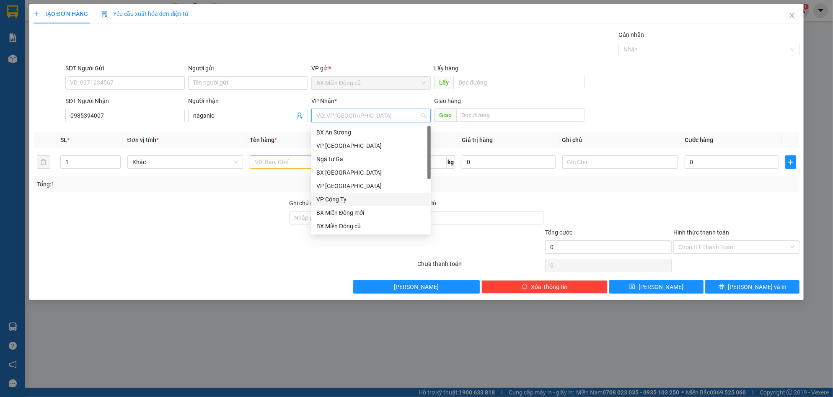
click at [344, 197] on div "VP Công Ty" at bounding box center [370, 199] width 109 height 9
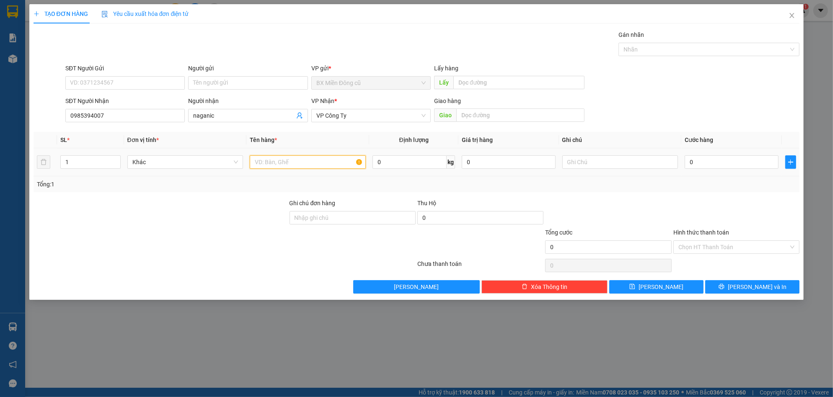
click at [296, 166] on input "text" at bounding box center [308, 161] width 116 height 13
paste input "ện"
paste input "ái"
paste input "ây"
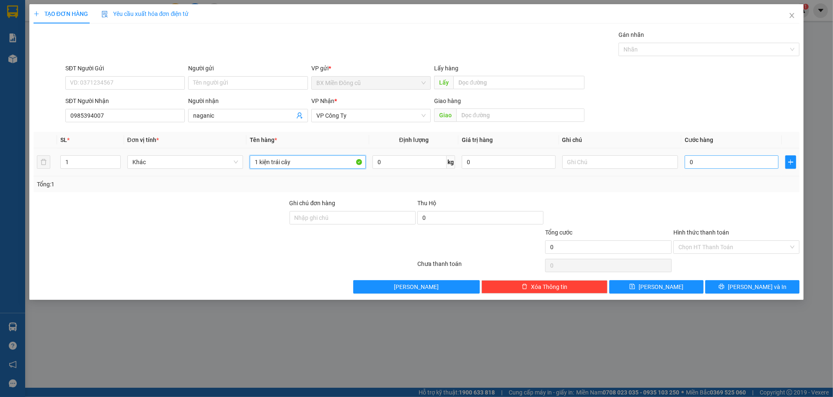
type input "1 kiện trái cây"
click at [740, 162] on input "0" at bounding box center [732, 161] width 94 height 13
type input "5"
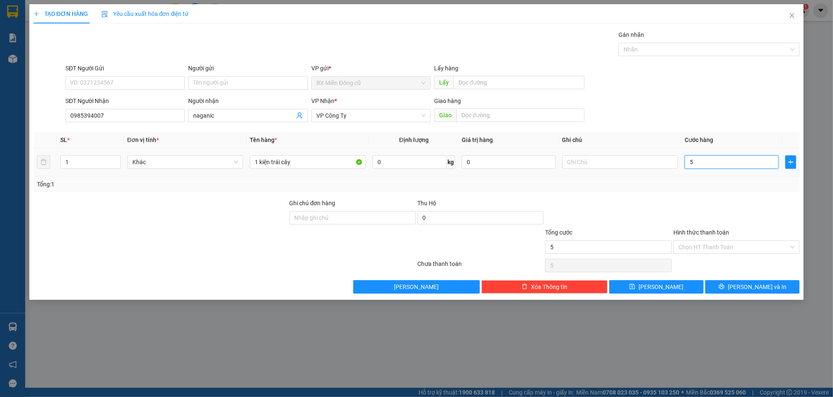
type input "50"
type input "500"
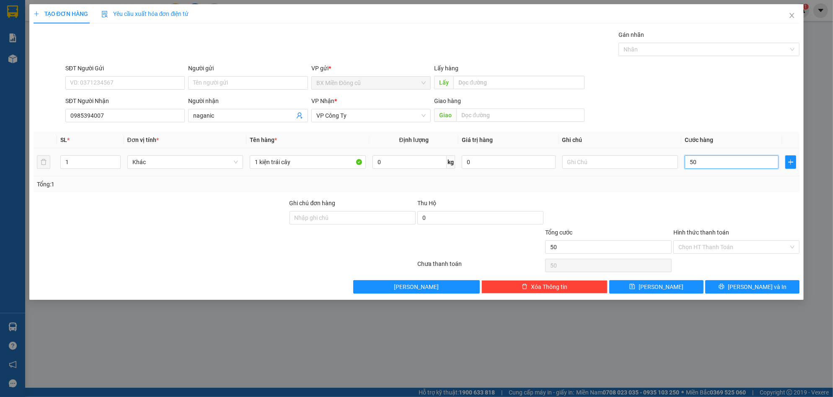
type input "500"
type input "5.000"
click at [735, 286] on button "[PERSON_NAME] và In" at bounding box center [752, 286] width 94 height 13
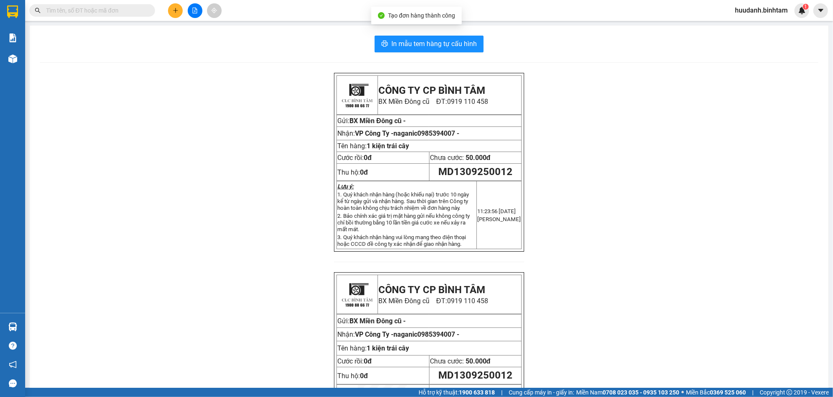
click at [459, 60] on div "In mẫu tem hàng tự cấu hình CÔNG TY CP BÌNH TÂM [GEOGRAPHIC_DATA] cũ ĐT: 0919 1…" at bounding box center [429, 248] width 799 height 444
click at [461, 49] on span "In mẫu tem hàng tự cấu hình" at bounding box center [433, 44] width 85 height 10
click at [176, 13] on icon "plus" at bounding box center [176, 11] width 6 height 6
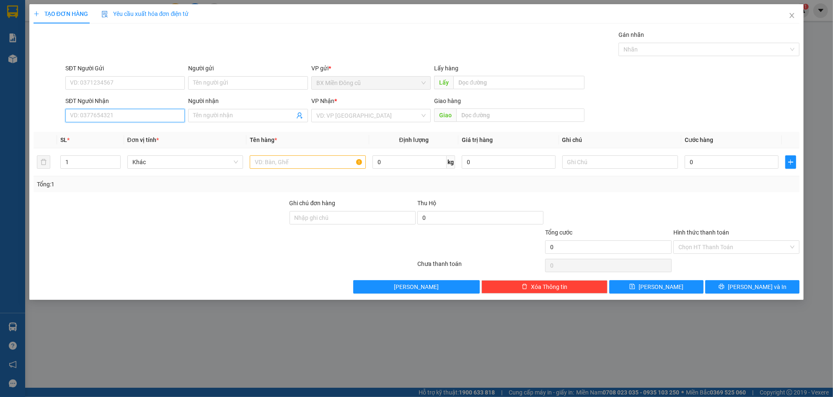
click at [154, 122] on input "SĐT Người Nhận" at bounding box center [124, 115] width 119 height 13
click at [368, 112] on input "search" at bounding box center [368, 115] width 104 height 13
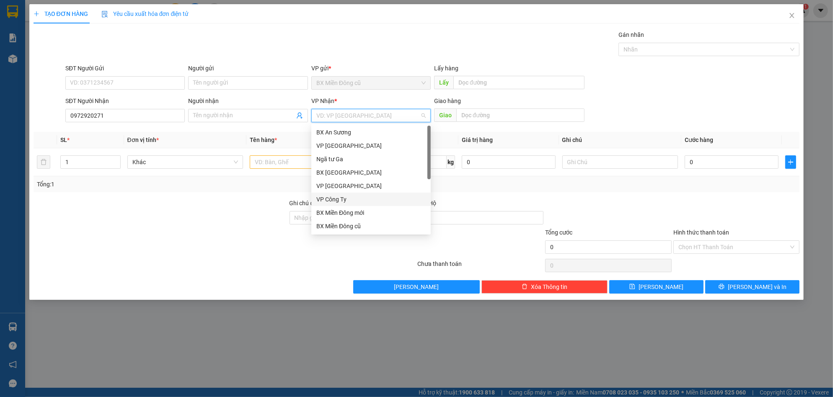
click at [352, 201] on div "VP Công Ty" at bounding box center [370, 199] width 109 height 9
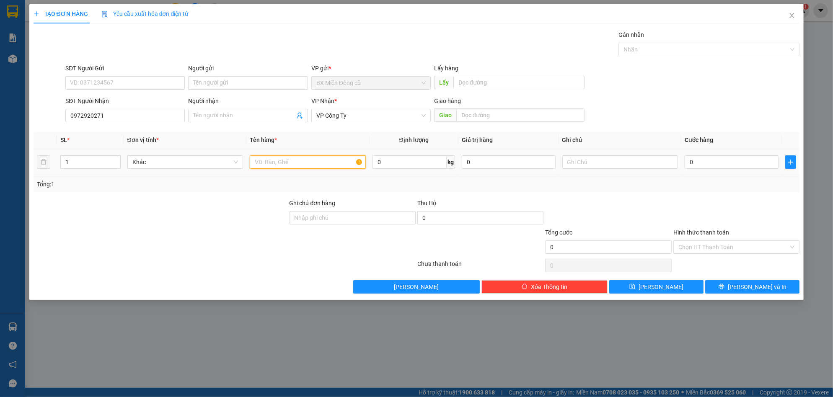
click at [304, 158] on input "text" at bounding box center [308, 161] width 116 height 13
paste input "ốp"
click at [719, 159] on input "0" at bounding box center [732, 161] width 94 height 13
click at [725, 248] on input "Hình thức thanh toán" at bounding box center [733, 247] width 110 height 13
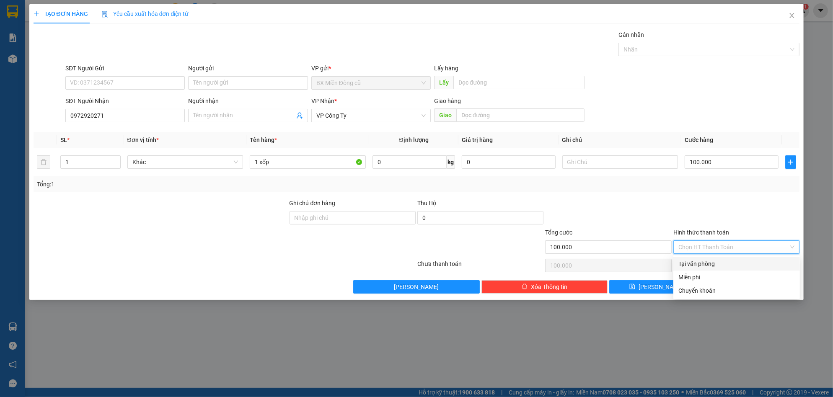
click at [699, 264] on div "Tại văn phòng" at bounding box center [736, 263] width 116 height 9
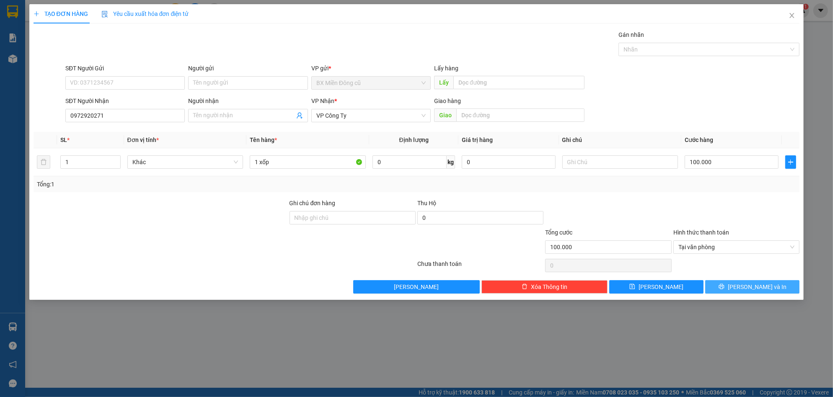
click at [746, 289] on span "[PERSON_NAME] và In" at bounding box center [757, 286] width 59 height 9
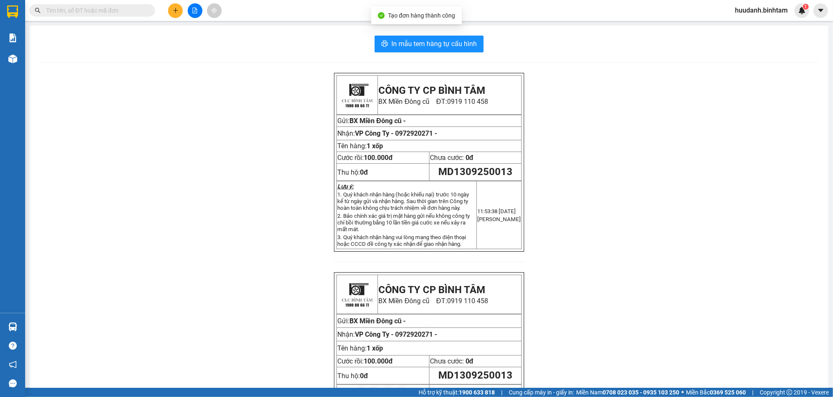
click at [436, 53] on div "In mẫu tem hàng tự cấu hình CÔNG TY CP BÌNH TÂM [GEOGRAPHIC_DATA] cũ ĐT: 0919 1…" at bounding box center [429, 248] width 799 height 444
click at [442, 46] on span "In mẫu tem hàng tự cấu hình" at bounding box center [433, 44] width 85 height 10
click at [404, 45] on span "In mẫu tem hàng tự cấu hình" at bounding box center [433, 44] width 85 height 10
click at [173, 13] on button at bounding box center [175, 10] width 15 height 15
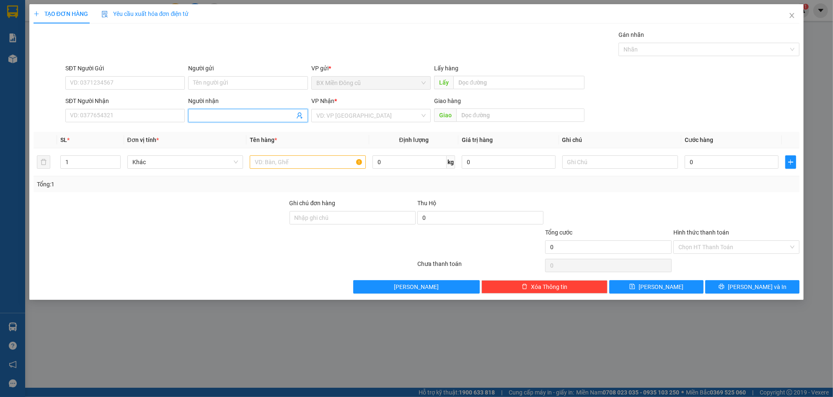
click at [212, 116] on input "Người nhận" at bounding box center [243, 115] width 101 height 9
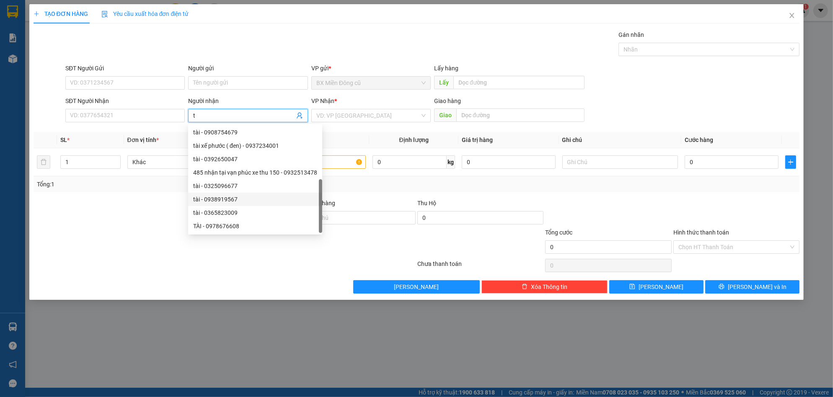
paste input "ài"
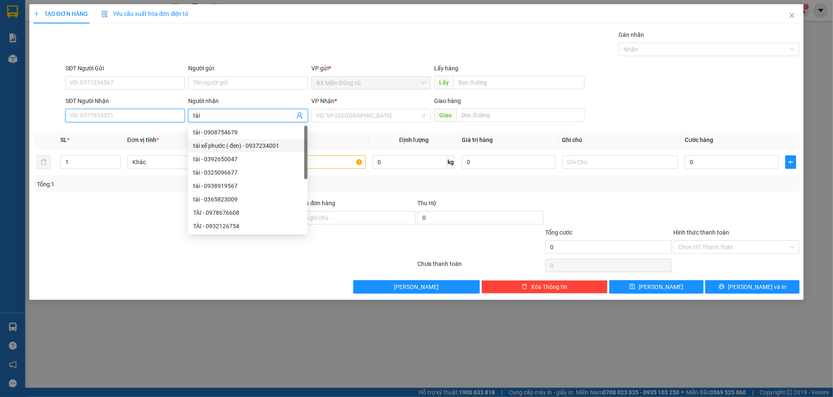
click at [91, 116] on input "SĐT Người Nhận" at bounding box center [124, 115] width 119 height 13
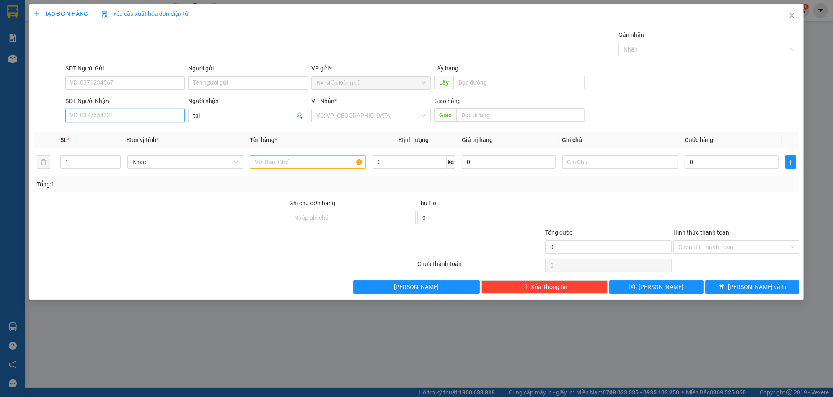
click at [90, 116] on input "SĐT Người Nhận" at bounding box center [124, 115] width 119 height 13
click at [129, 130] on div "0908591234 - tài cà phê" at bounding box center [124, 132] width 109 height 9
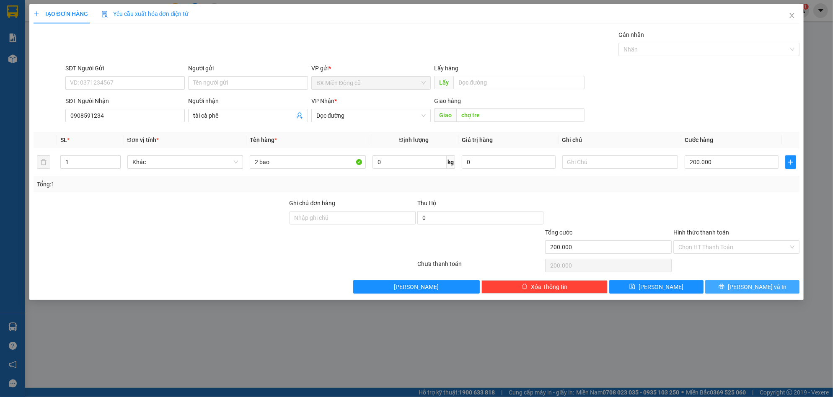
click at [757, 290] on span "[PERSON_NAME] và In" at bounding box center [757, 286] width 59 height 9
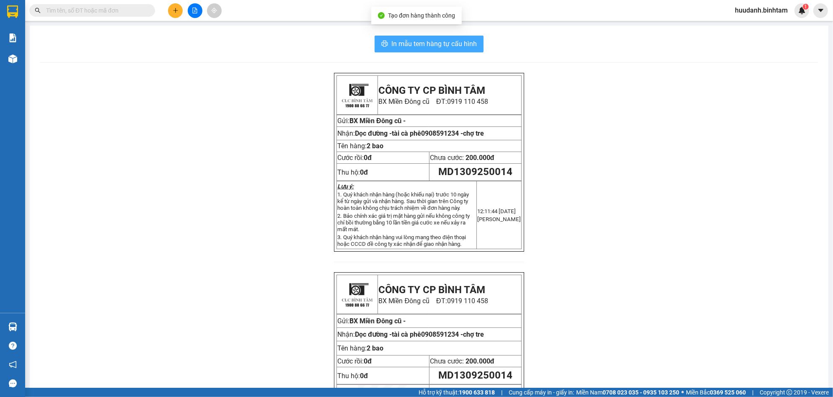
click at [459, 49] on button "In mẫu tem hàng tự cấu hình" at bounding box center [429, 44] width 109 height 17
click at [166, 17] on div at bounding box center [194, 10] width 63 height 15
click at [175, 12] on icon "plus" at bounding box center [176, 11] width 6 height 6
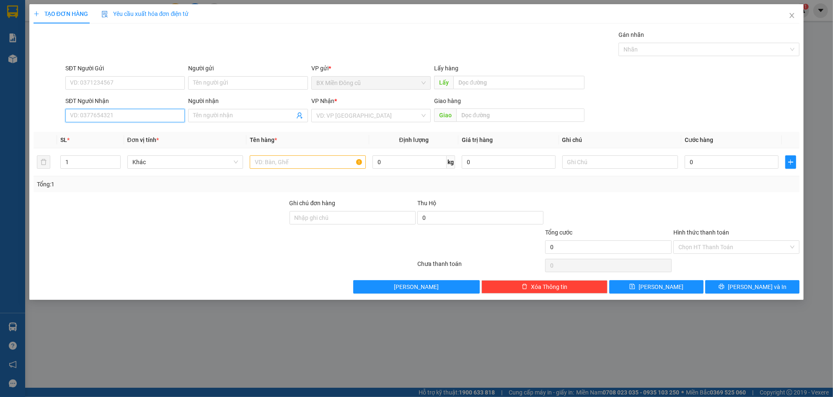
click at [133, 114] on input "SĐT Người Nhận" at bounding box center [124, 115] width 119 height 13
click at [217, 118] on input "Người nhận" at bounding box center [243, 115] width 101 height 9
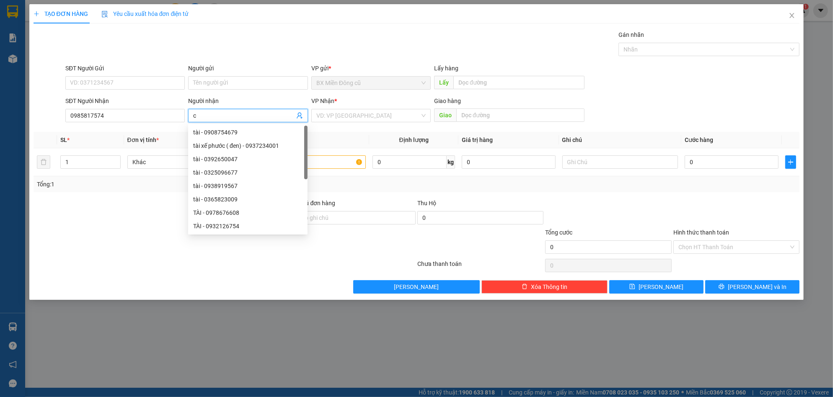
paste input "ô"
paste input "ương"
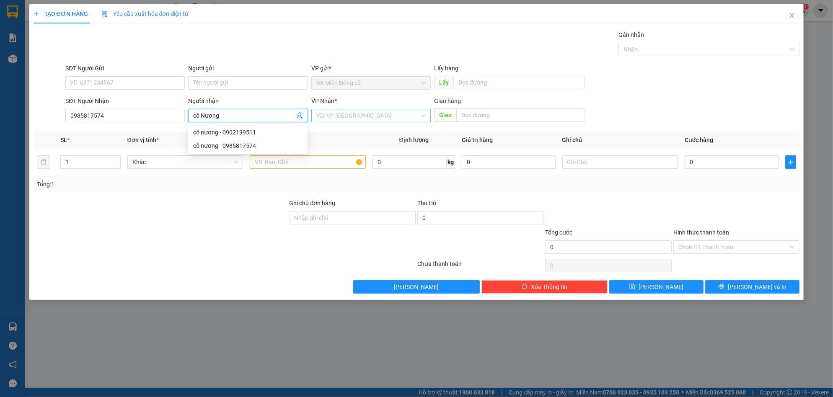
click at [357, 114] on input "search" at bounding box center [368, 115] width 104 height 13
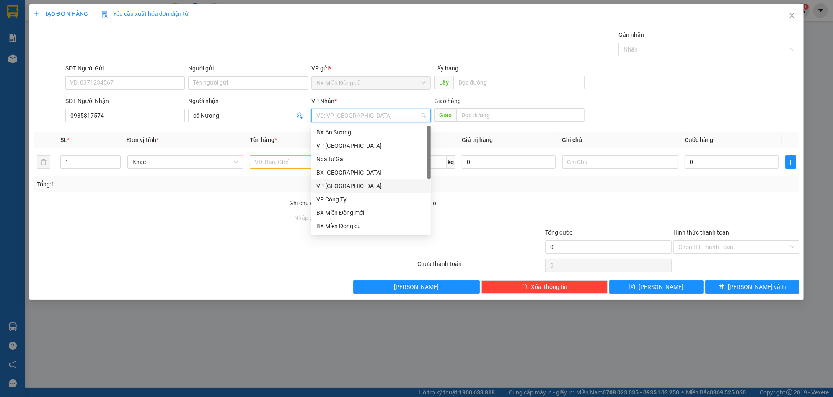
click at [353, 192] on div "VP [GEOGRAPHIC_DATA]" at bounding box center [370, 185] width 119 height 13
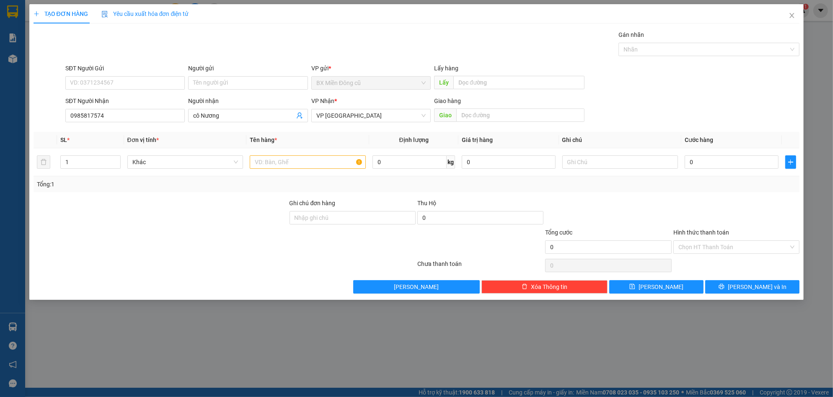
click at [353, 192] on div "Tổng: 1" at bounding box center [417, 184] width 766 height 16
click at [358, 124] on div "VP Nhận * VP [GEOGRAPHIC_DATA]" at bounding box center [370, 110] width 119 height 29
click at [360, 117] on span "VP [GEOGRAPHIC_DATA]" at bounding box center [370, 115] width 109 height 13
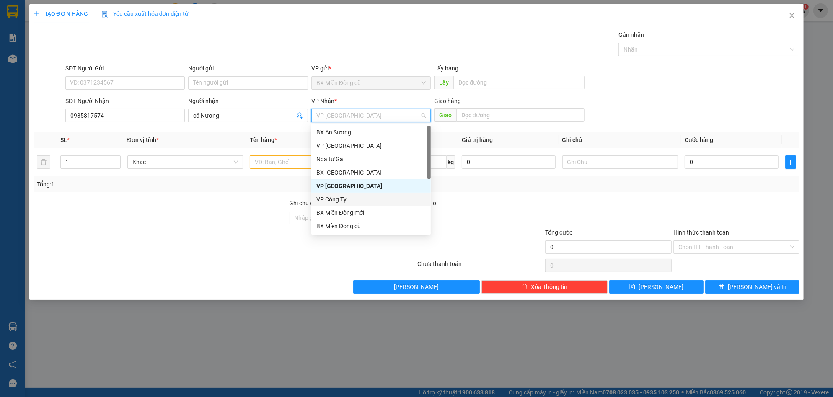
drag, startPoint x: 354, startPoint y: 201, endPoint x: 353, endPoint y: 195, distance: 6.0
click at [354, 201] on div "VP Công Ty" at bounding box center [370, 199] width 109 height 9
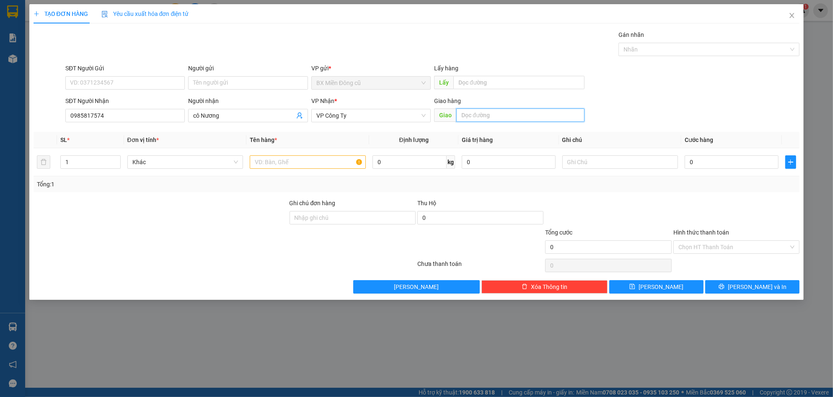
click at [527, 114] on input "text" at bounding box center [520, 115] width 128 height 13
drag, startPoint x: 320, startPoint y: 151, endPoint x: 311, endPoint y: 160, distance: 13.1
click at [316, 157] on td at bounding box center [307, 162] width 123 height 28
click at [311, 160] on input "text" at bounding box center [308, 161] width 116 height 13
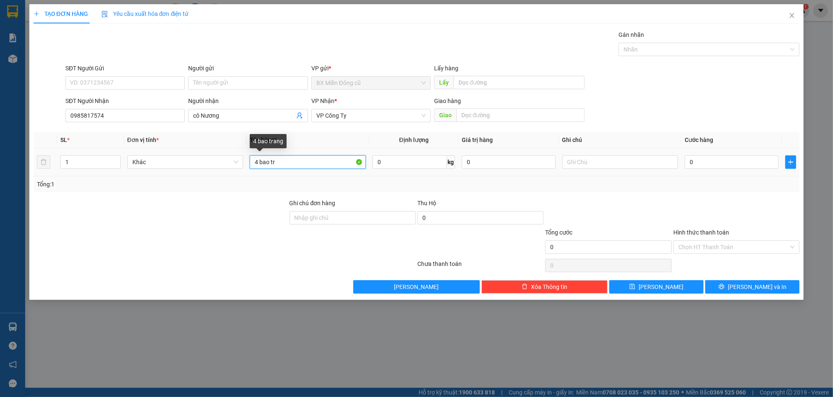
paste input "ăng"
paste input "ắng"
paste input "ớc"
paste input "ươc"
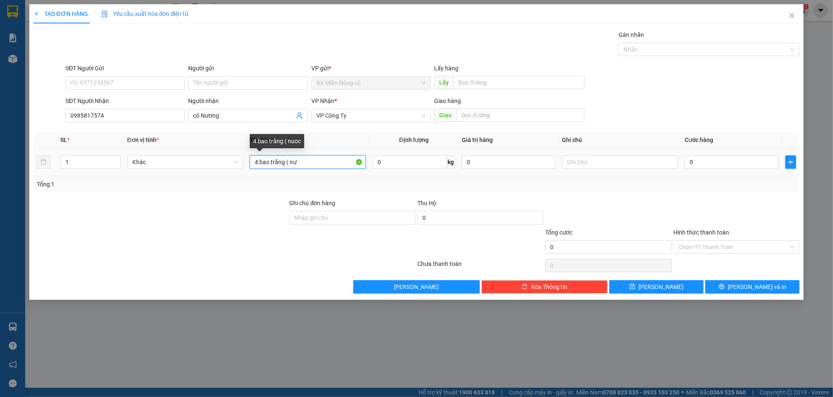
paste input "ớc"
paste input "ương"
click at [711, 164] on input "0" at bounding box center [732, 161] width 94 height 13
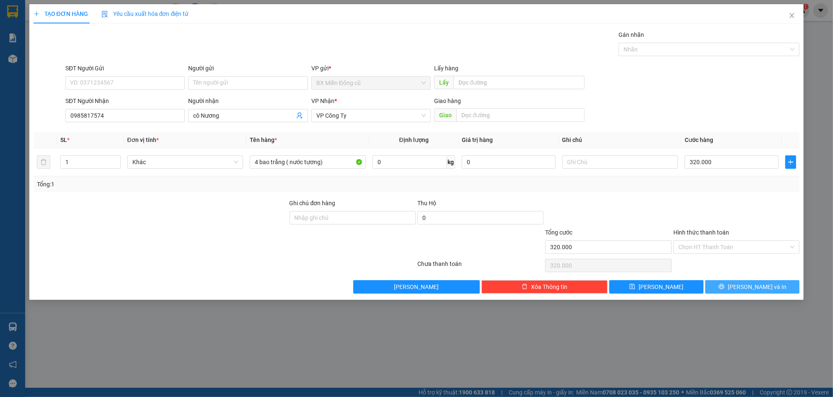
click at [734, 282] on button "[PERSON_NAME] và In" at bounding box center [752, 286] width 94 height 13
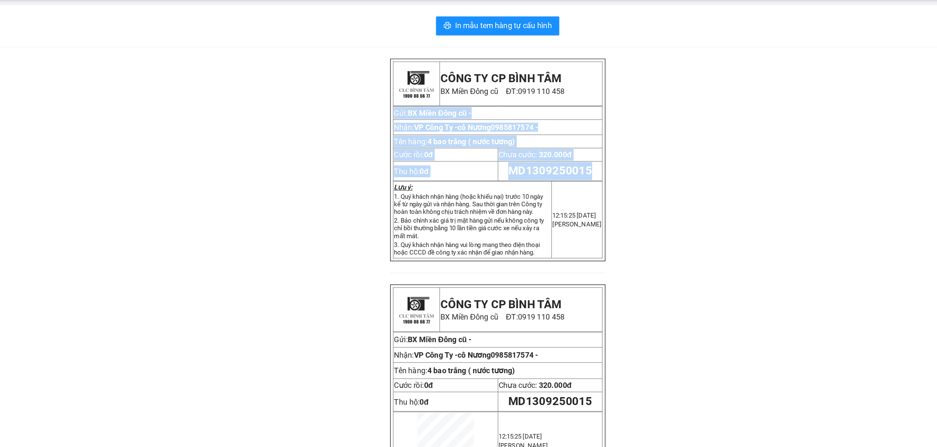
drag, startPoint x: 752, startPoint y: 19, endPoint x: 603, endPoint y: 182, distance: 221.6
click at [603, 182] on div "CÔNG TY CP BÌNH TÂM BX [GEOGRAPHIC_DATA] cũ ĐT: 0919 110 458 Gửi: [GEOGRAPHIC_D…" at bounding box center [481, 266] width 882 height 387
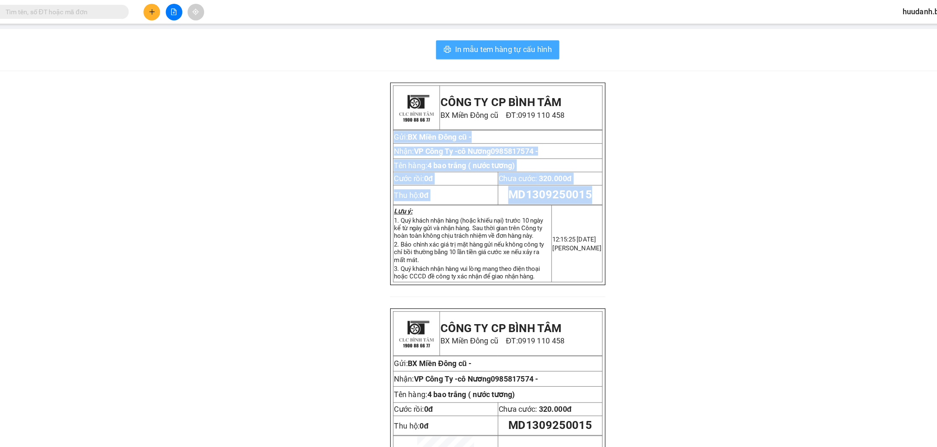
click at [443, 43] on span "In mẫu tem hàng tự cấu hình" at bounding box center [485, 44] width 85 height 10
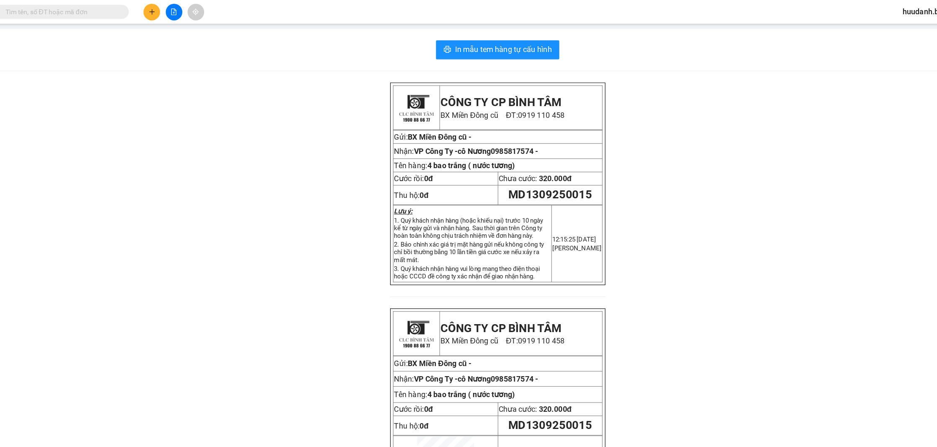
click at [659, 168] on div "CÔNG TY CP BÌNH TÂM BX [GEOGRAPHIC_DATA] cũ ĐT: 0919 110 458 Gửi: [GEOGRAPHIC_D…" at bounding box center [481, 266] width 882 height 387
